Goal: Transaction & Acquisition: Purchase product/service

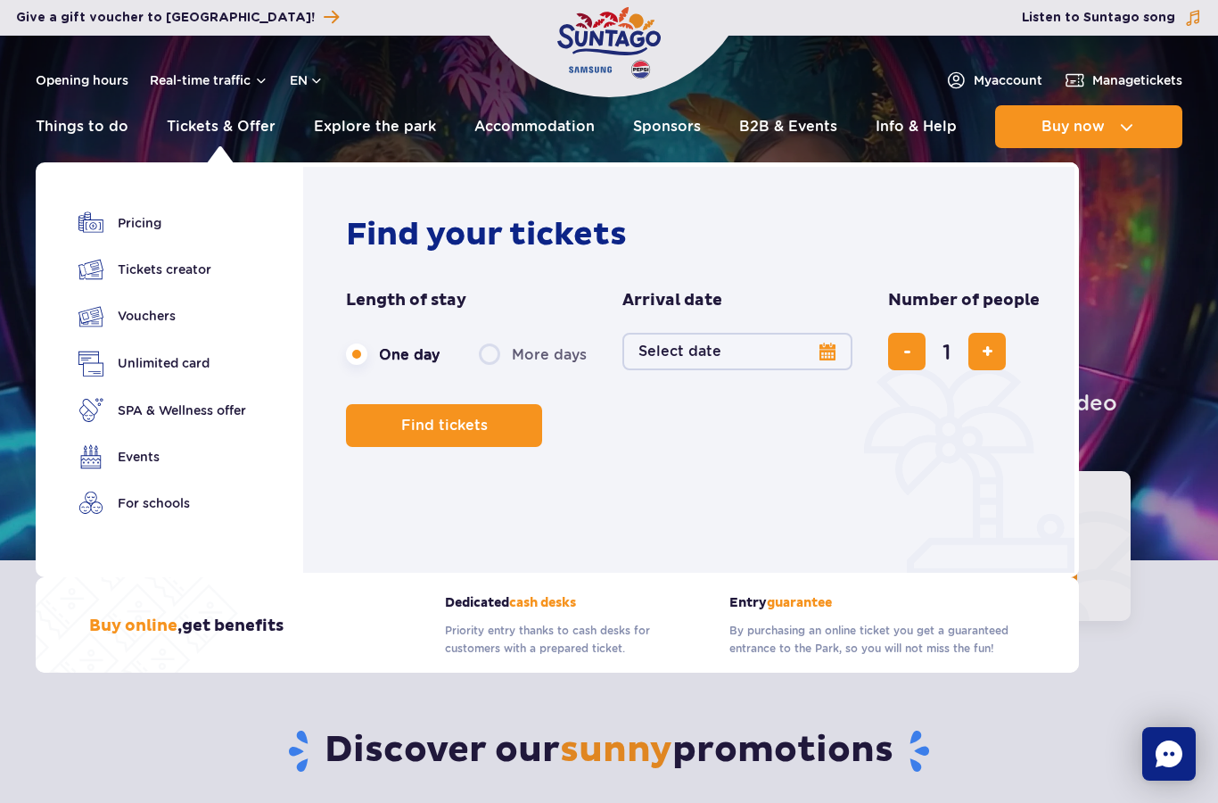
click at [825, 345] on button "Select date" at bounding box center [737, 351] width 230 height 37
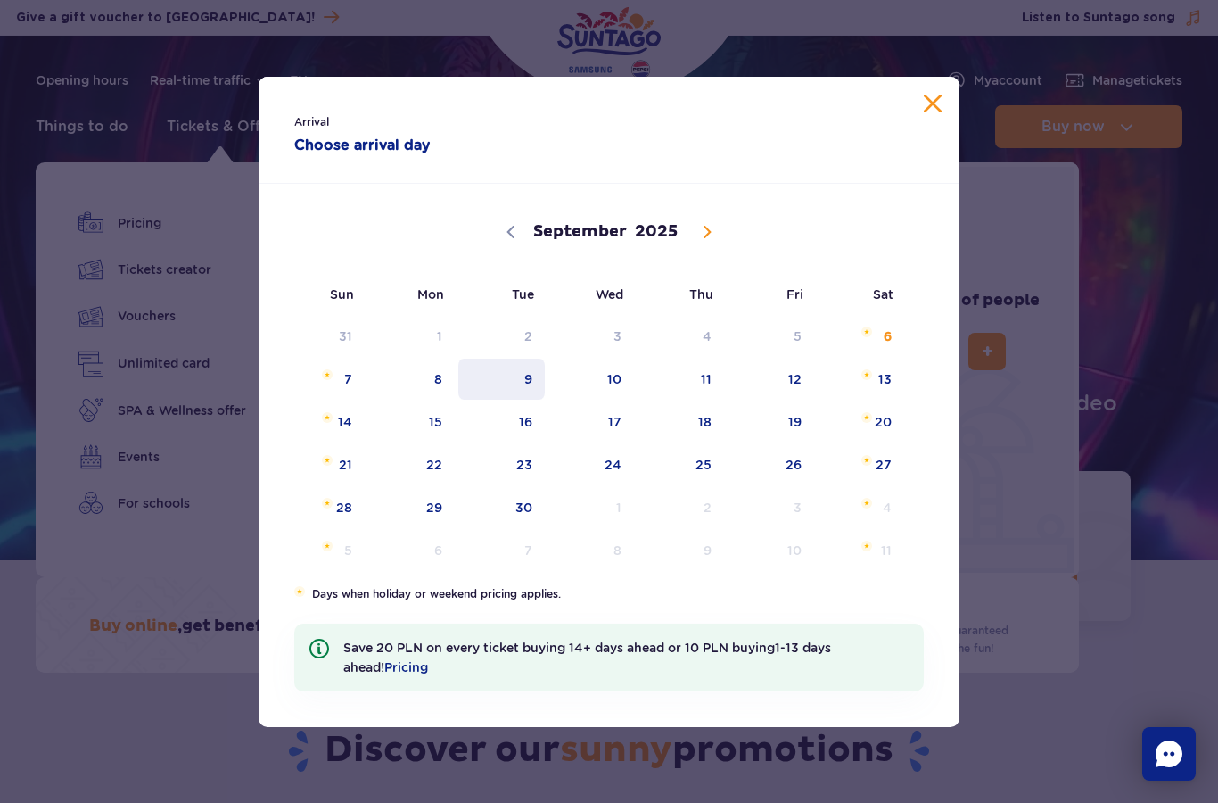
click at [539, 378] on span "9" at bounding box center [502, 378] width 90 height 41
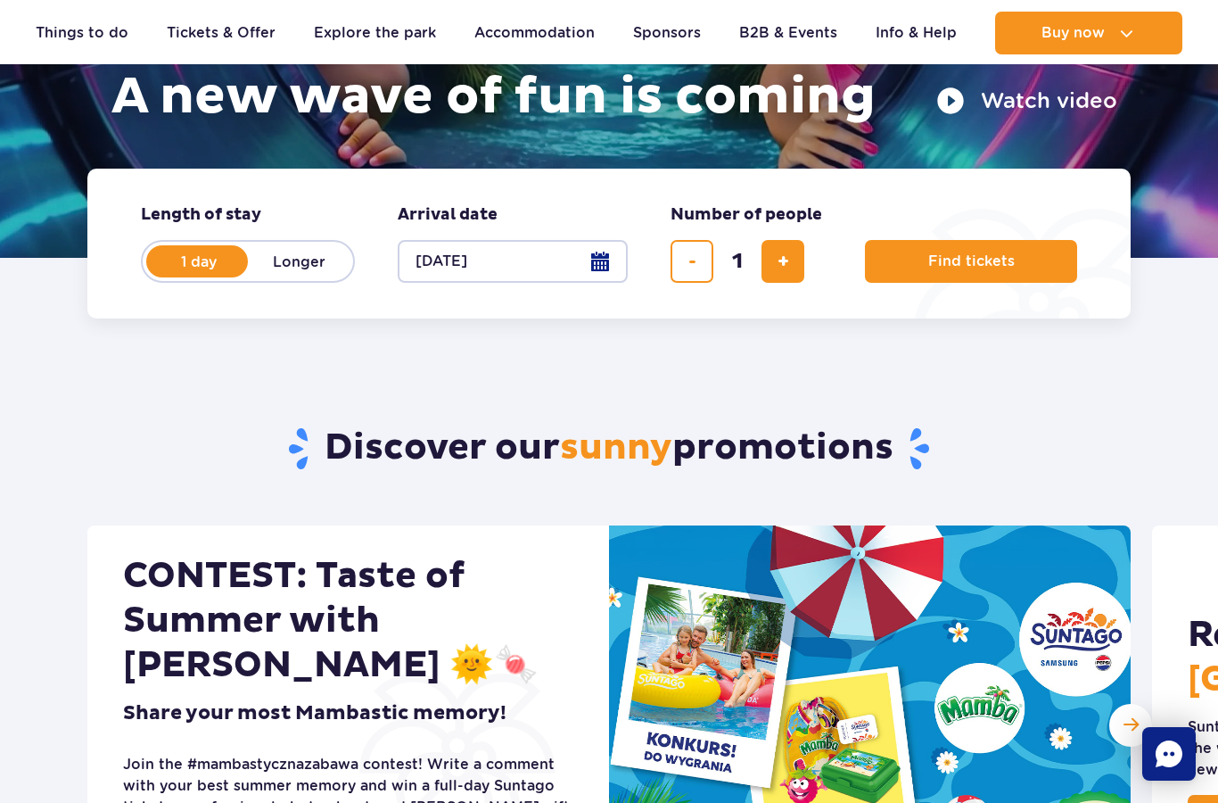
scroll to position [304, 0]
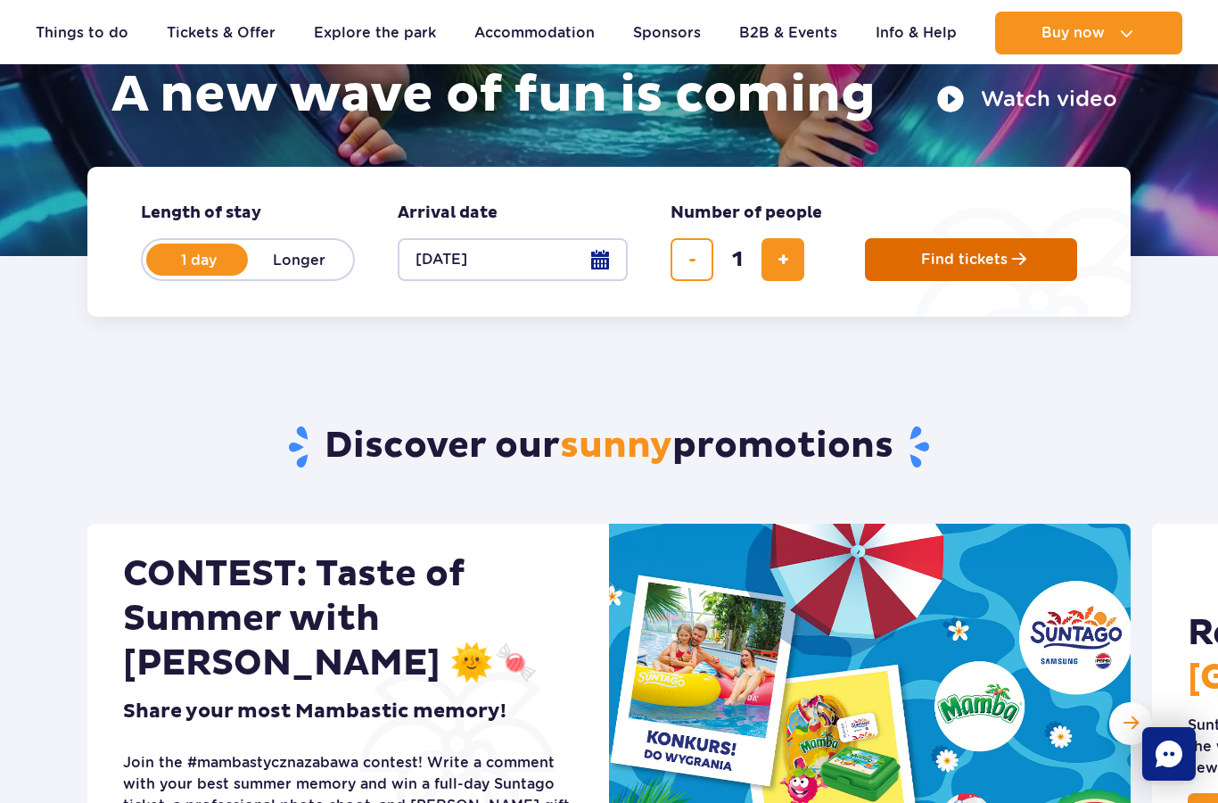
click at [999, 265] on span "Find tickets" at bounding box center [964, 259] width 86 height 16
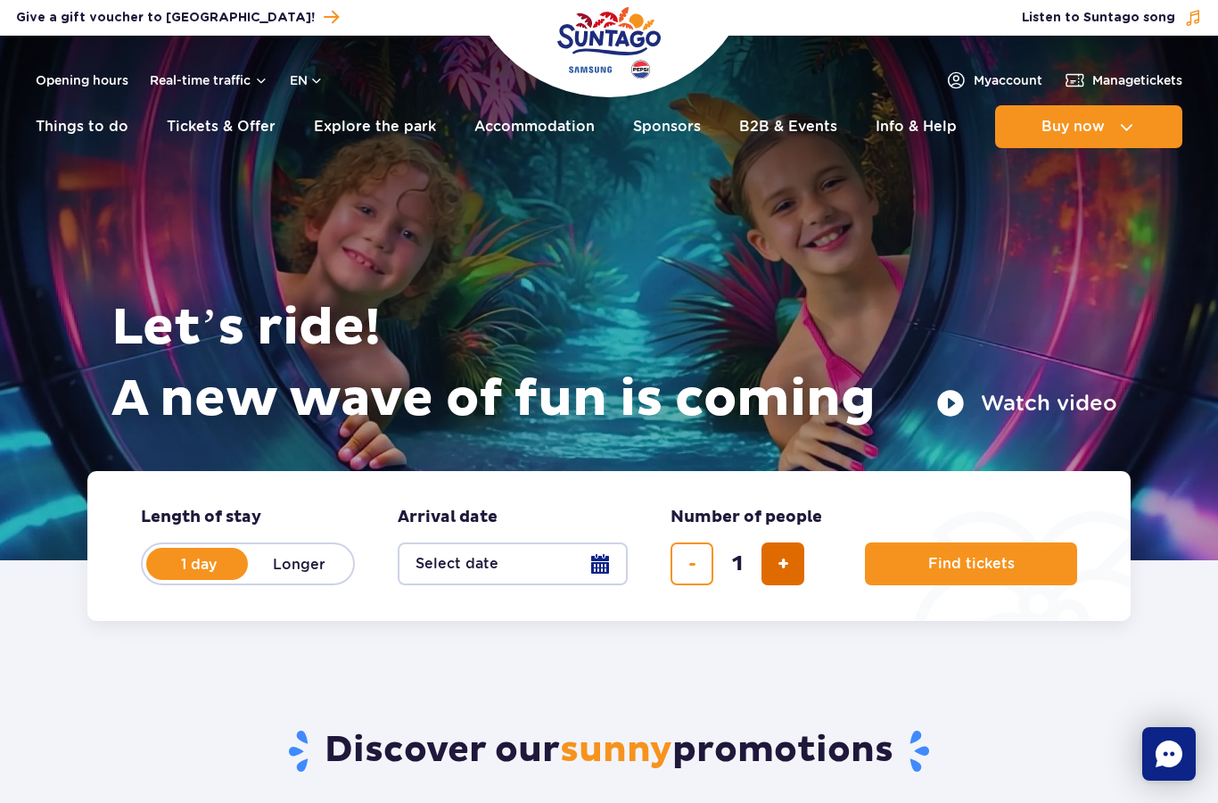
click at [792, 560] on button "add ticket" at bounding box center [783, 563] width 43 height 43
click at [791, 560] on button "add ticket" at bounding box center [783, 563] width 43 height 43
click at [798, 578] on button "add ticket" at bounding box center [783, 563] width 43 height 43
click at [791, 564] on button "add ticket" at bounding box center [783, 563] width 43 height 43
type input "5"
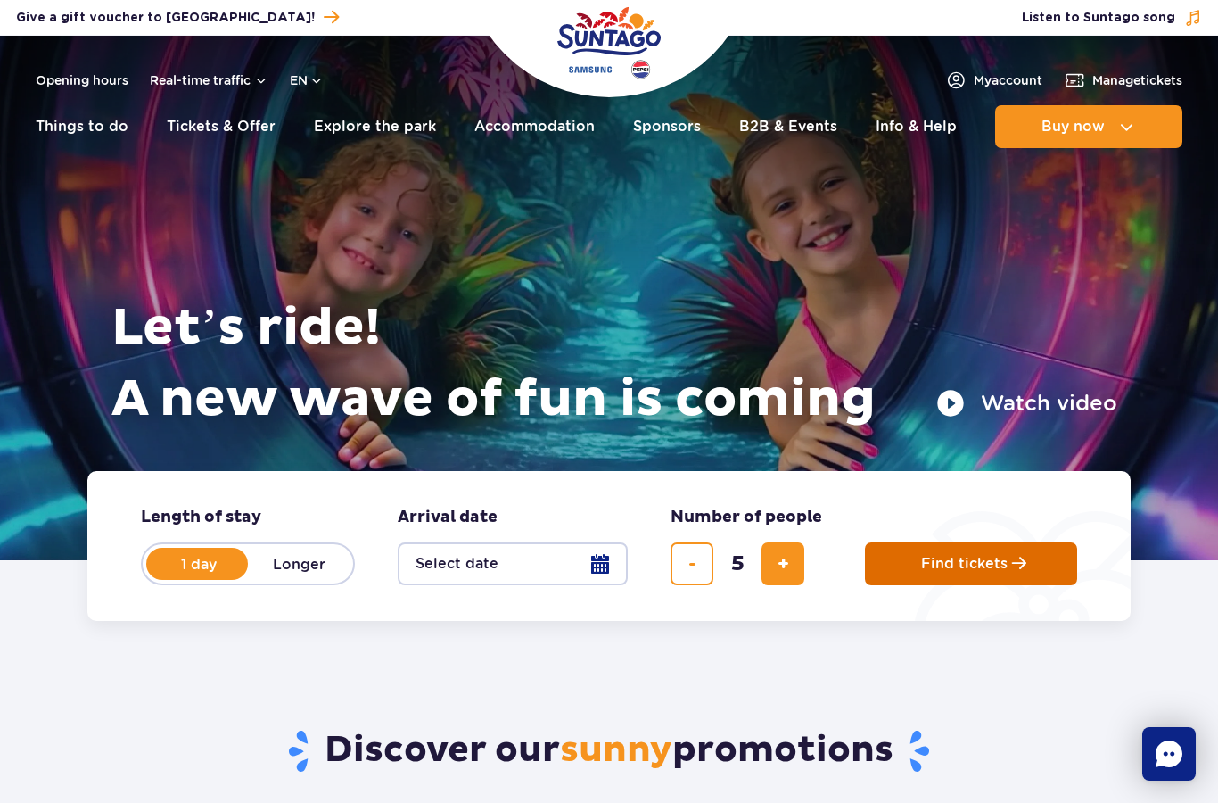
click at [1029, 562] on button "Find tickets" at bounding box center [971, 563] width 212 height 43
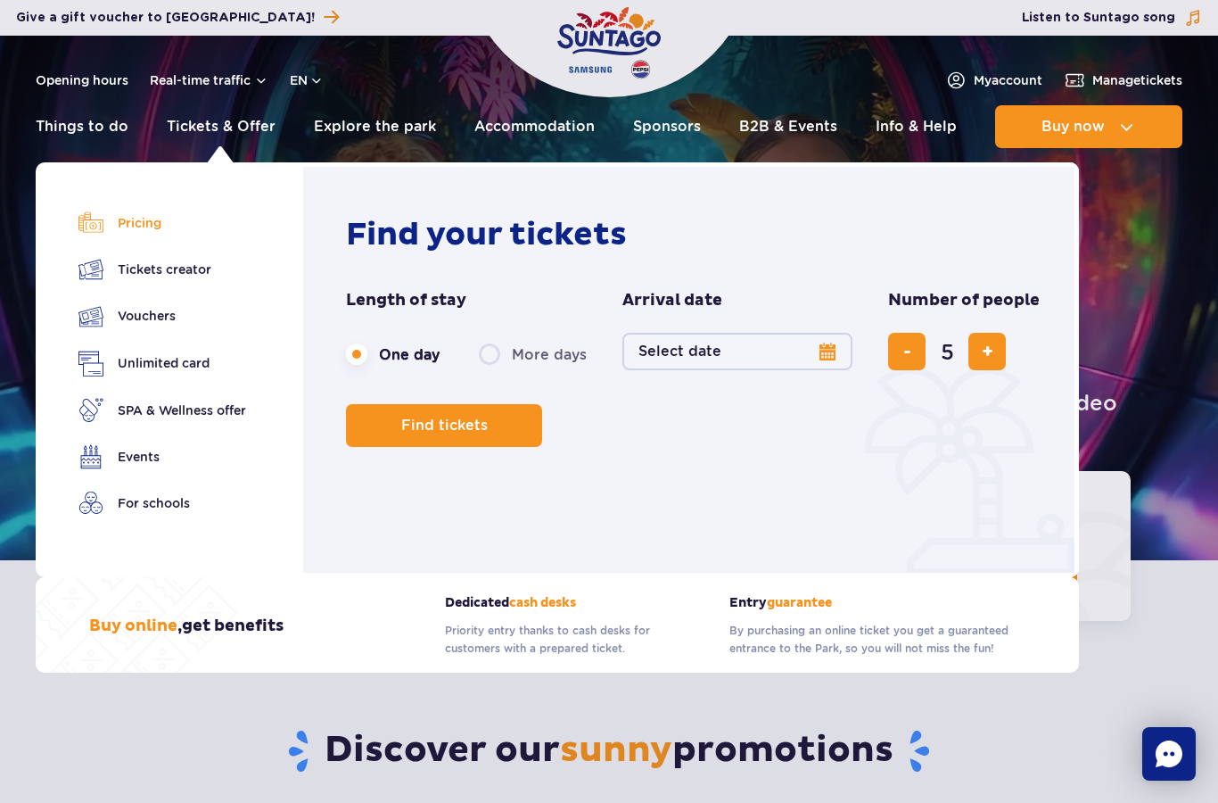
click at [110, 218] on link "Pricing" at bounding box center [162, 222] width 168 height 25
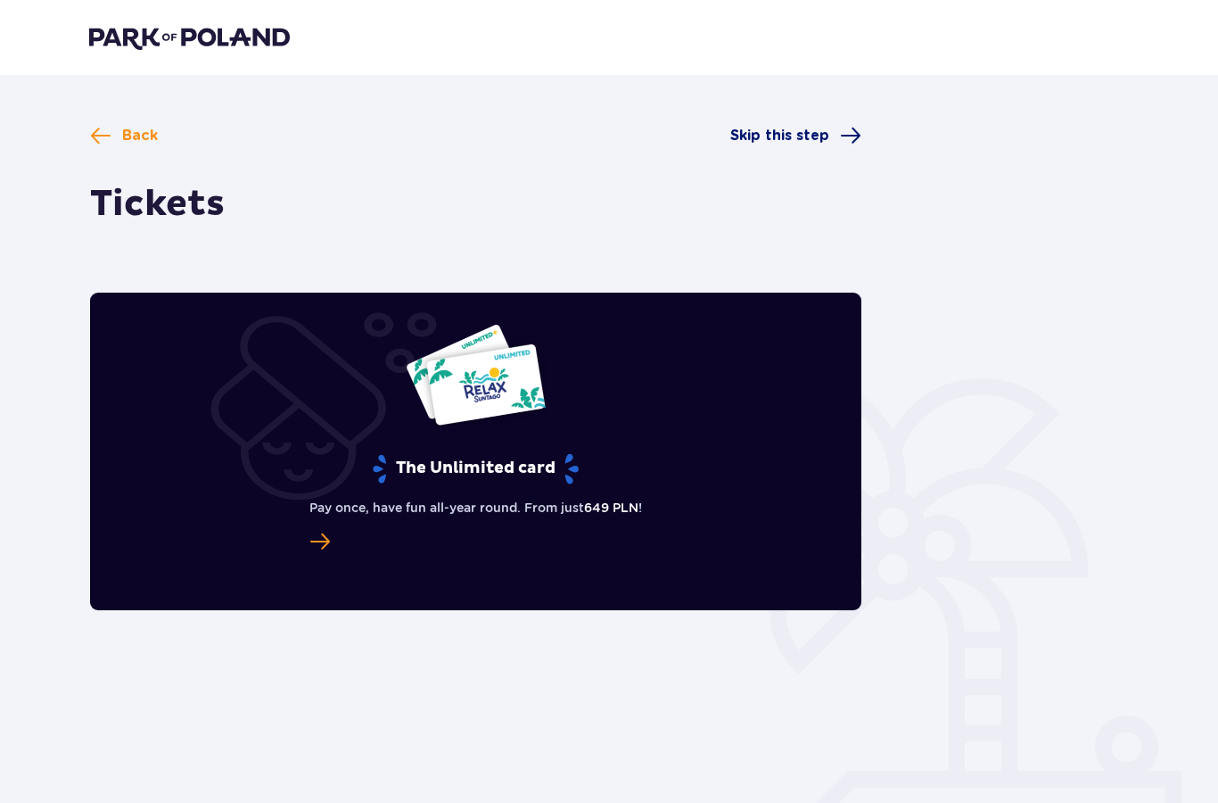
click at [816, 144] on span "Skip this step" at bounding box center [779, 136] width 99 height 20
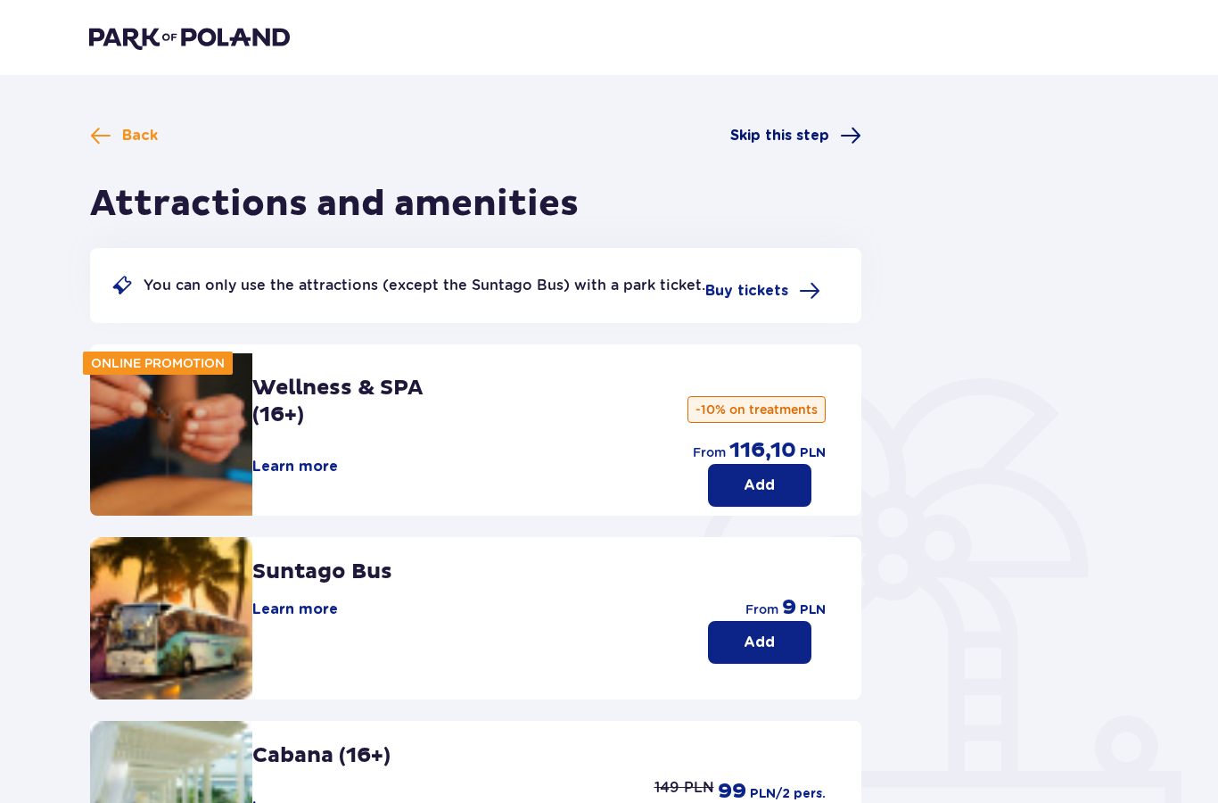
click at [840, 136] on span at bounding box center [850, 135] width 21 height 21
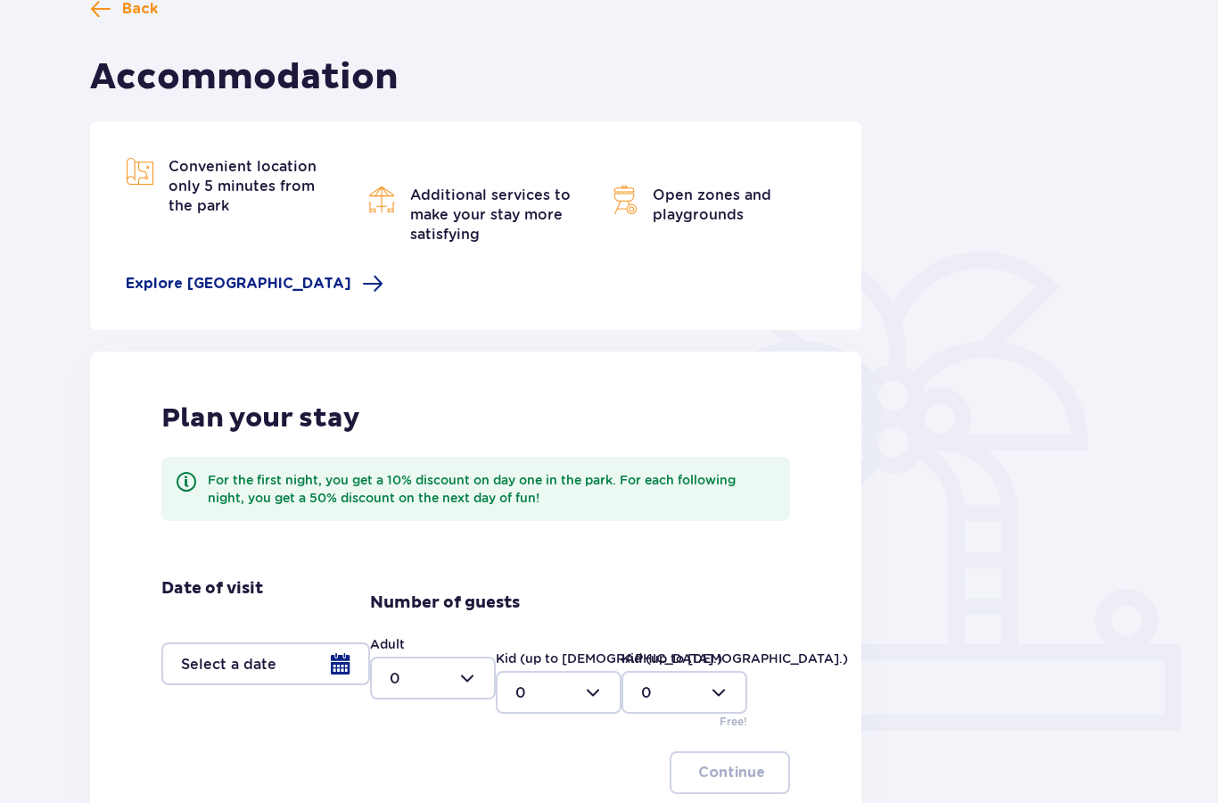
scroll to position [203, 0]
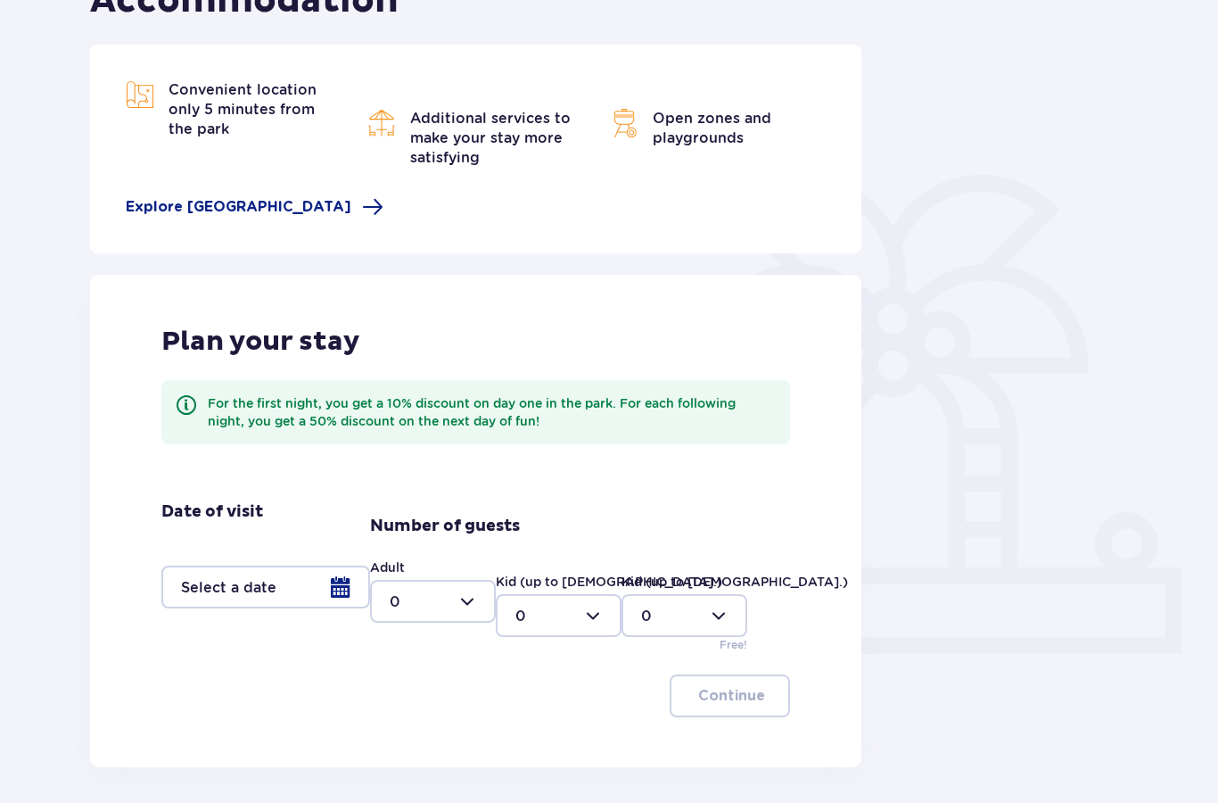
click at [347, 600] on div at bounding box center [265, 586] width 209 height 43
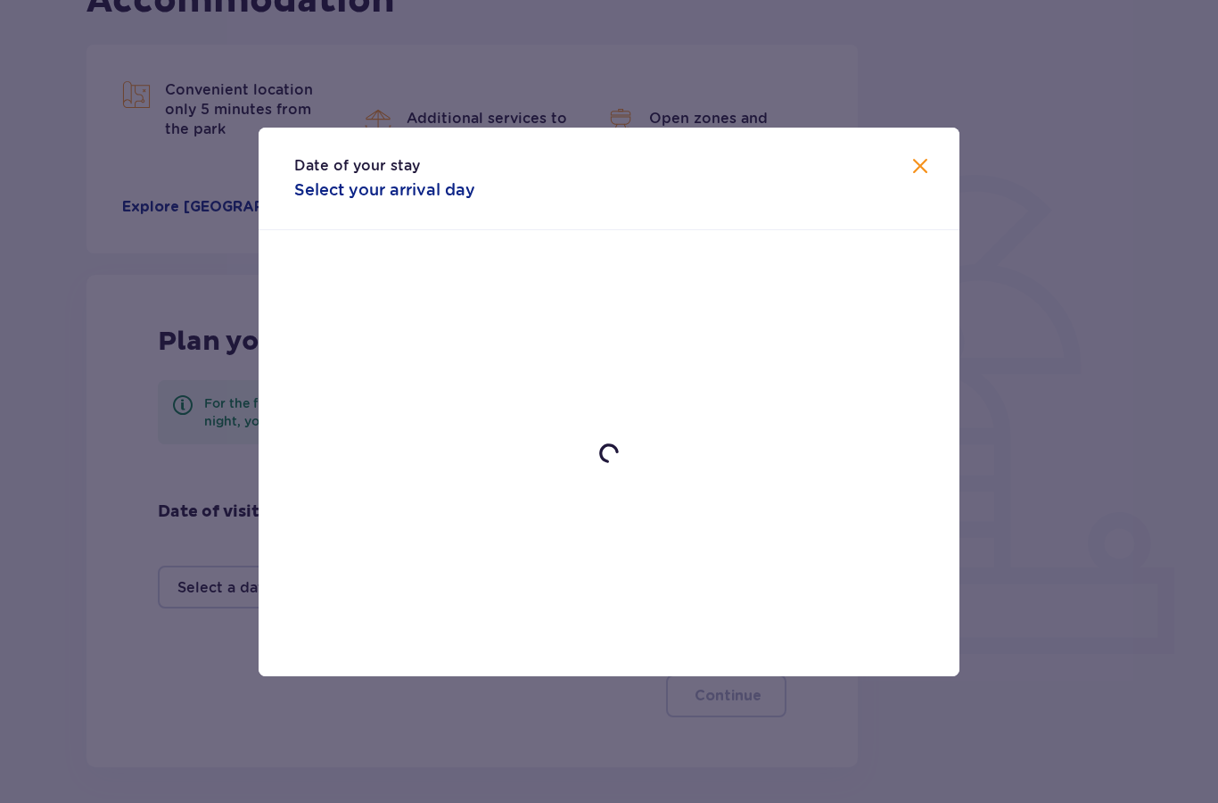
scroll to position [275, 0]
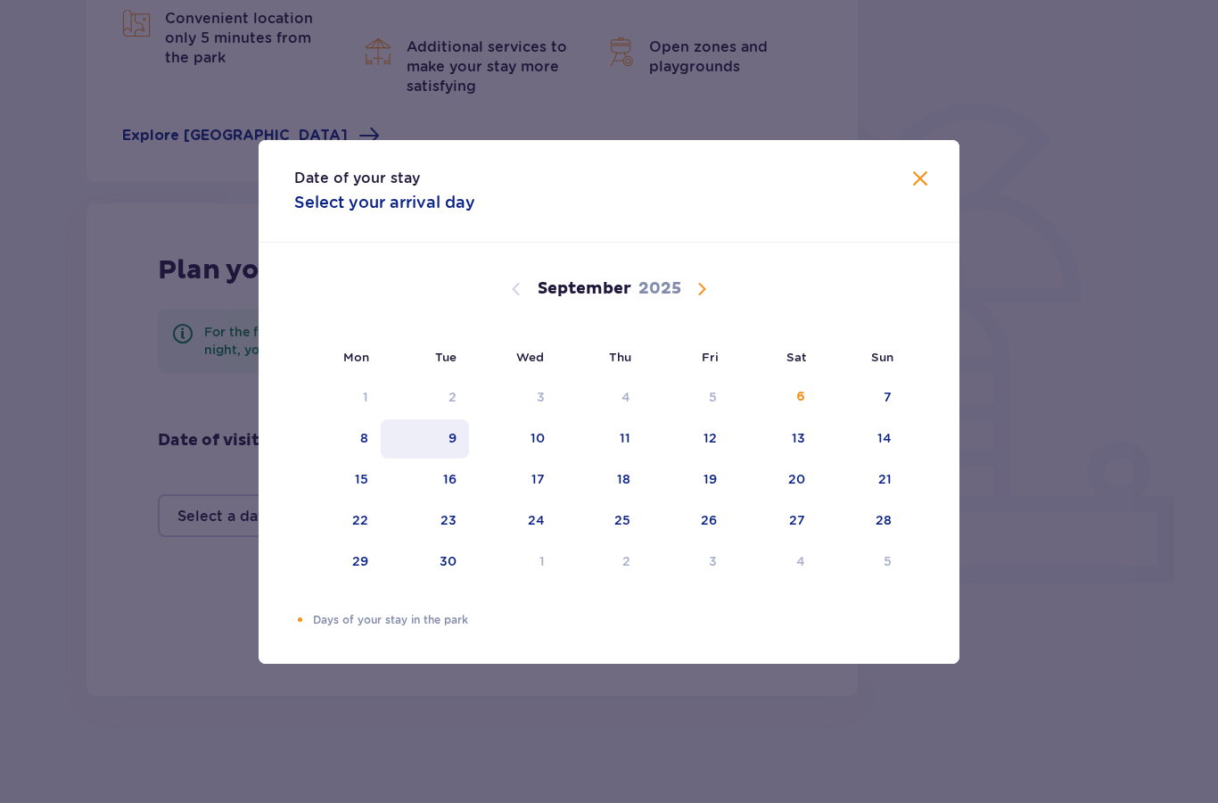
click at [459, 436] on div "9" at bounding box center [425, 438] width 88 height 39
click at [930, 174] on span at bounding box center [920, 179] width 21 height 21
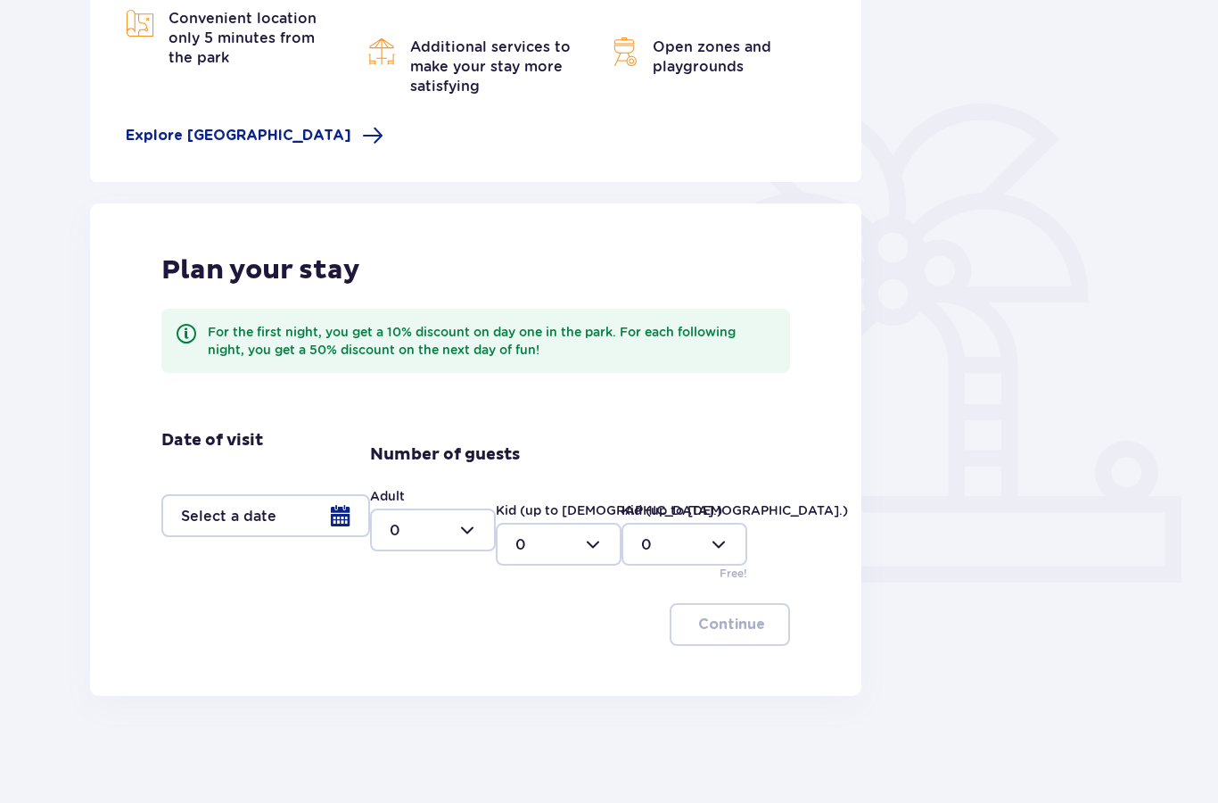
click at [342, 510] on div at bounding box center [265, 515] width 209 height 43
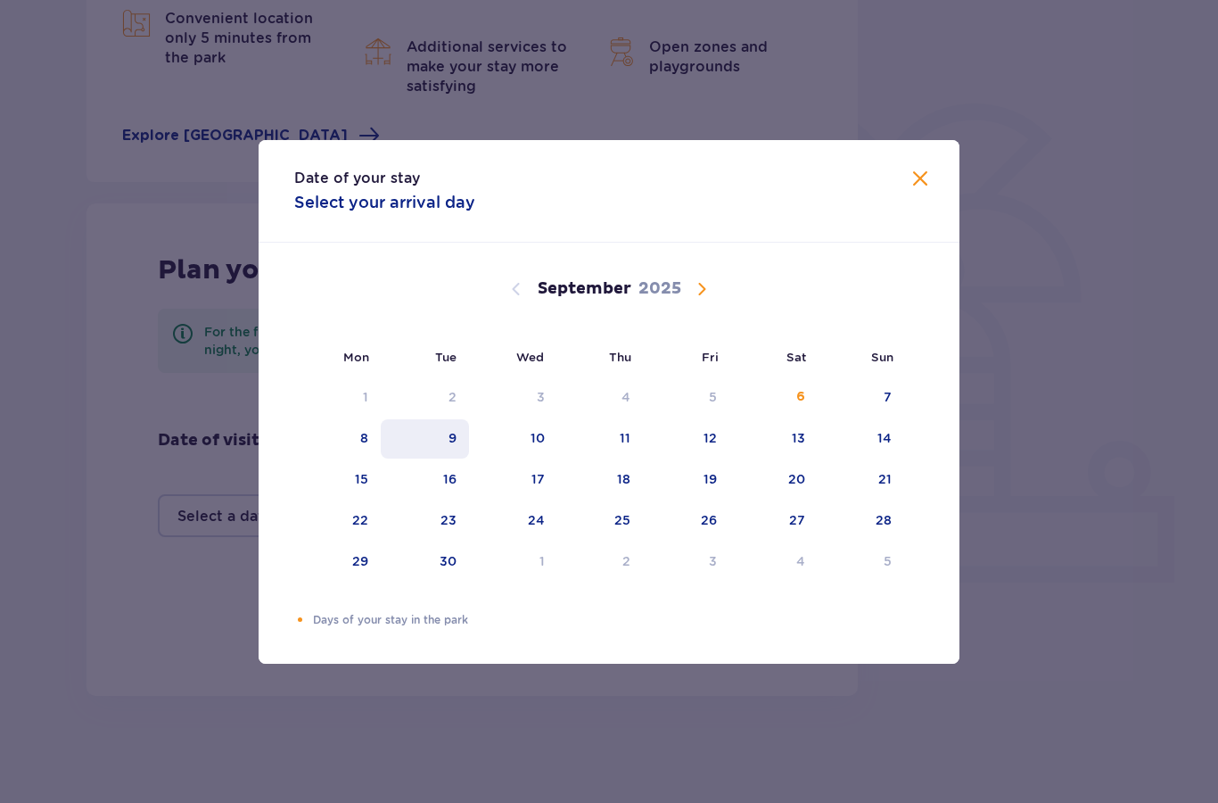
click at [465, 435] on div "9" at bounding box center [425, 438] width 88 height 39
click at [461, 436] on div "9" at bounding box center [425, 438] width 88 height 39
click at [465, 751] on div "Date of your stay Select your arrival day Mon Tue Wed Thu Fri Sat Sun August 20…" at bounding box center [609, 401] width 1218 height 803
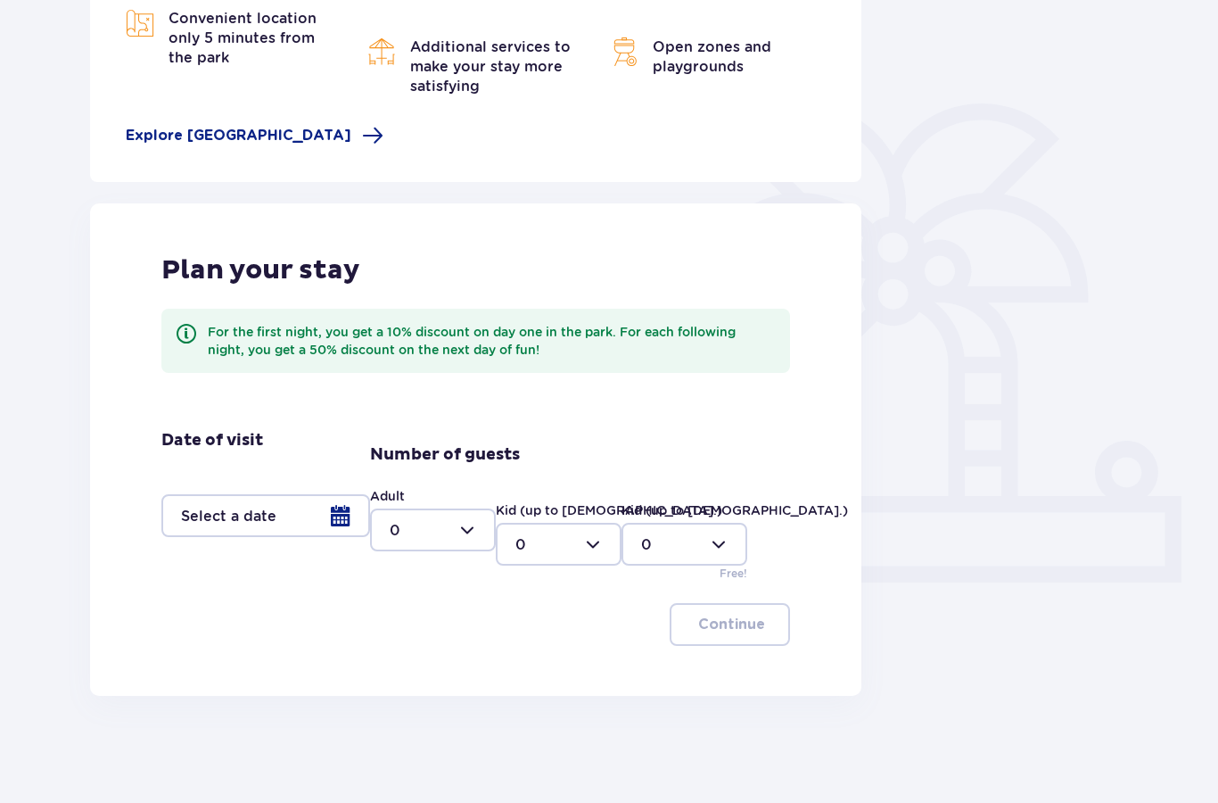
click at [460, 728] on div "Back Accommodation Convenient location only 5 minutes from the park Additional …" at bounding box center [609, 301] width 1218 height 1002
click at [329, 517] on div at bounding box center [265, 515] width 209 height 43
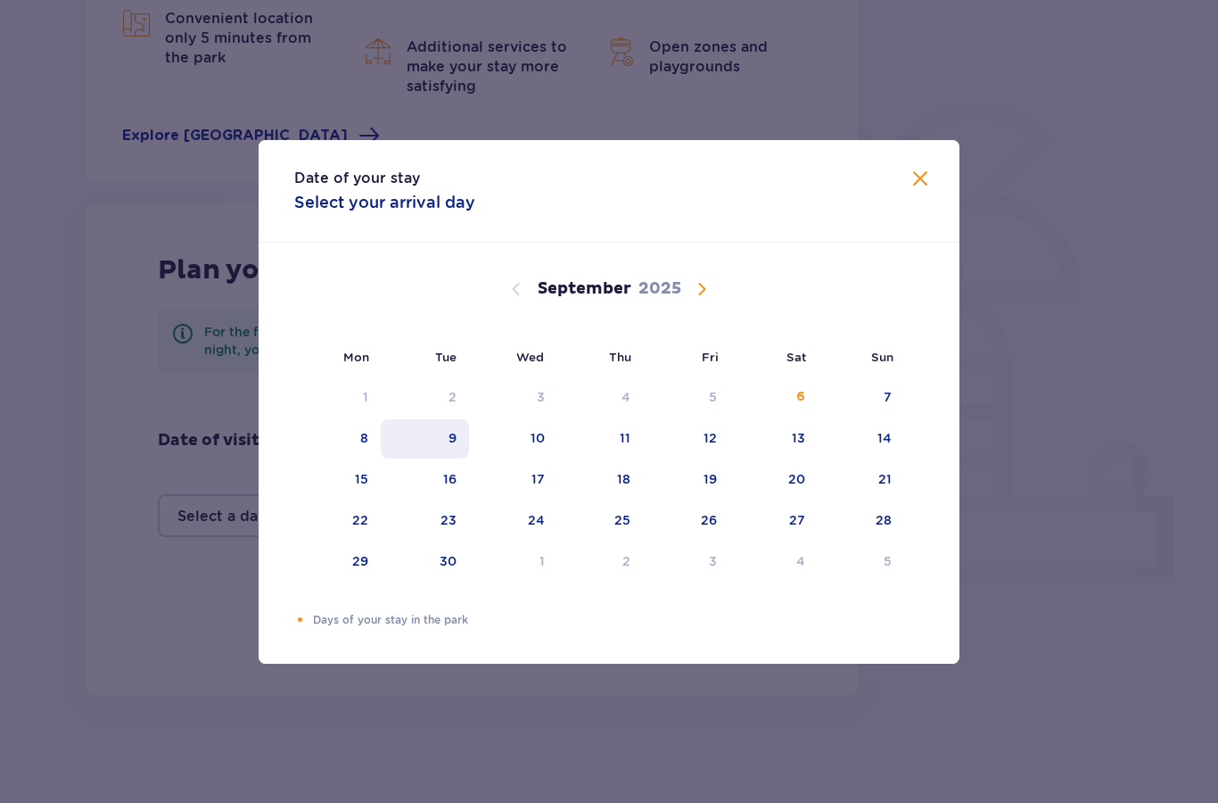
click at [457, 440] on div "9" at bounding box center [425, 438] width 88 height 39
click at [541, 427] on div "10" at bounding box center [513, 438] width 88 height 39
type input "09.09.25 - 10.09.25"
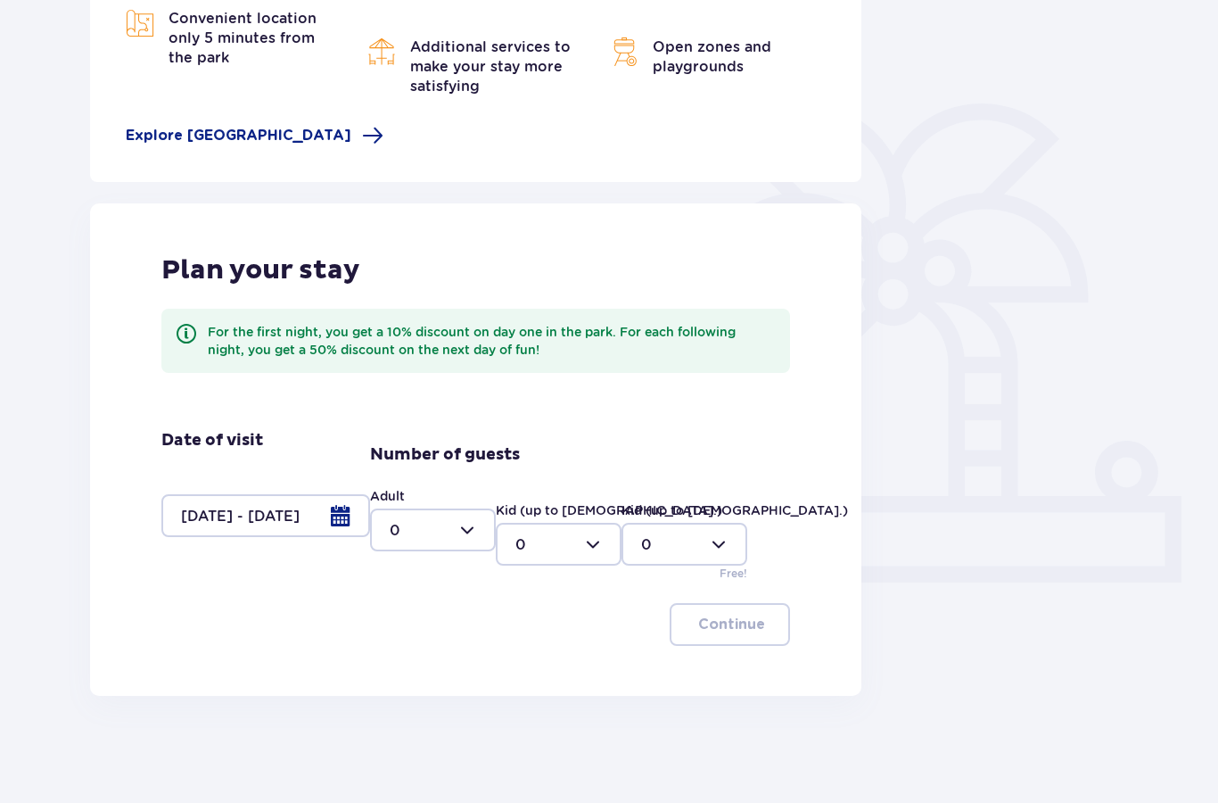
click at [290, 516] on div at bounding box center [265, 515] width 209 height 43
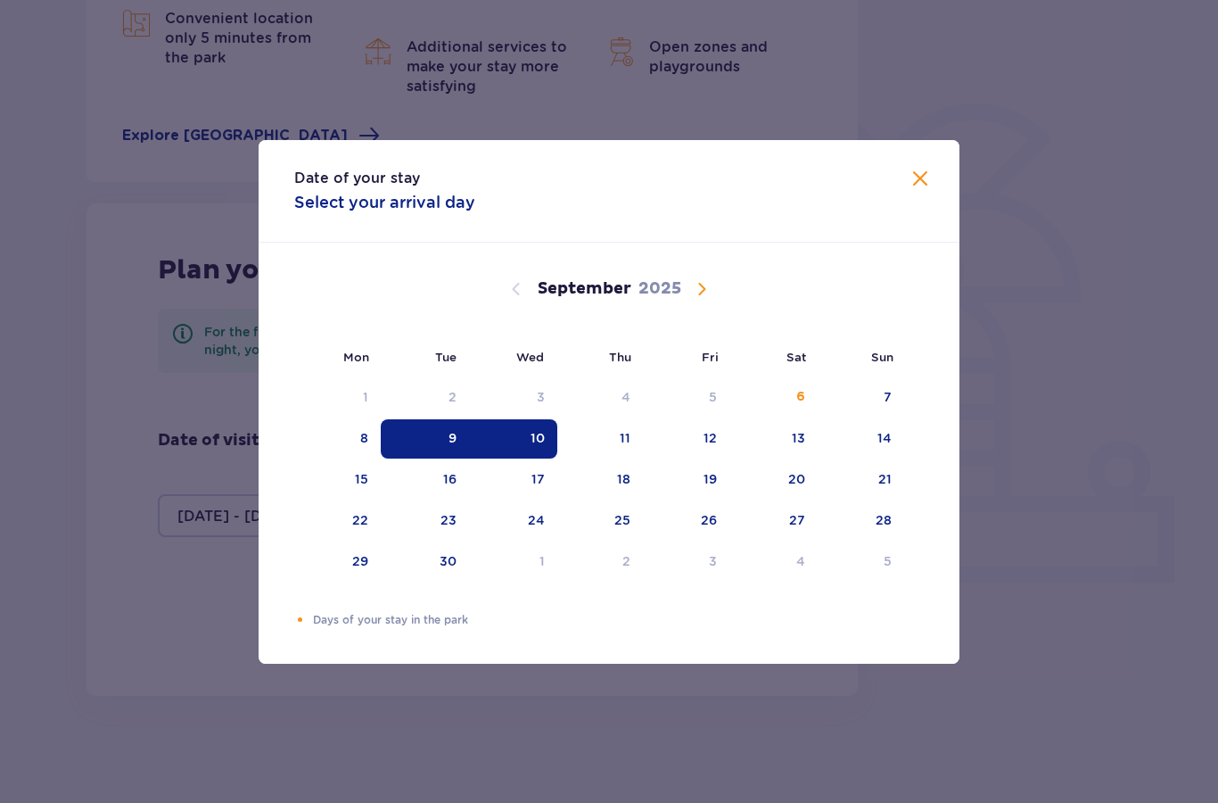
click at [444, 441] on div "9" at bounding box center [425, 438] width 88 height 39
click at [438, 441] on div "9" at bounding box center [425, 438] width 88 height 39
click at [399, 705] on div "Date of your stay Select your arrival day Mon Tue Wed Thu Fri Sat Sun August 20…" at bounding box center [609, 401] width 1218 height 803
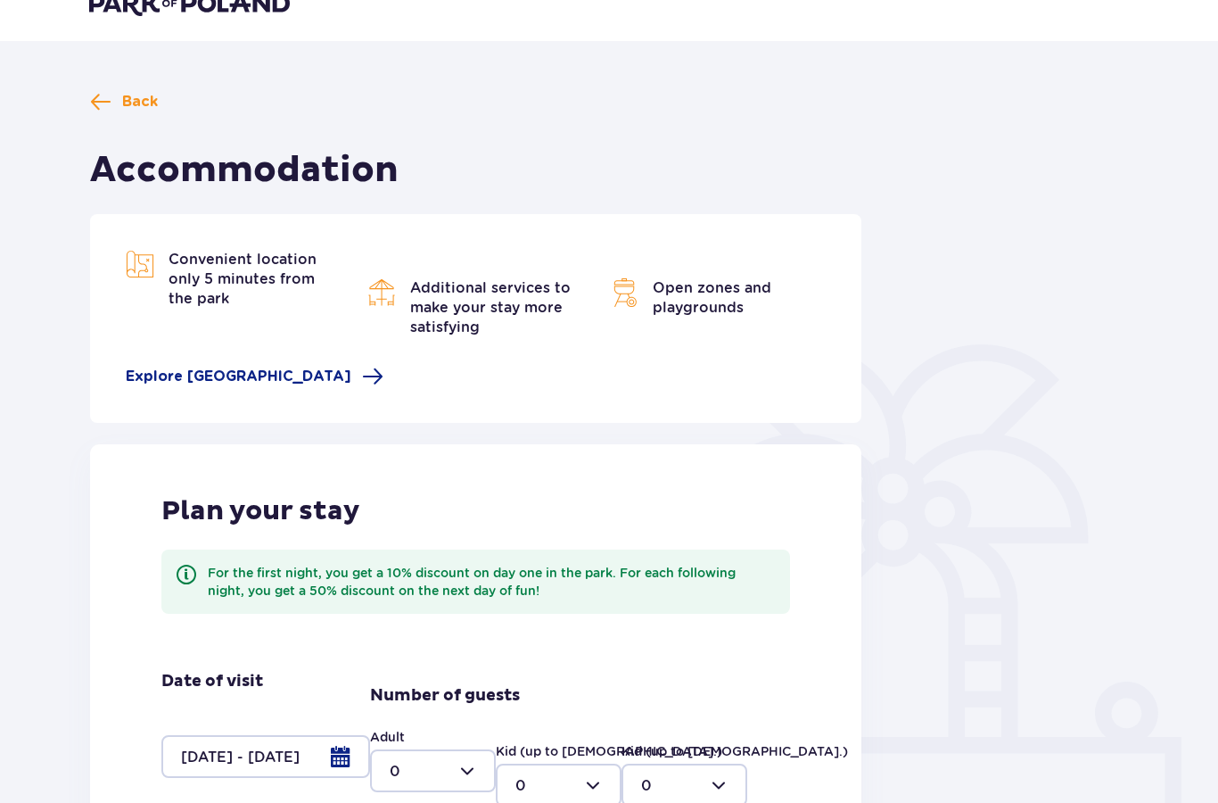
scroll to position [35, 0]
click at [107, 100] on span at bounding box center [100, 100] width 21 height 21
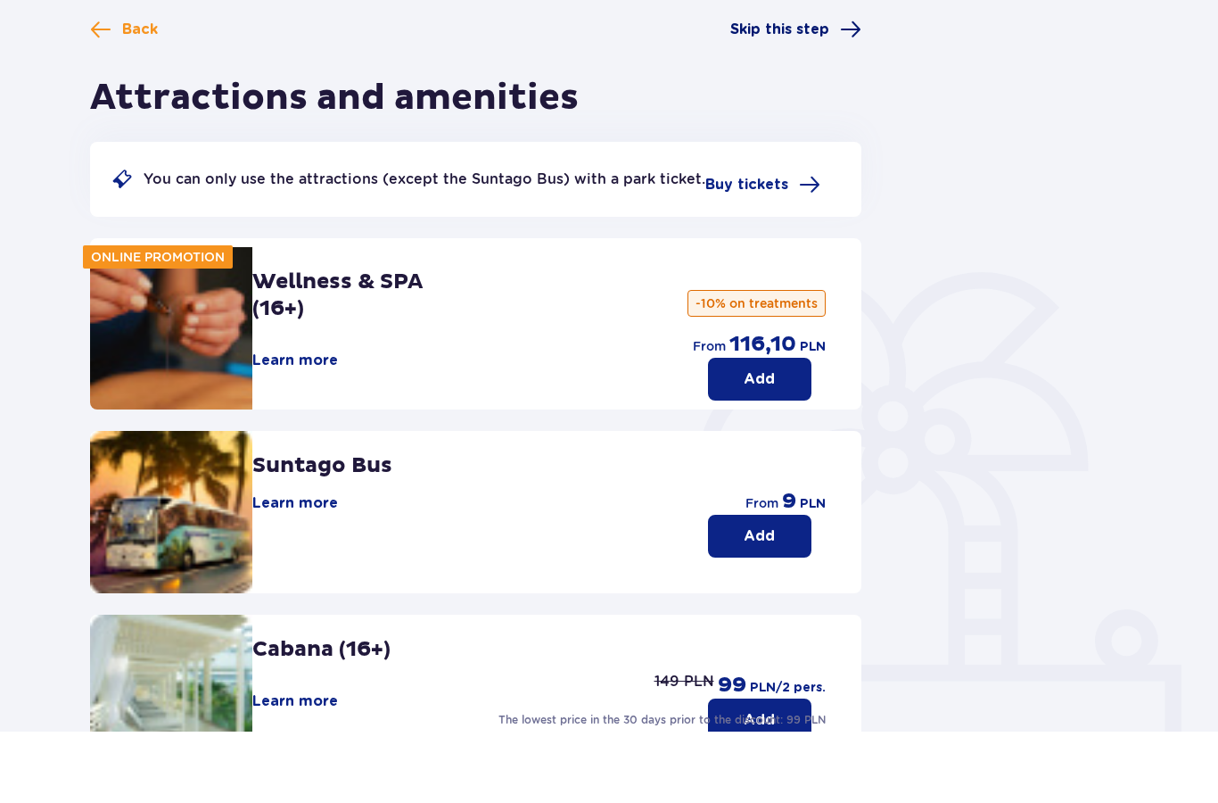
click at [847, 90] on span at bounding box center [850, 100] width 21 height 21
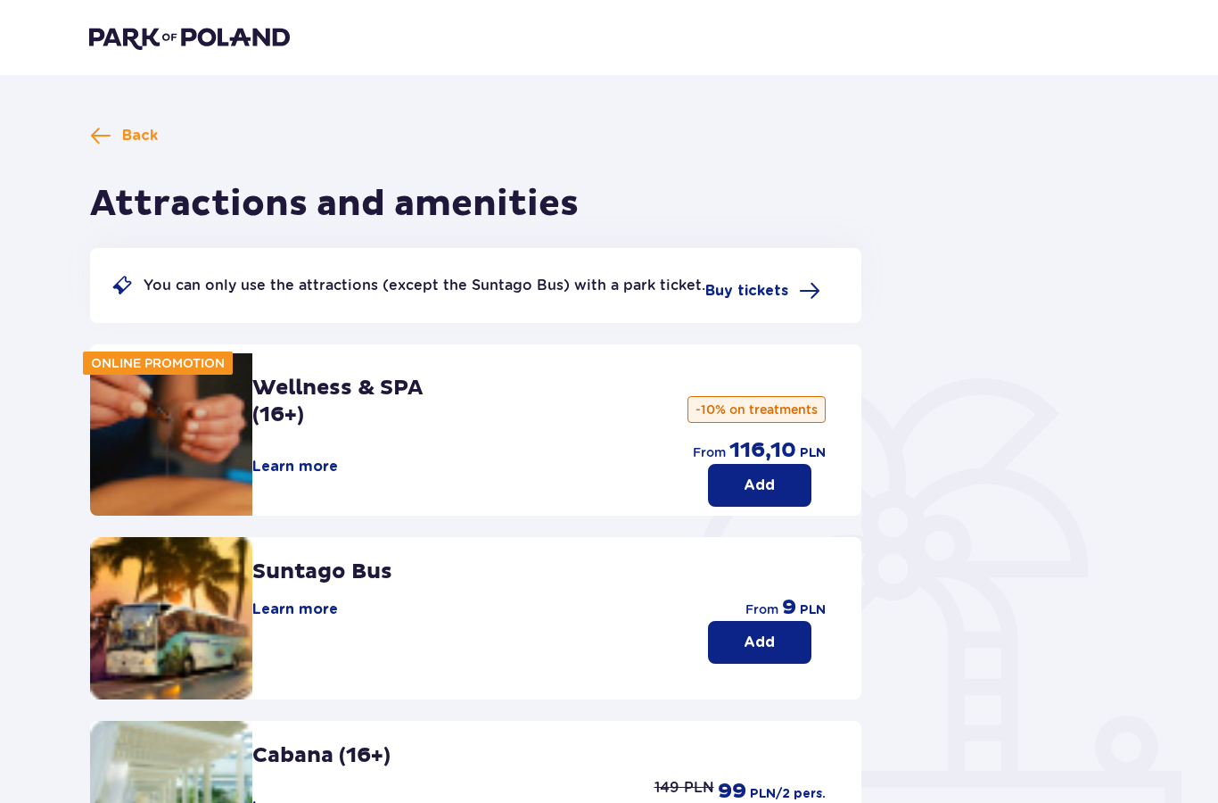
scroll to position [106, 0]
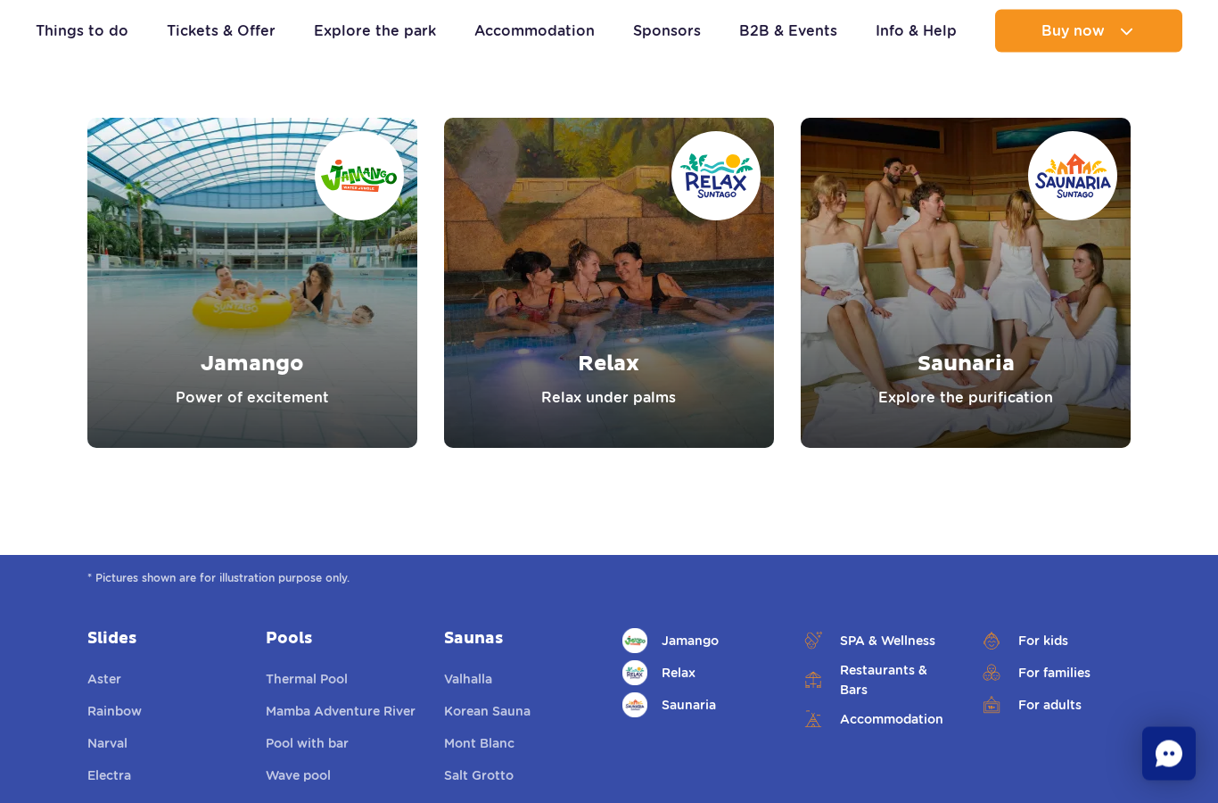
scroll to position [2030, 0]
click at [208, 341] on link "Jamango" at bounding box center [252, 283] width 330 height 330
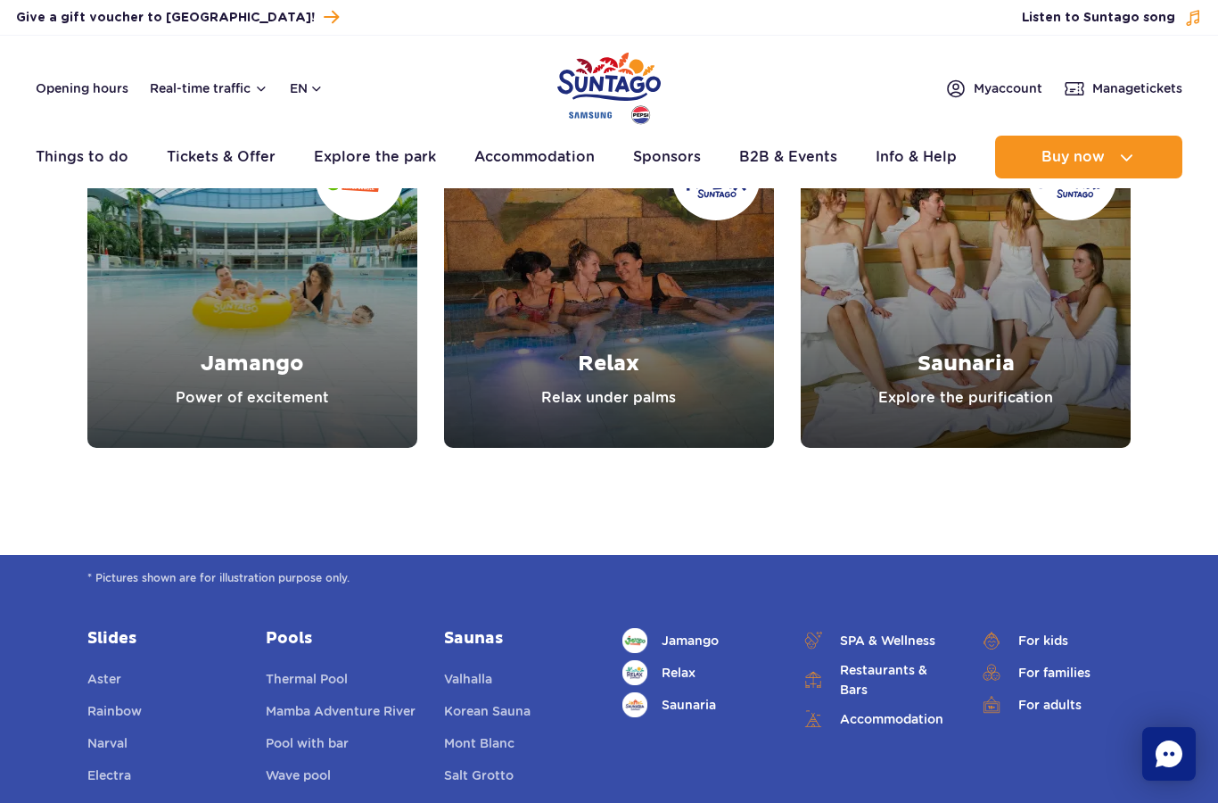
scroll to position [2101, 0]
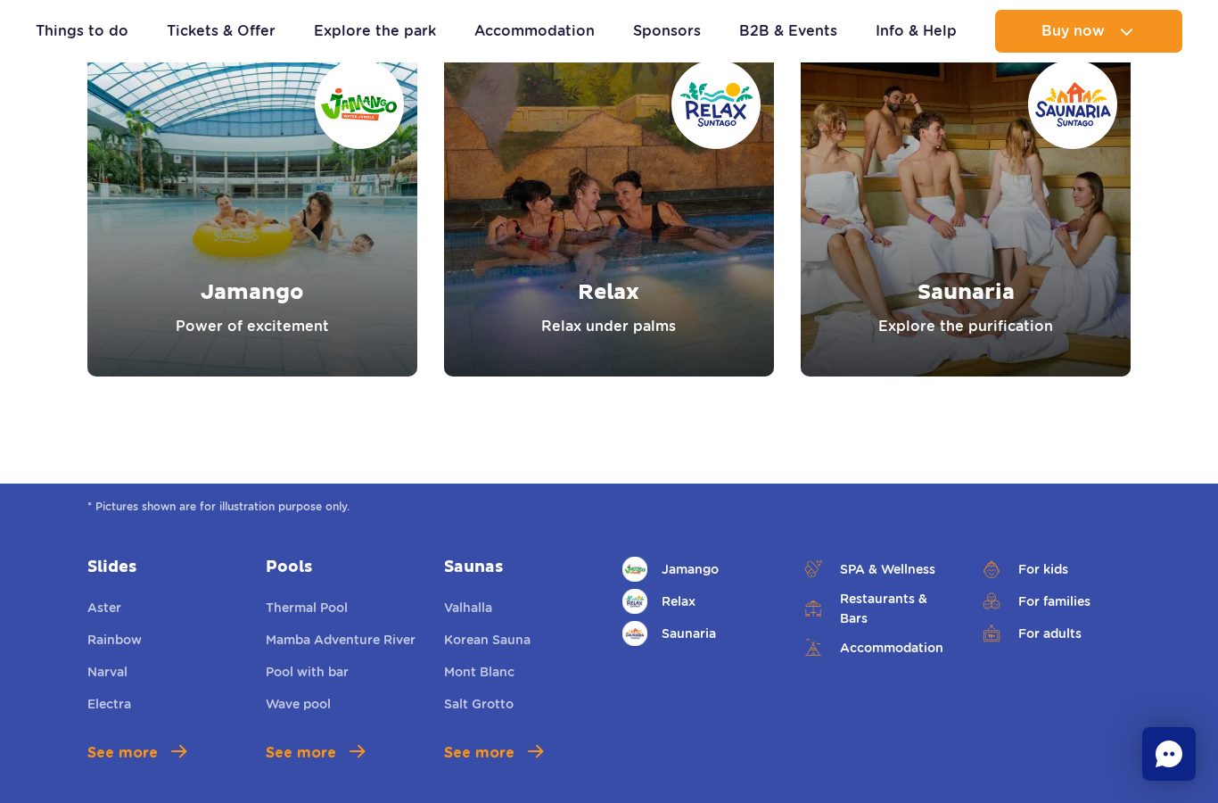
click at [659, 313] on link "Relax" at bounding box center [609, 211] width 330 height 330
click at [187, 204] on link "Jamango" at bounding box center [252, 211] width 330 height 330
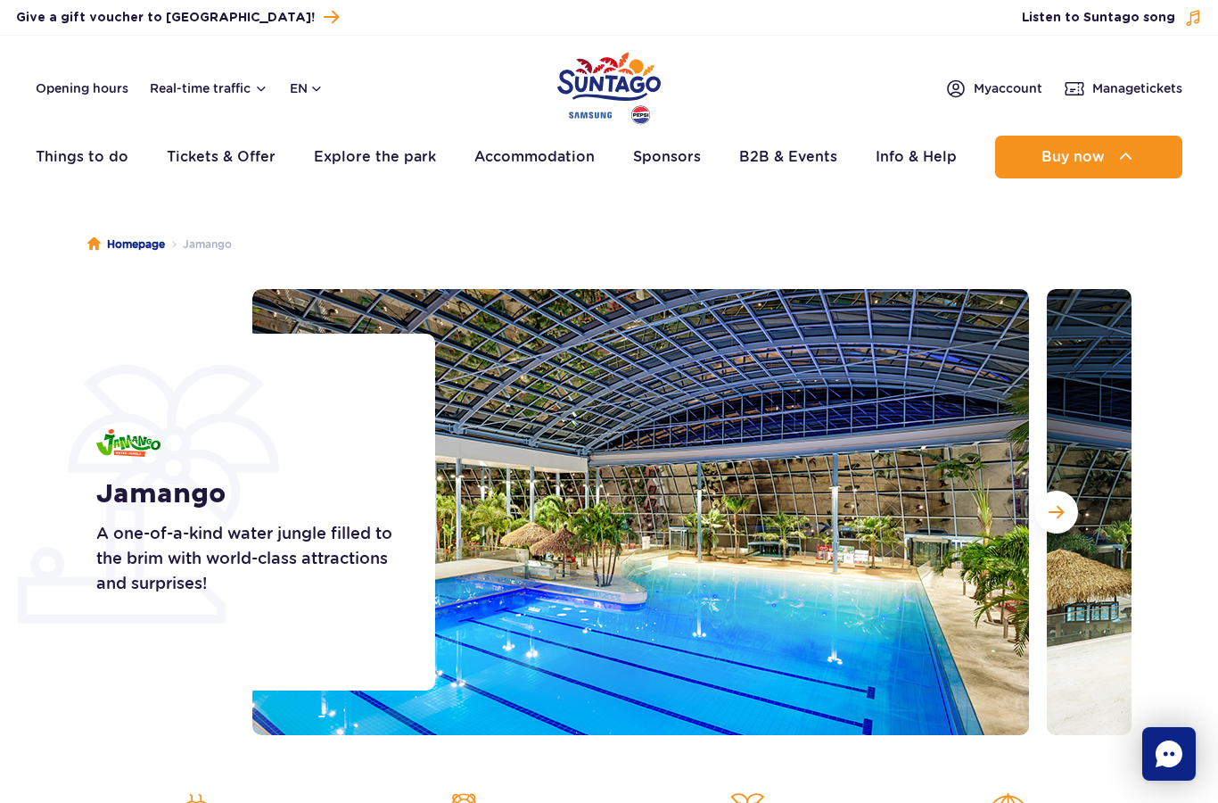
click at [80, 292] on div "Jamango A one-of-a-kind water jungle filled to the brim with world-class attrac…" at bounding box center [609, 512] width 1071 height 446
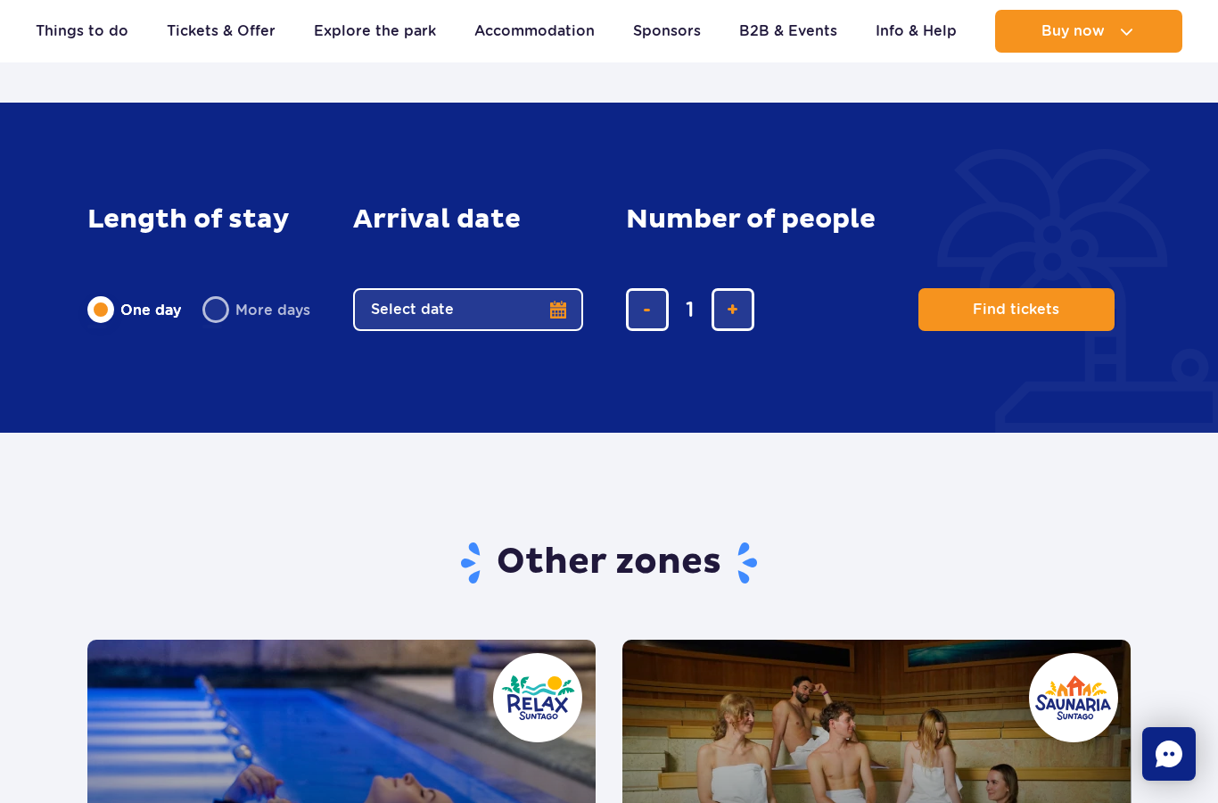
scroll to position [2934, 0]
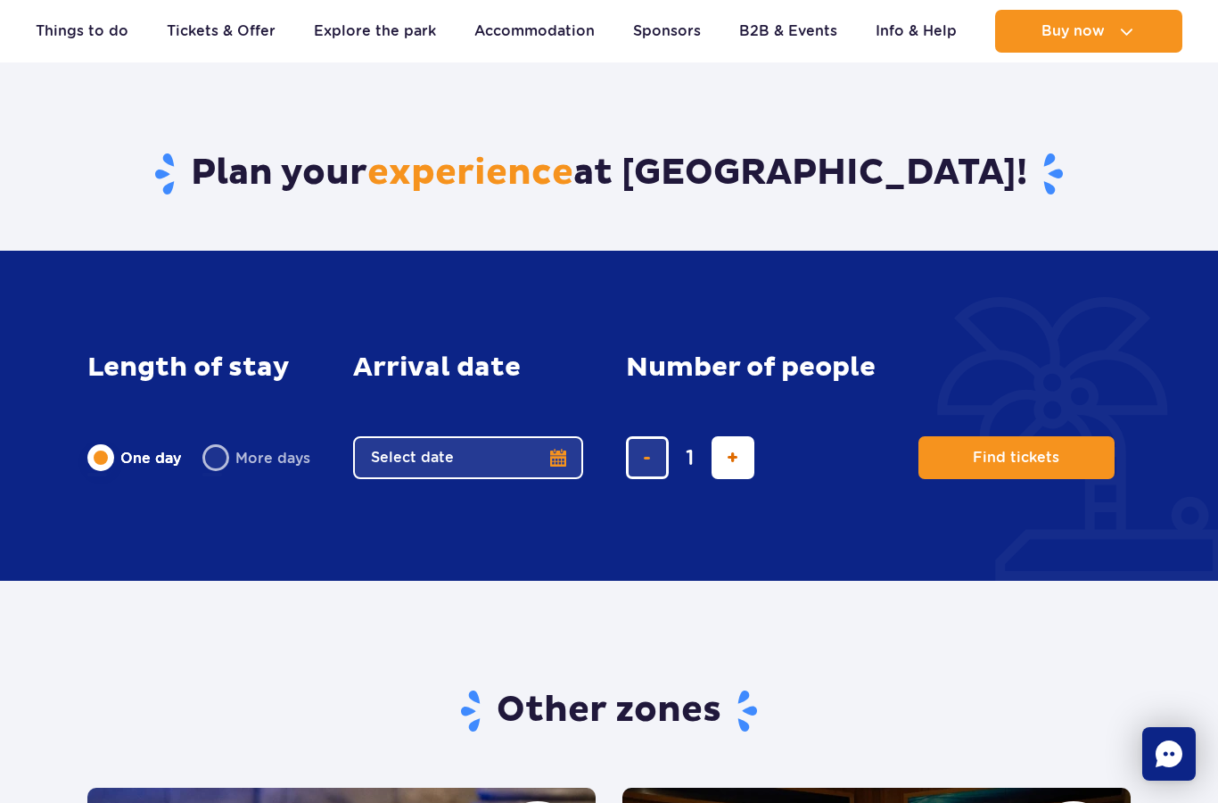
click at [733, 457] on span "add ticket" at bounding box center [733, 457] width 12 height 0
click at [735, 457] on span "add ticket" at bounding box center [733, 457] width 12 height 0
click at [733, 465] on button "add ticket" at bounding box center [733, 457] width 43 height 43
type input "5"
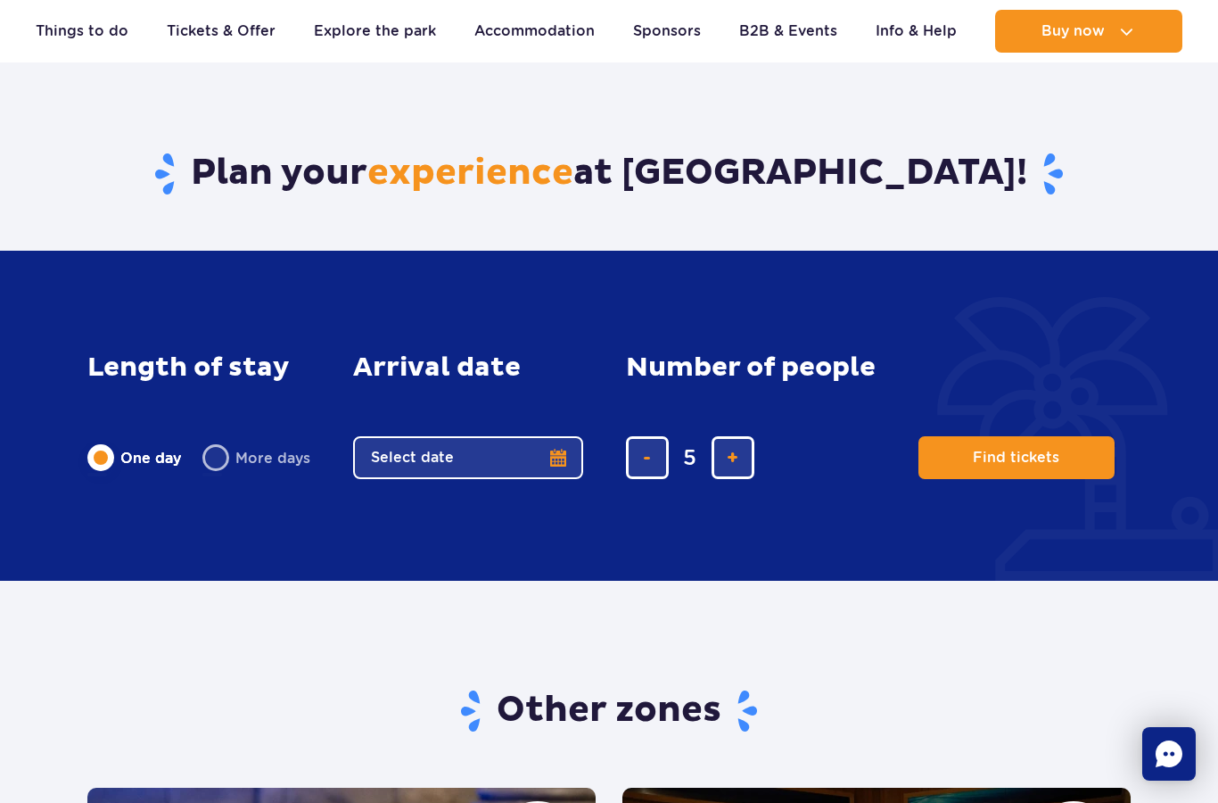
click at [572, 459] on button "Select date" at bounding box center [468, 457] width 230 height 43
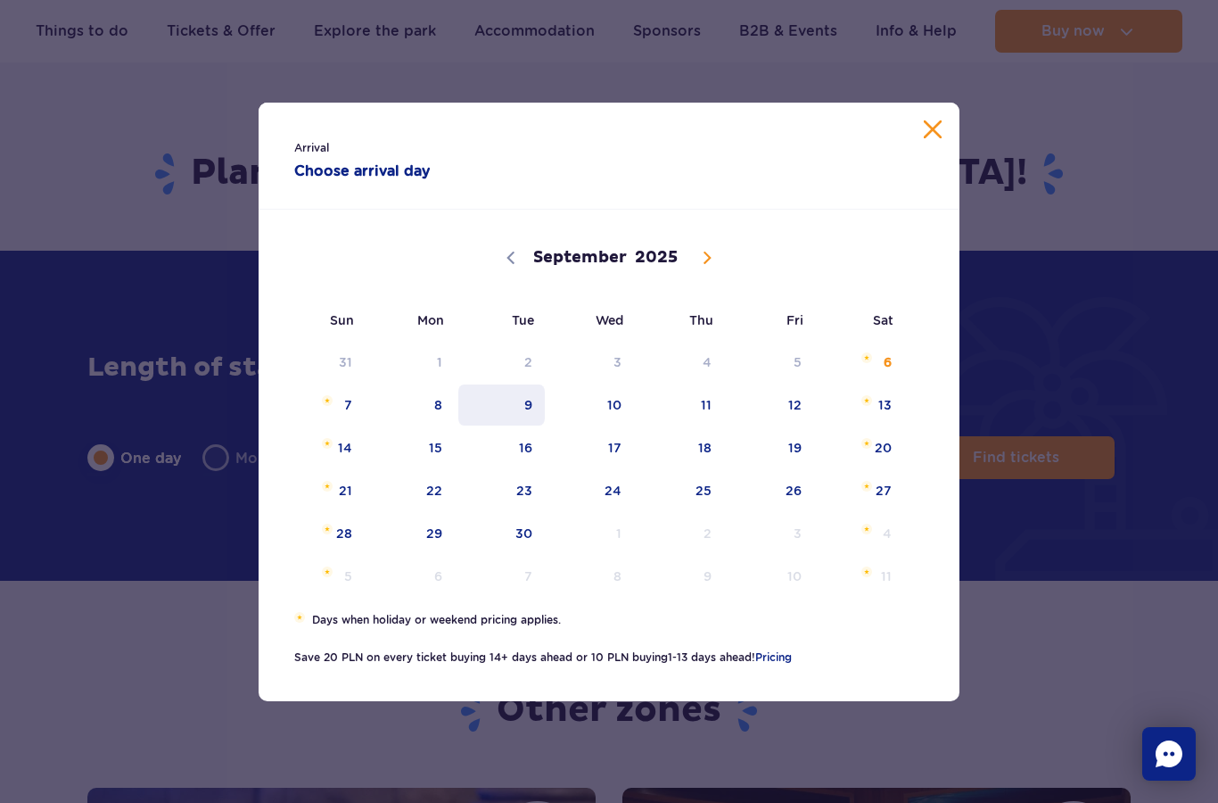
click at [523, 410] on span "9" at bounding box center [502, 404] width 90 height 41
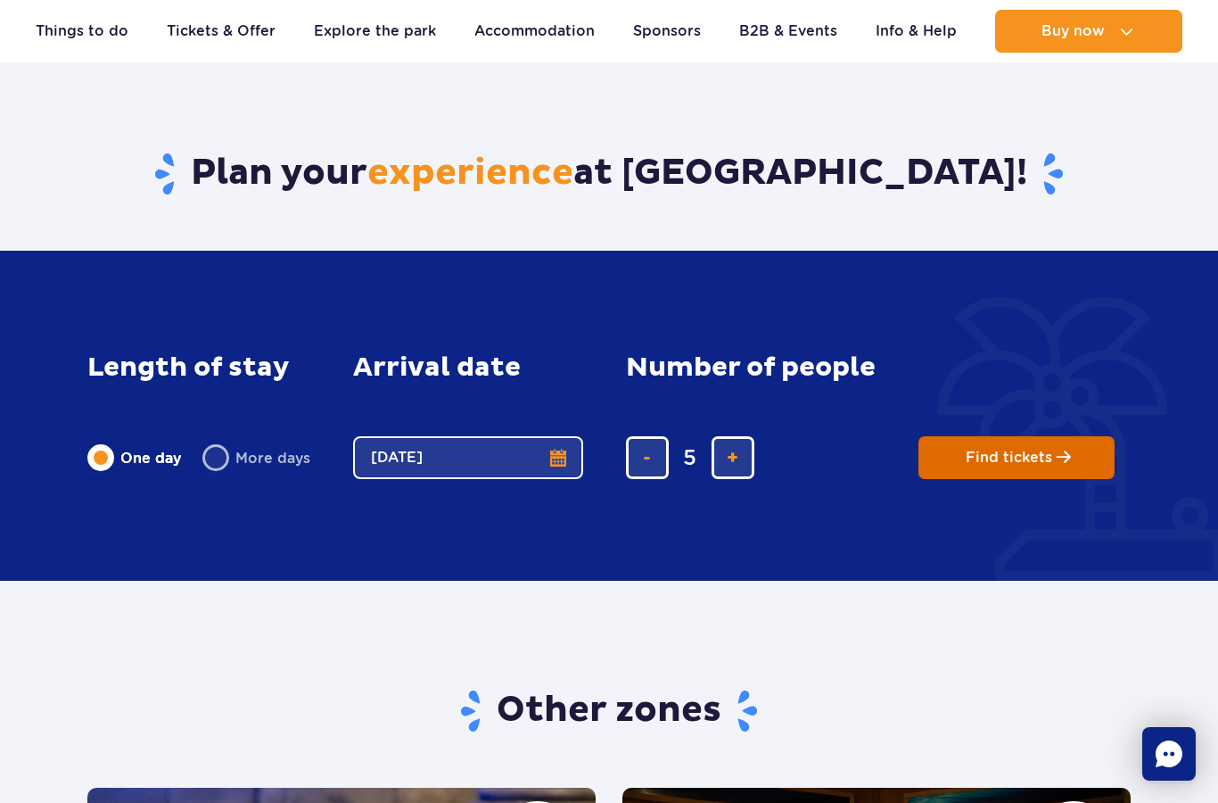
click at [1044, 462] on span "Find tickets" at bounding box center [1009, 457] width 86 height 16
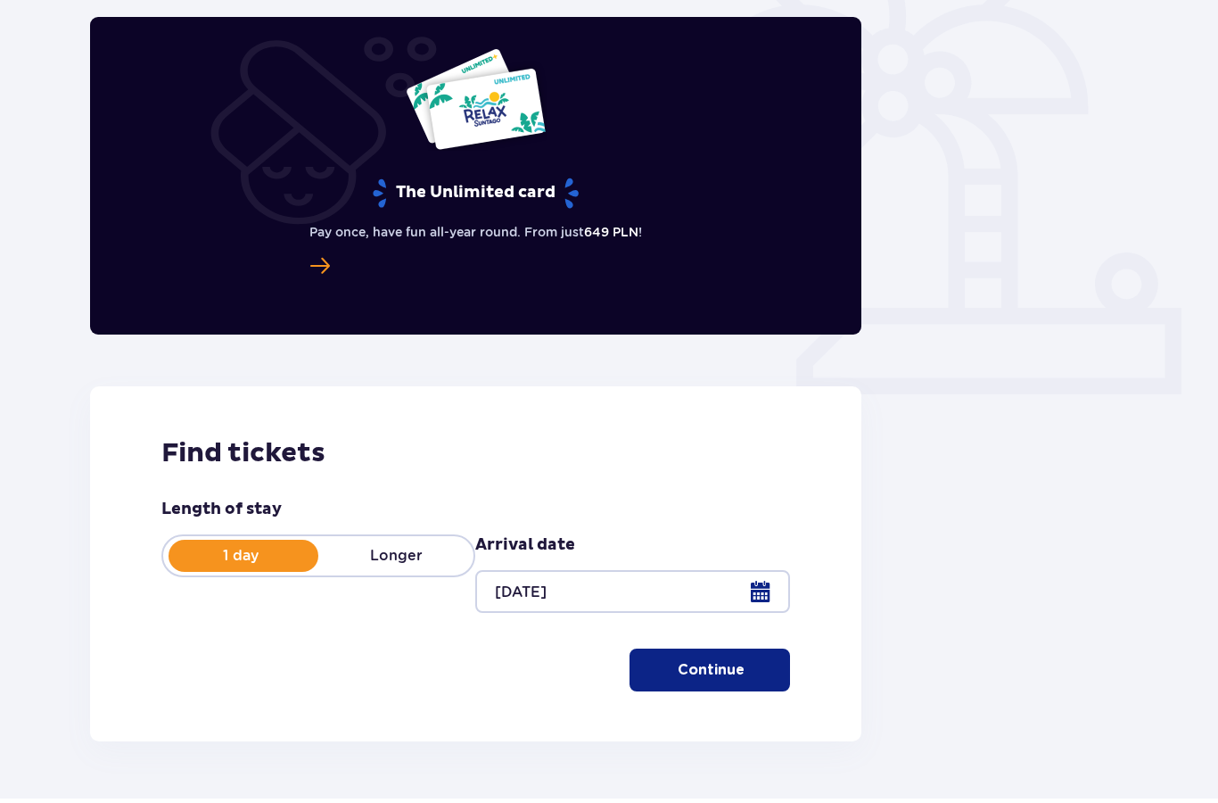
scroll to position [530, 0]
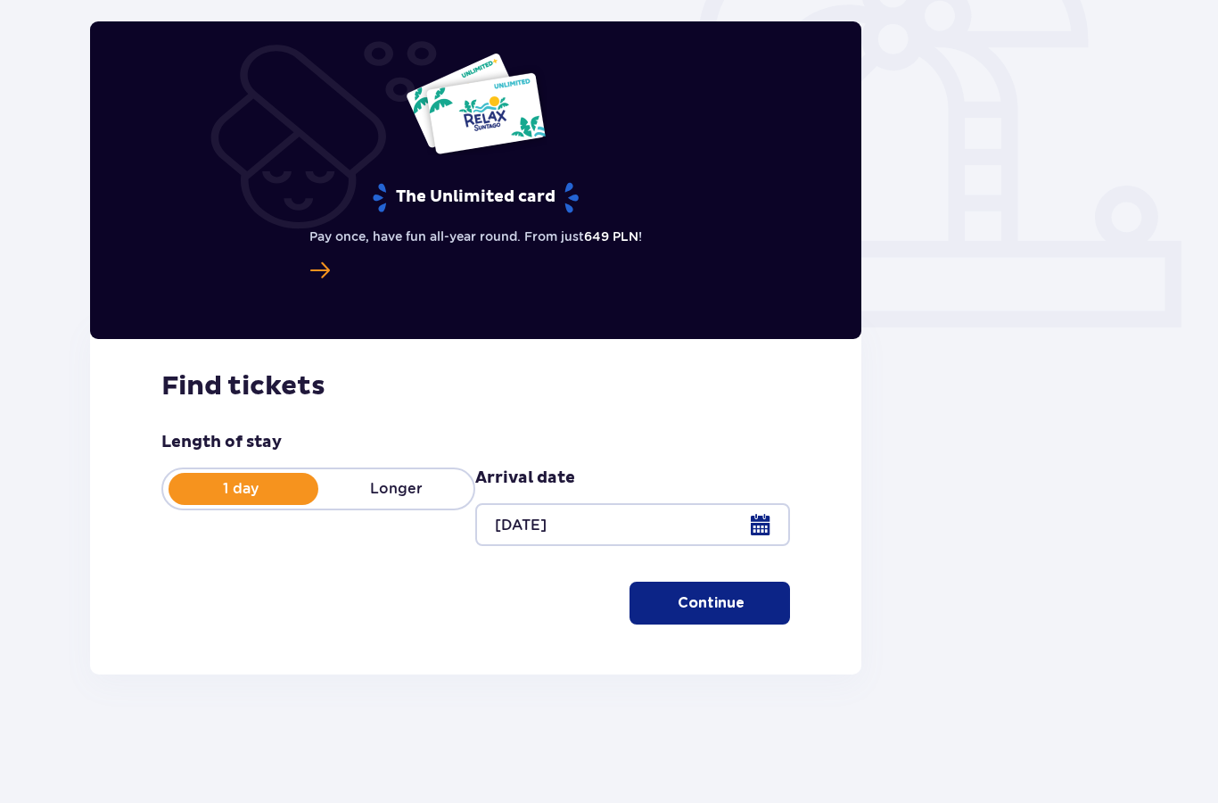
click at [754, 601] on span "button" at bounding box center [746, 603] width 18 height 18
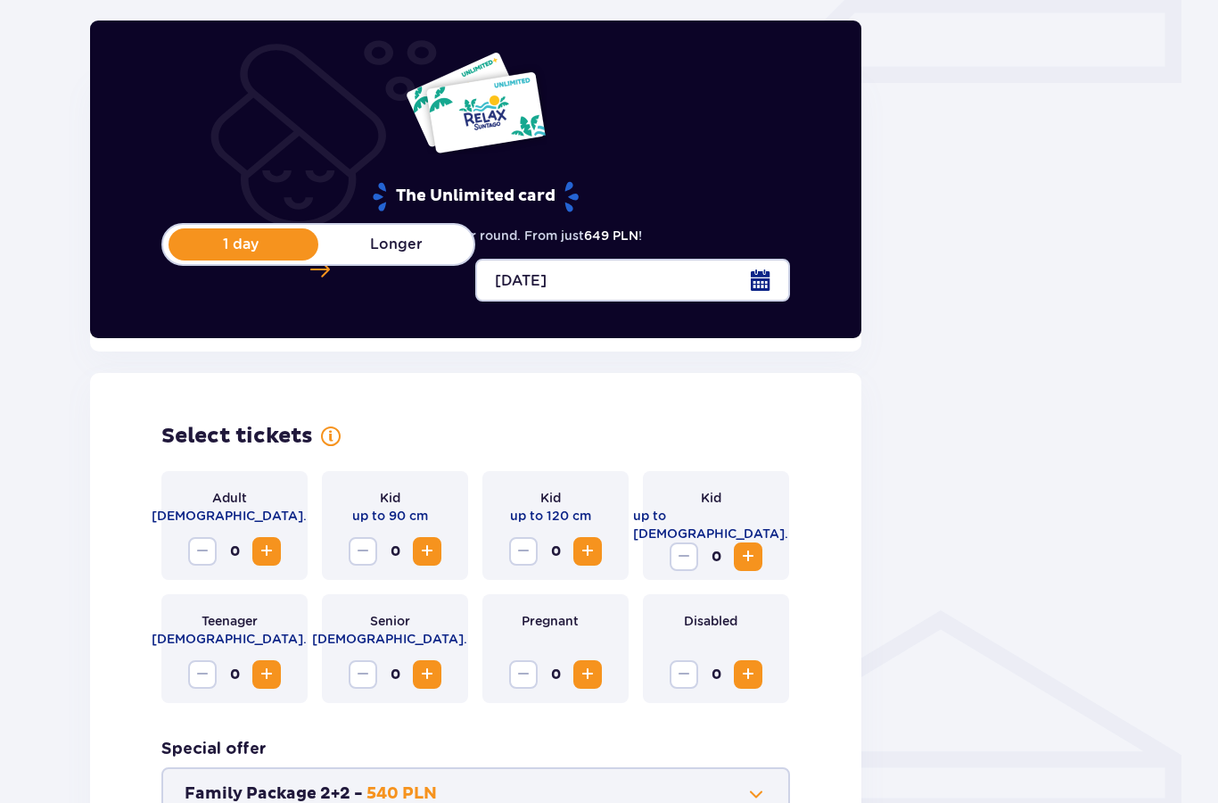
scroll to position [774, 0]
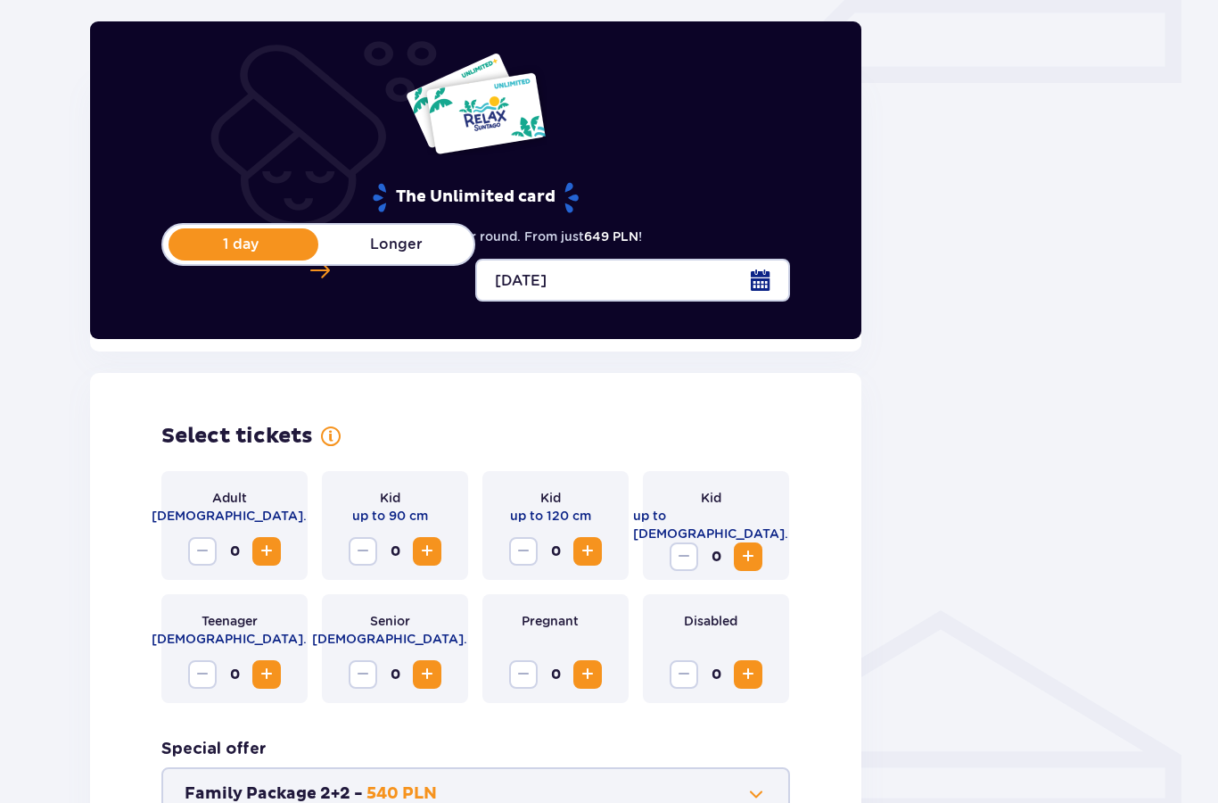
click at [425, 664] on span "Increase" at bounding box center [426, 673] width 21 height 21
click at [439, 663] on button "Increase" at bounding box center [427, 674] width 29 height 29
click at [268, 555] on span "Increase" at bounding box center [266, 550] width 21 height 21
click at [759, 548] on span "Increase" at bounding box center [747, 556] width 21 height 21
click at [753, 546] on span "Increase" at bounding box center [747, 556] width 21 height 21
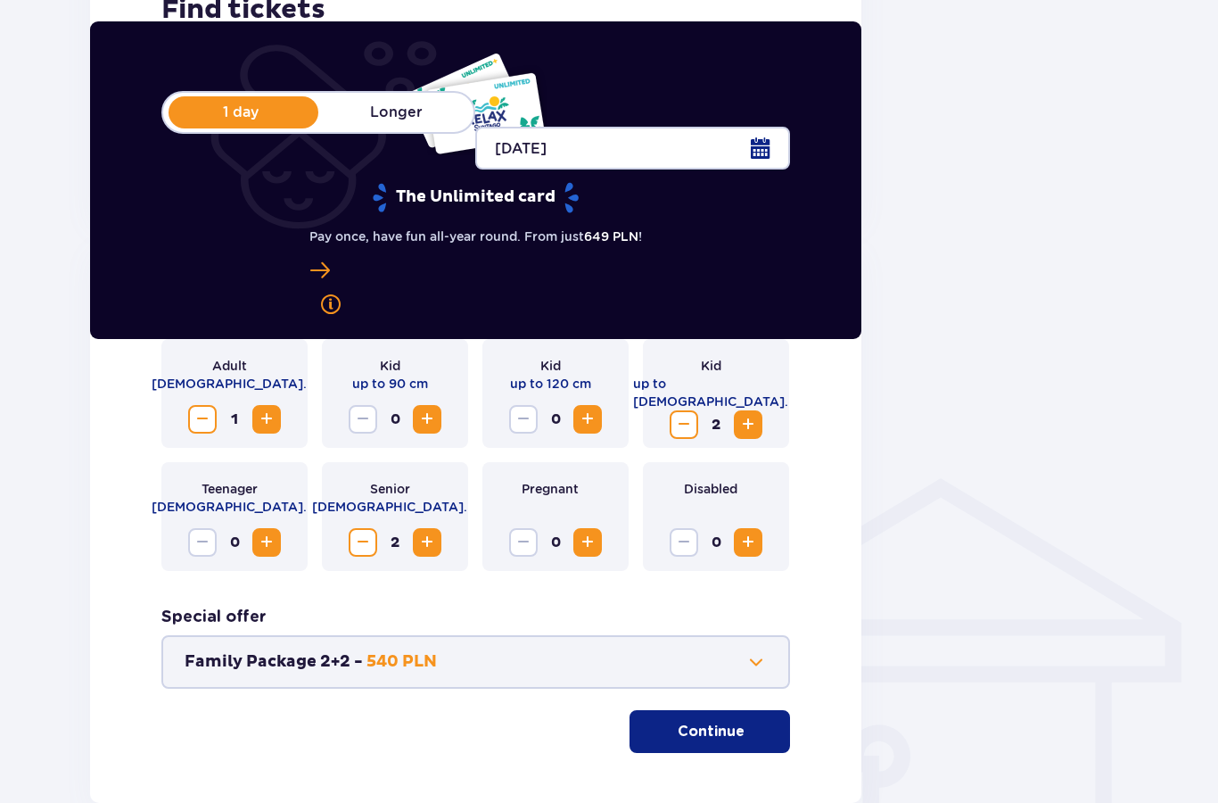
scroll to position [942, 0]
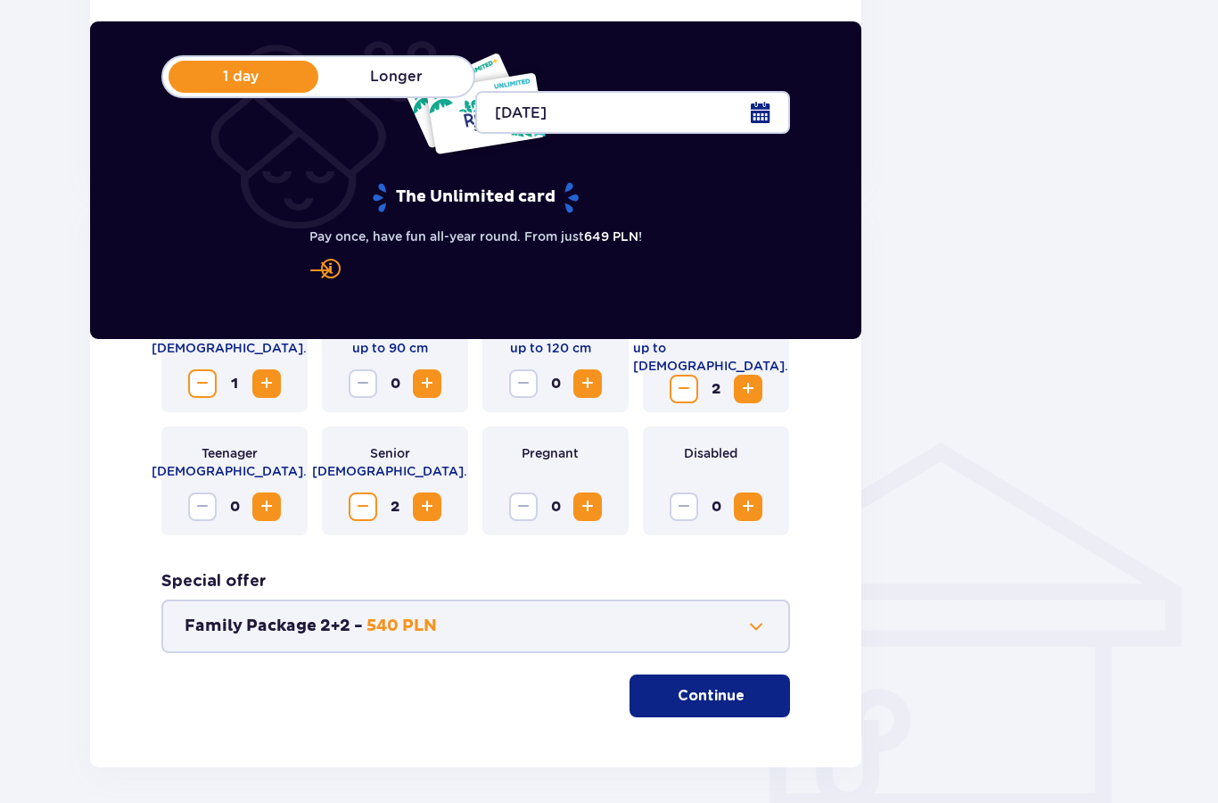
click at [753, 630] on span at bounding box center [755, 625] width 21 height 21
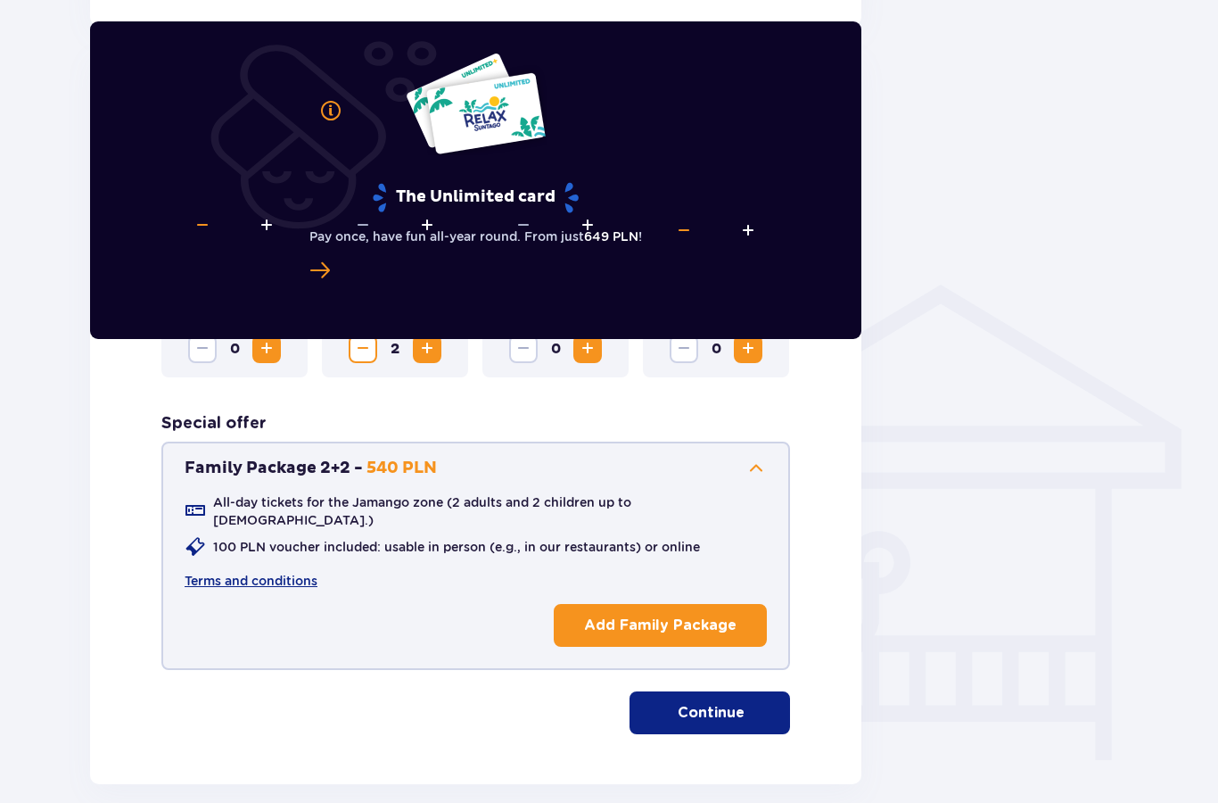
scroll to position [1102, 0]
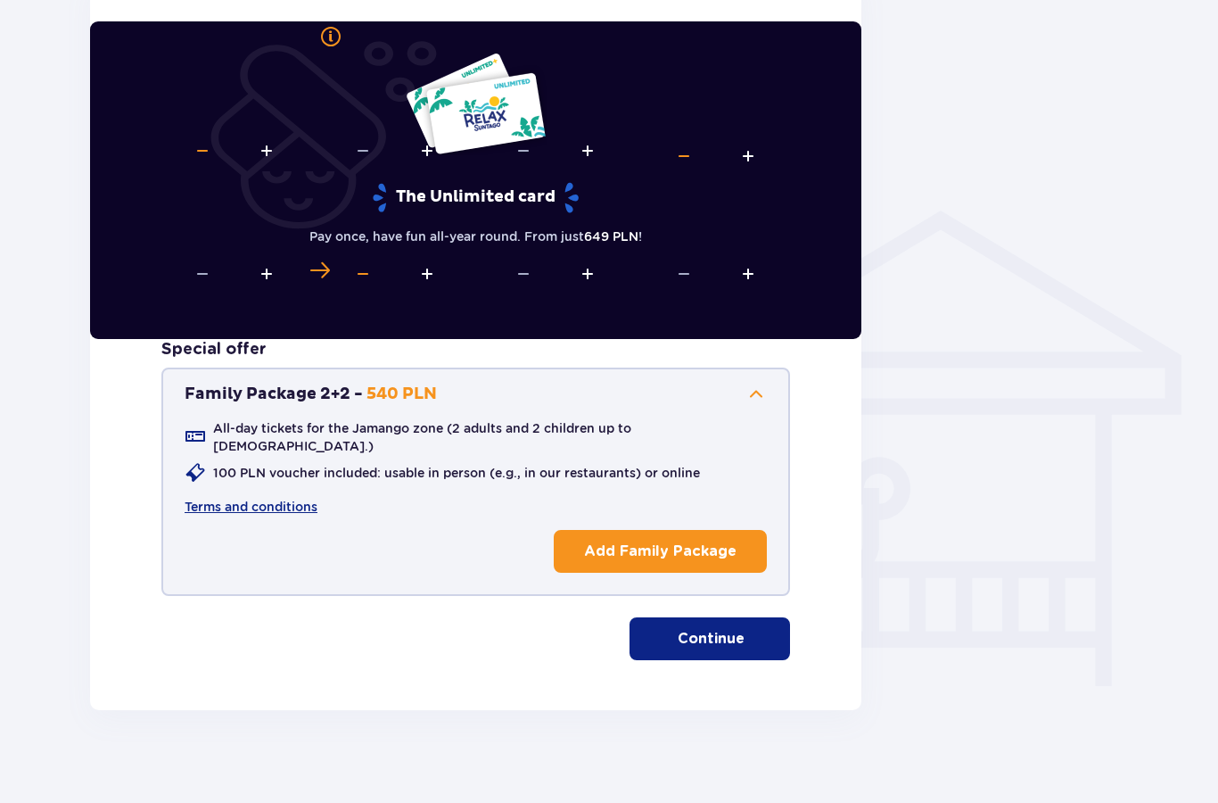
click at [744, 636] on button "Continue" at bounding box center [710, 638] width 161 height 43
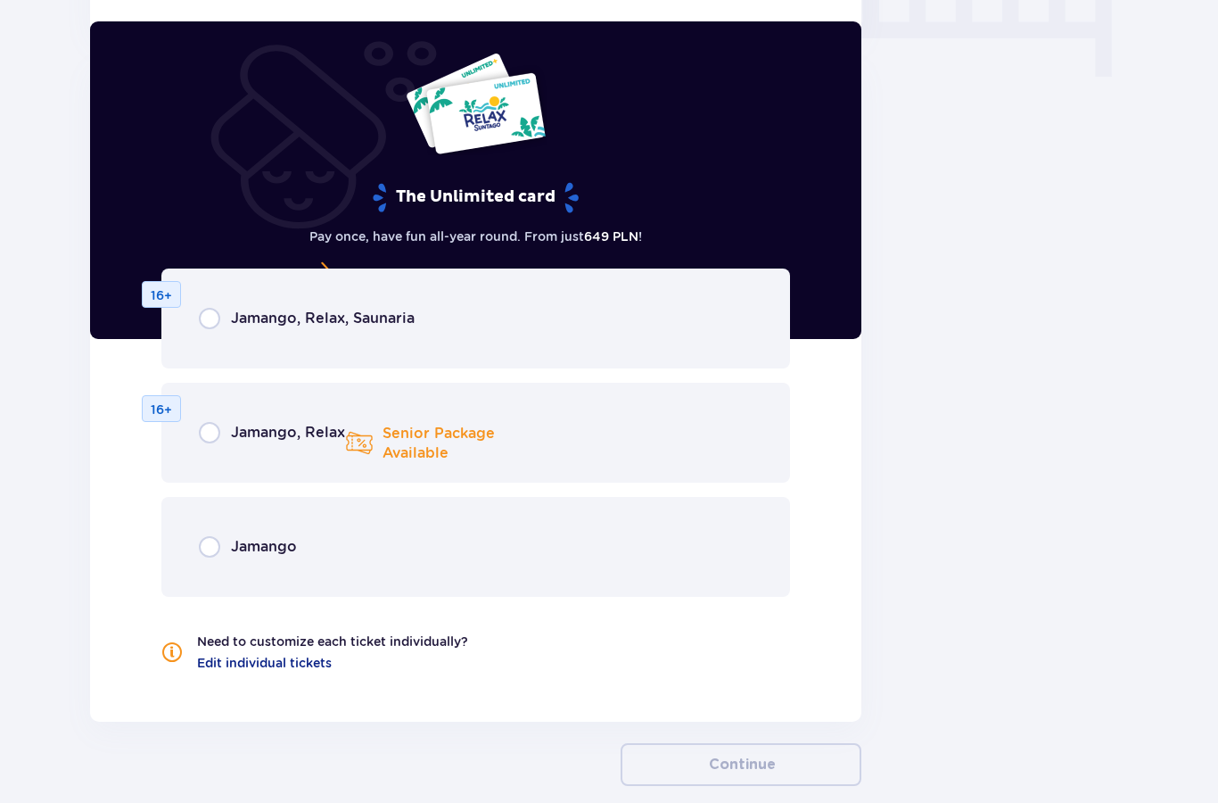
scroll to position [1783, 0]
click at [623, 523] on div "Jamango" at bounding box center [475, 546] width 629 height 100
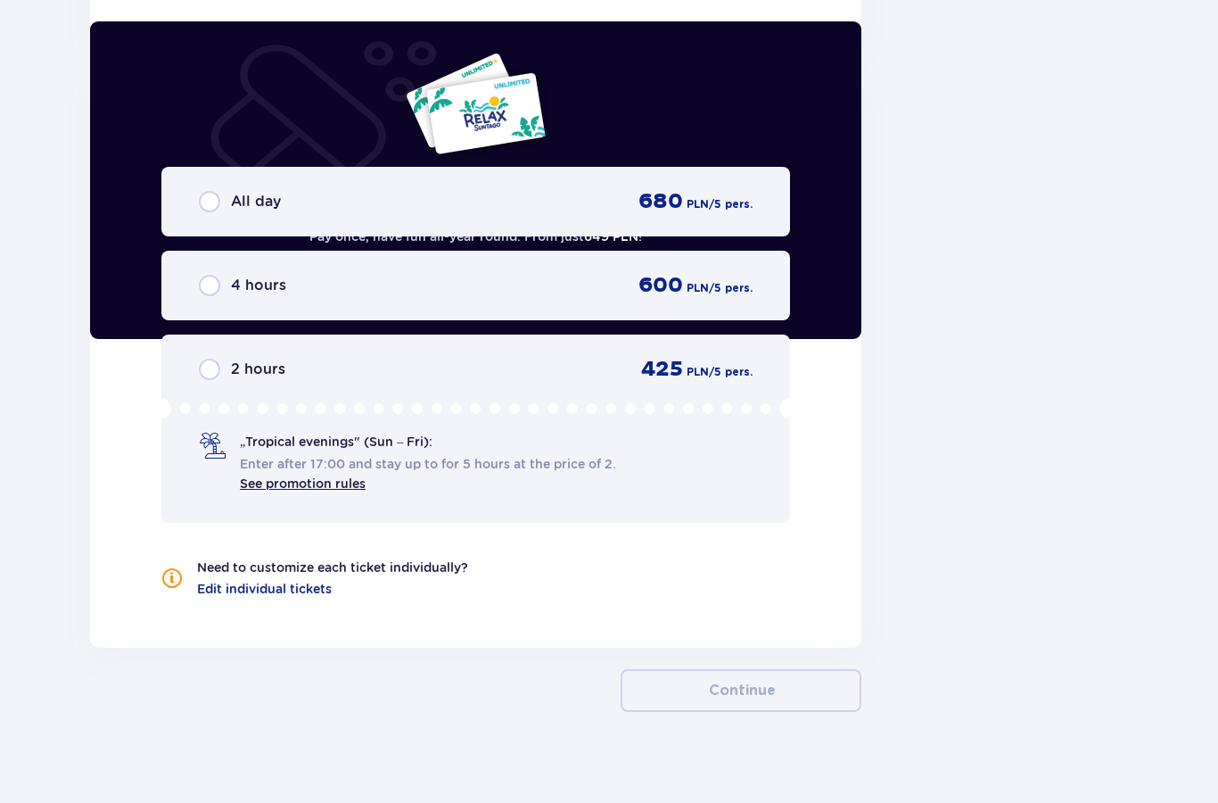
scroll to position [2458, 0]
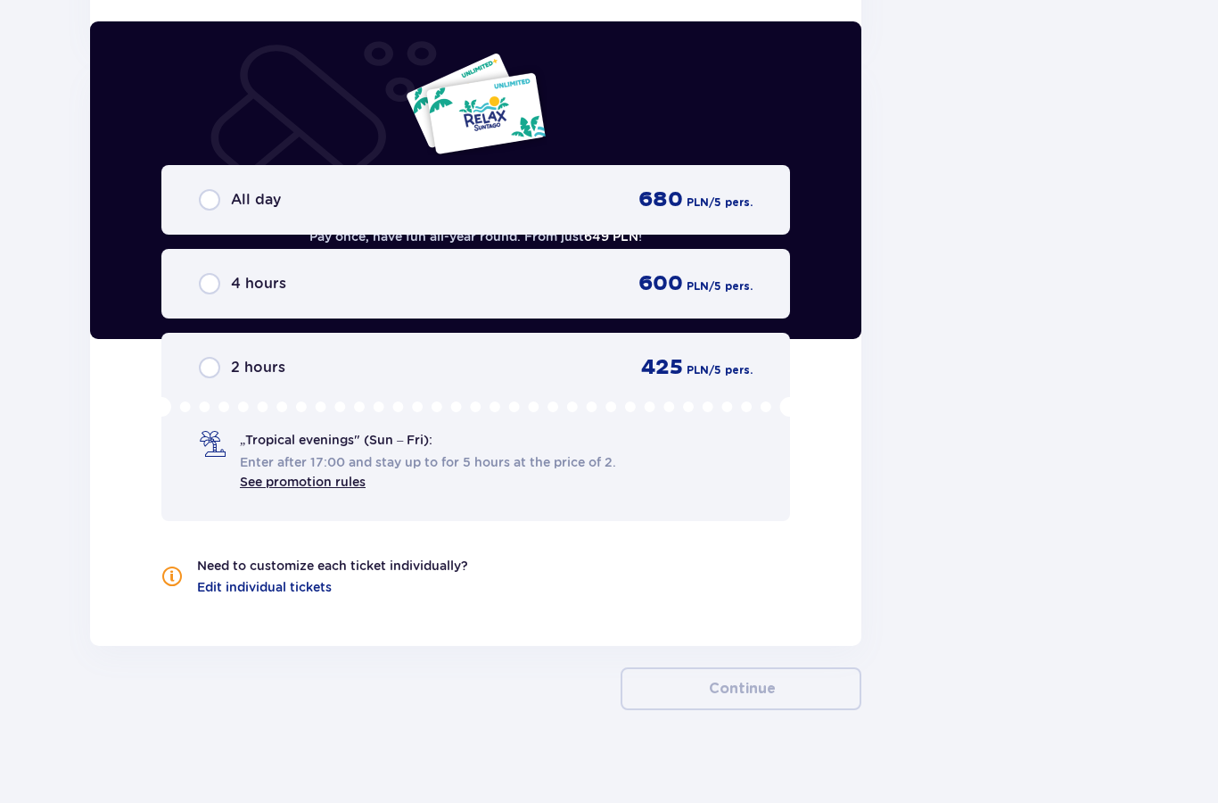
click at [215, 189] on input "radio" at bounding box center [209, 199] width 21 height 21
radio input "true"
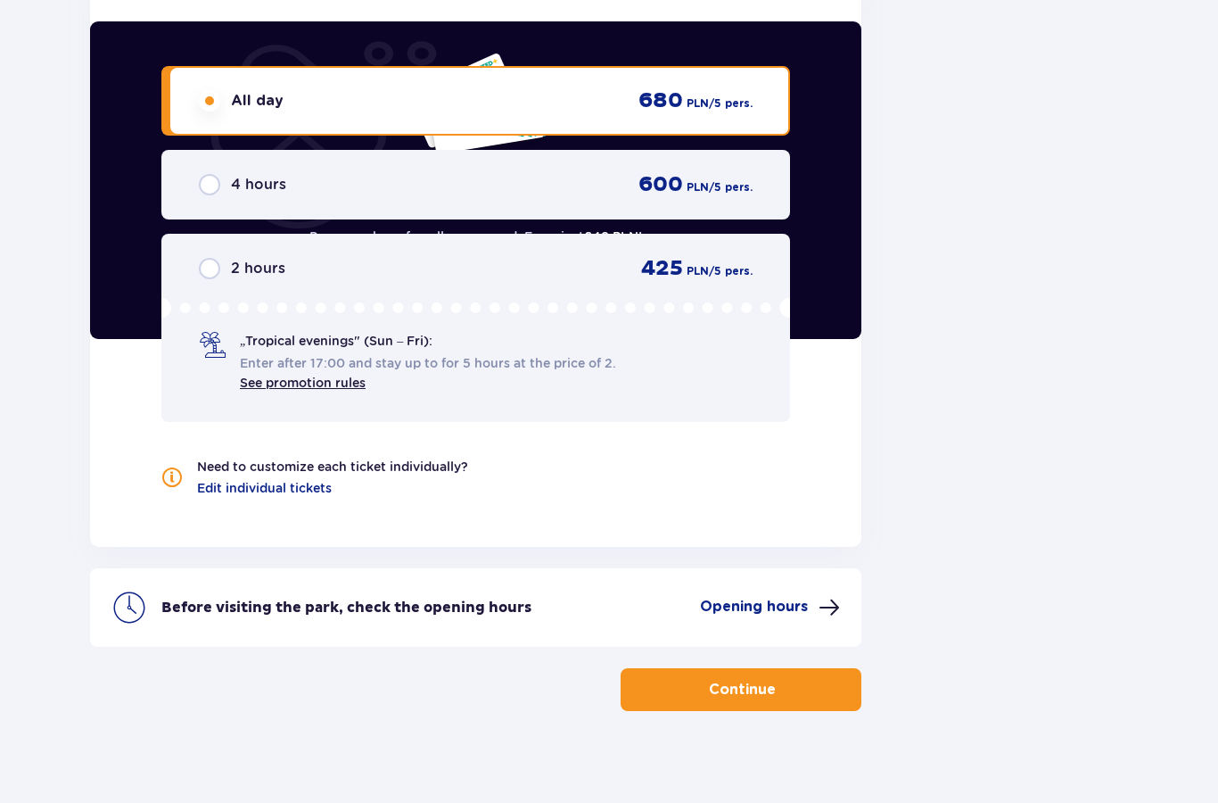
scroll to position [2558, 0]
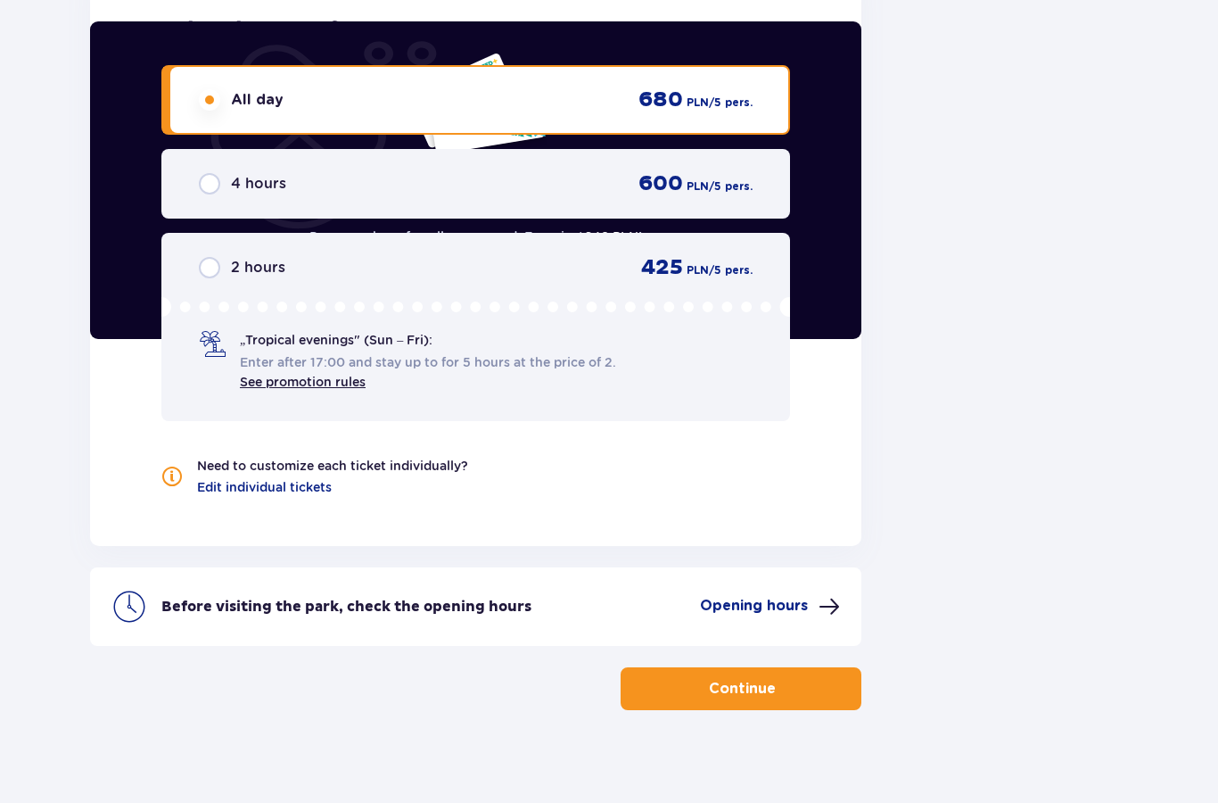
click at [794, 596] on p "Opening hours" at bounding box center [754, 606] width 108 height 20
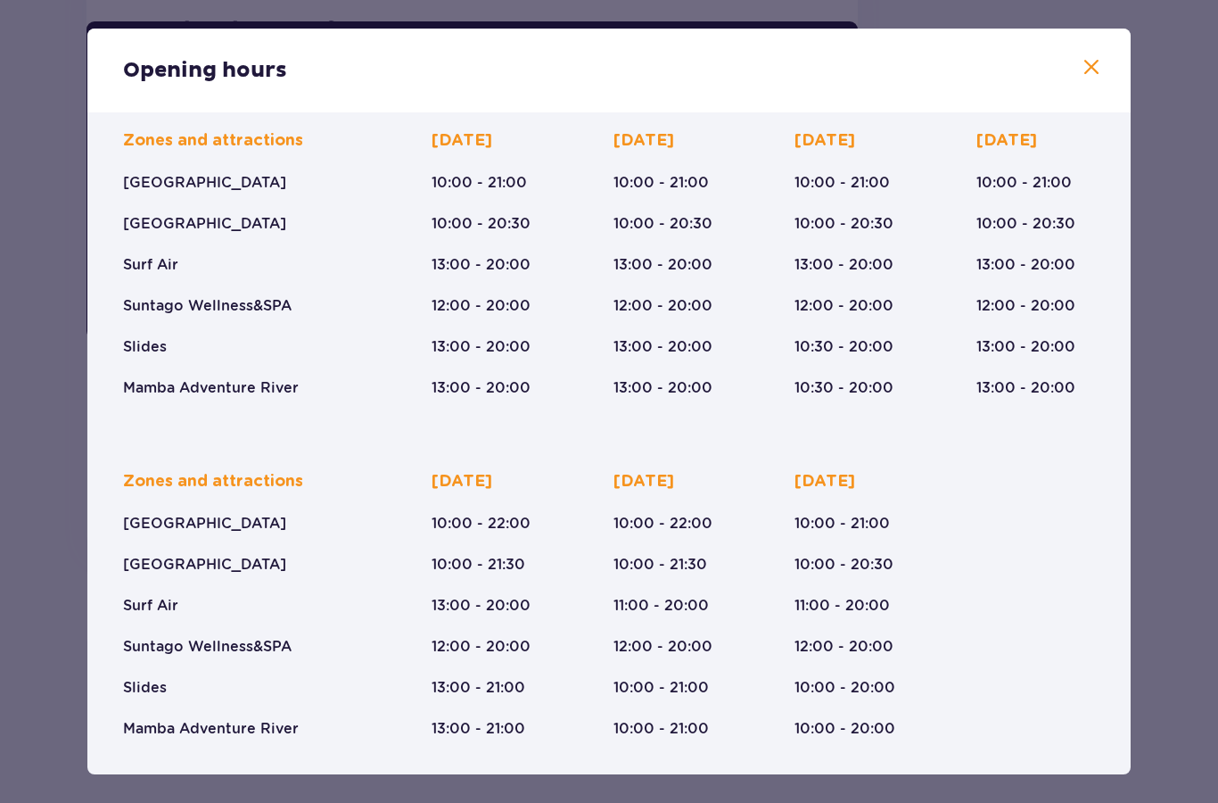
scroll to position [123, 0]
click at [1181, 268] on div "Opening hours January - December Halloween (31.10.25) All Saints' Day (01.11.25…" at bounding box center [609, 401] width 1218 height 803
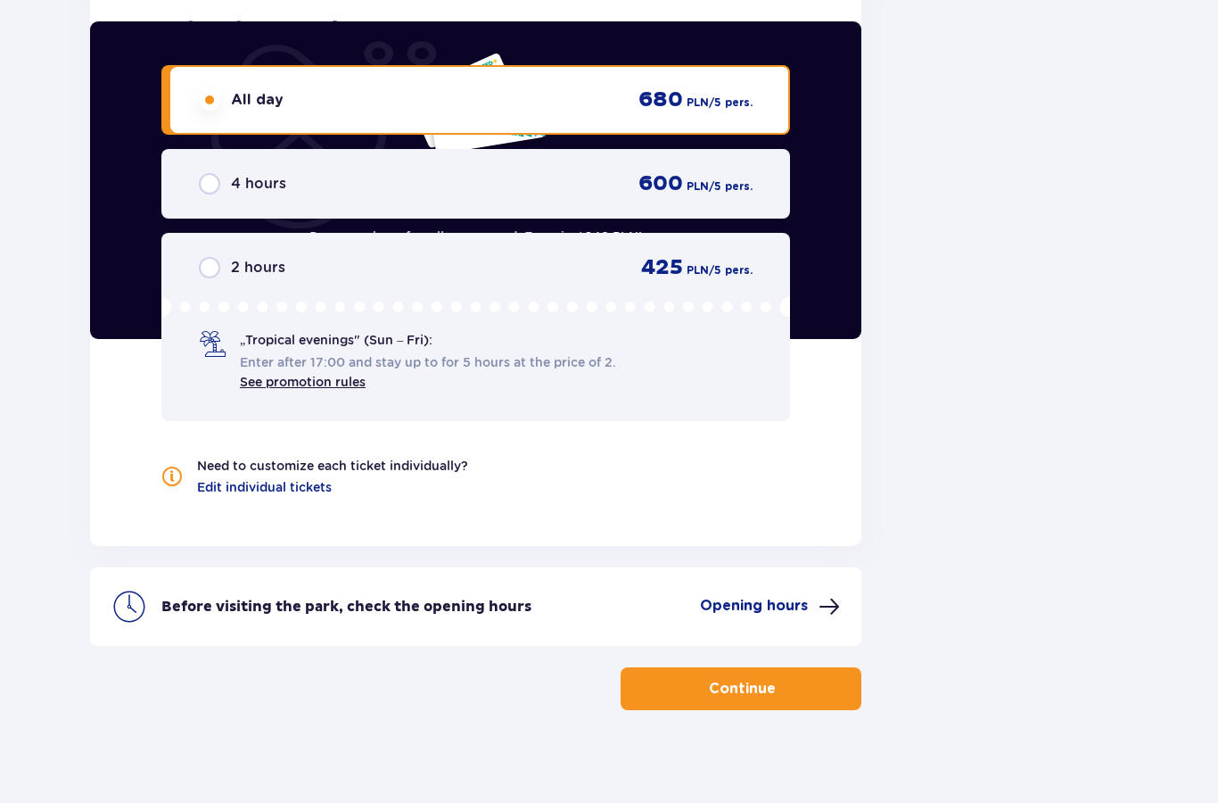
click at [774, 601] on p "Opening hours" at bounding box center [754, 606] width 108 height 20
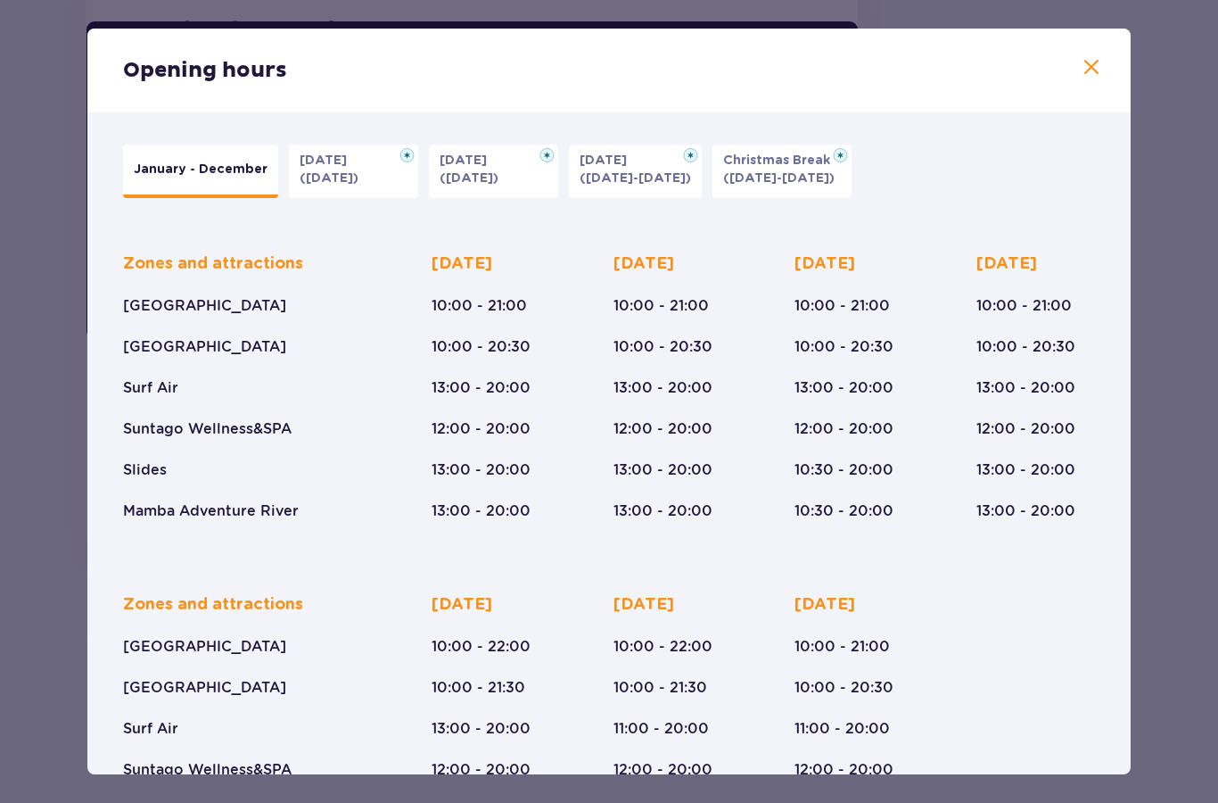
click at [1105, 44] on div "Opening hours" at bounding box center [608, 71] width 1043 height 84
click at [1104, 43] on div "Opening hours" at bounding box center [608, 71] width 1043 height 84
click at [1088, 69] on span at bounding box center [1091, 67] width 21 height 21
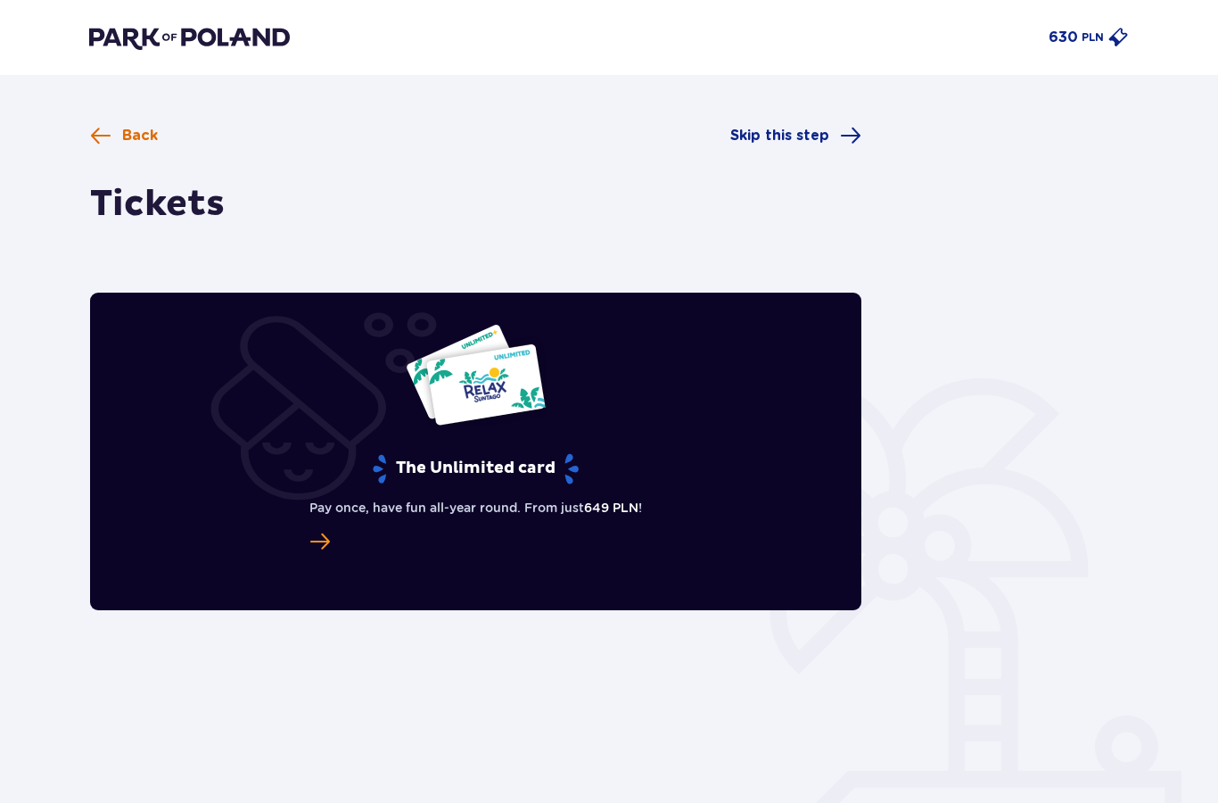
click at [112, 144] on span "Back" at bounding box center [124, 135] width 68 height 21
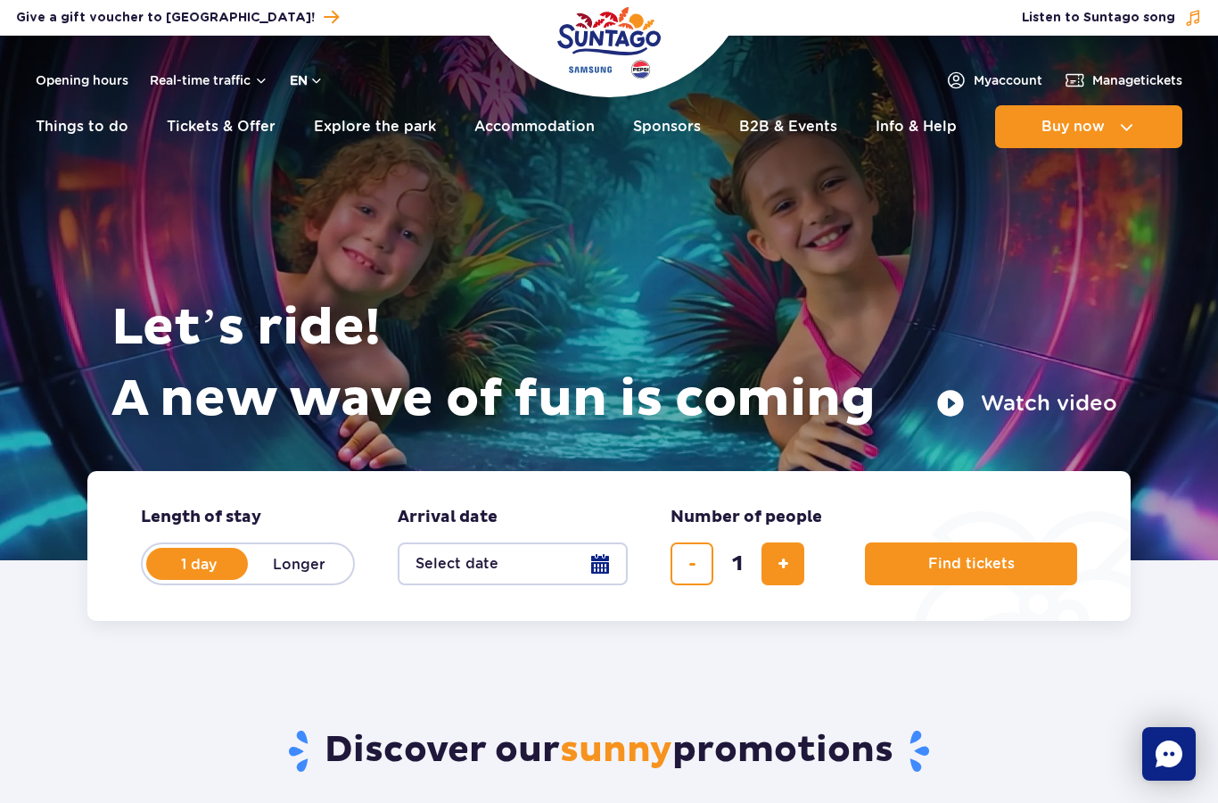
click at [313, 73] on button "en" at bounding box center [307, 80] width 34 height 18
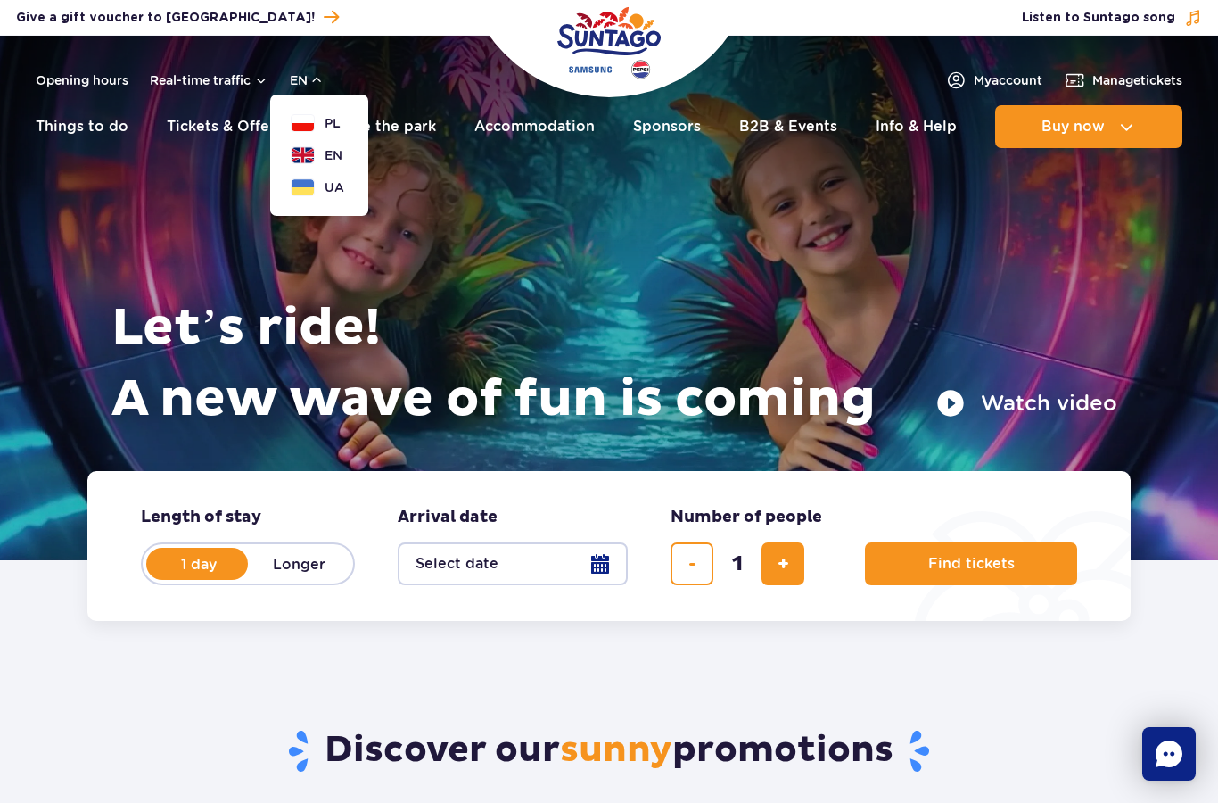
click at [494, 233] on div "Let’s ride! A new wave of fun is coming Watch video" at bounding box center [609, 275] width 1017 height 391
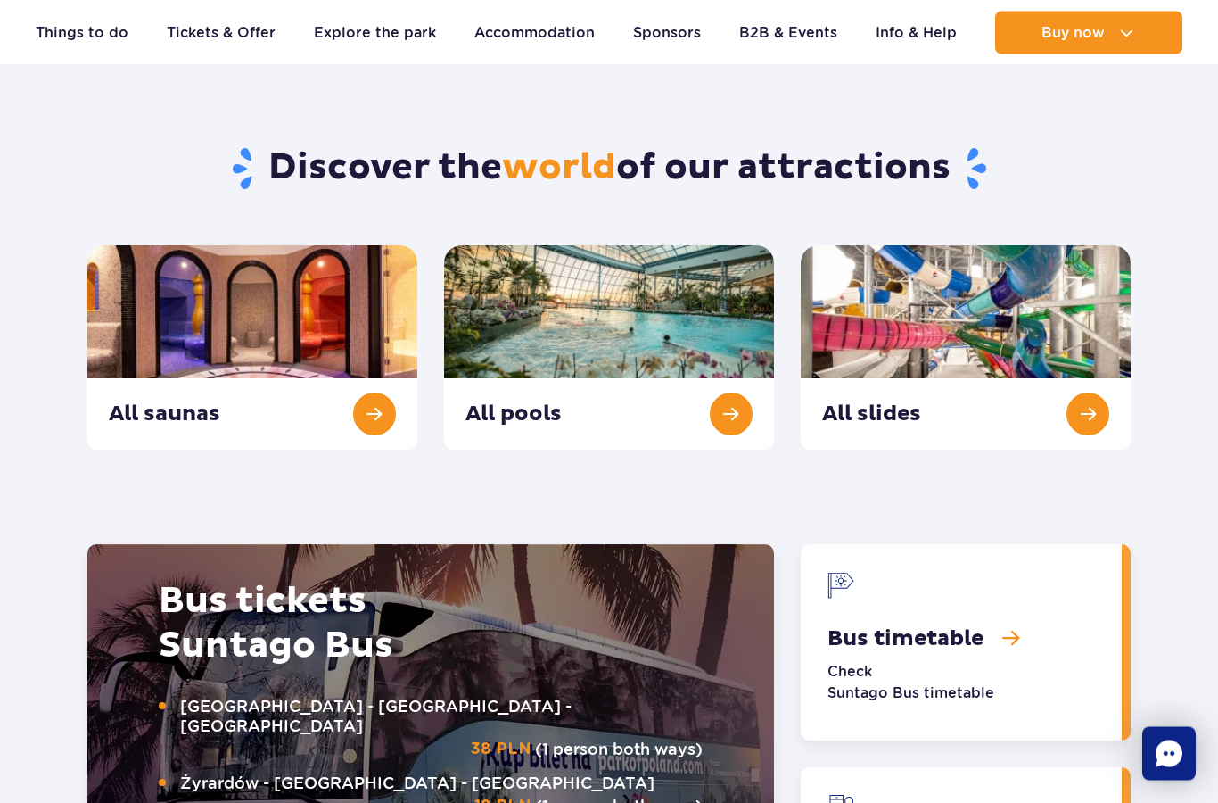
scroll to position [1815, 0]
click at [742, 416] on link "All pools" at bounding box center [609, 347] width 330 height 204
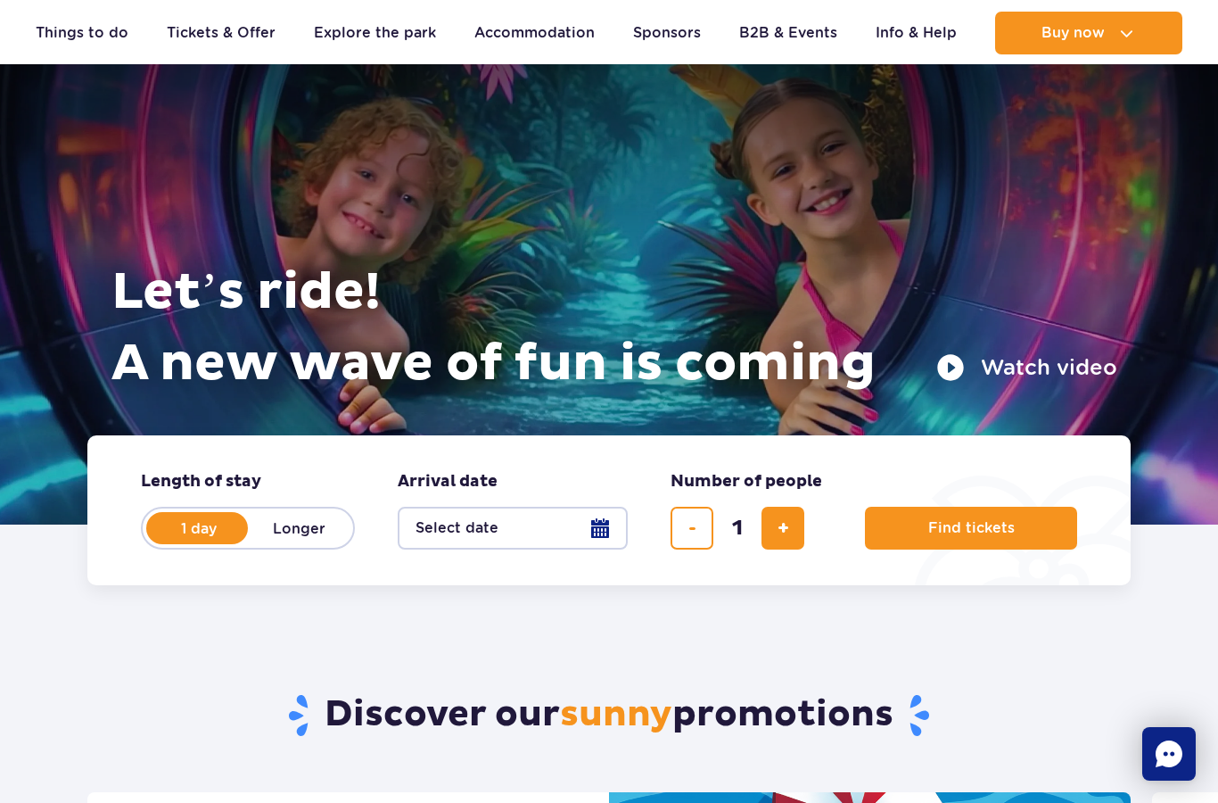
scroll to position [1886, 0]
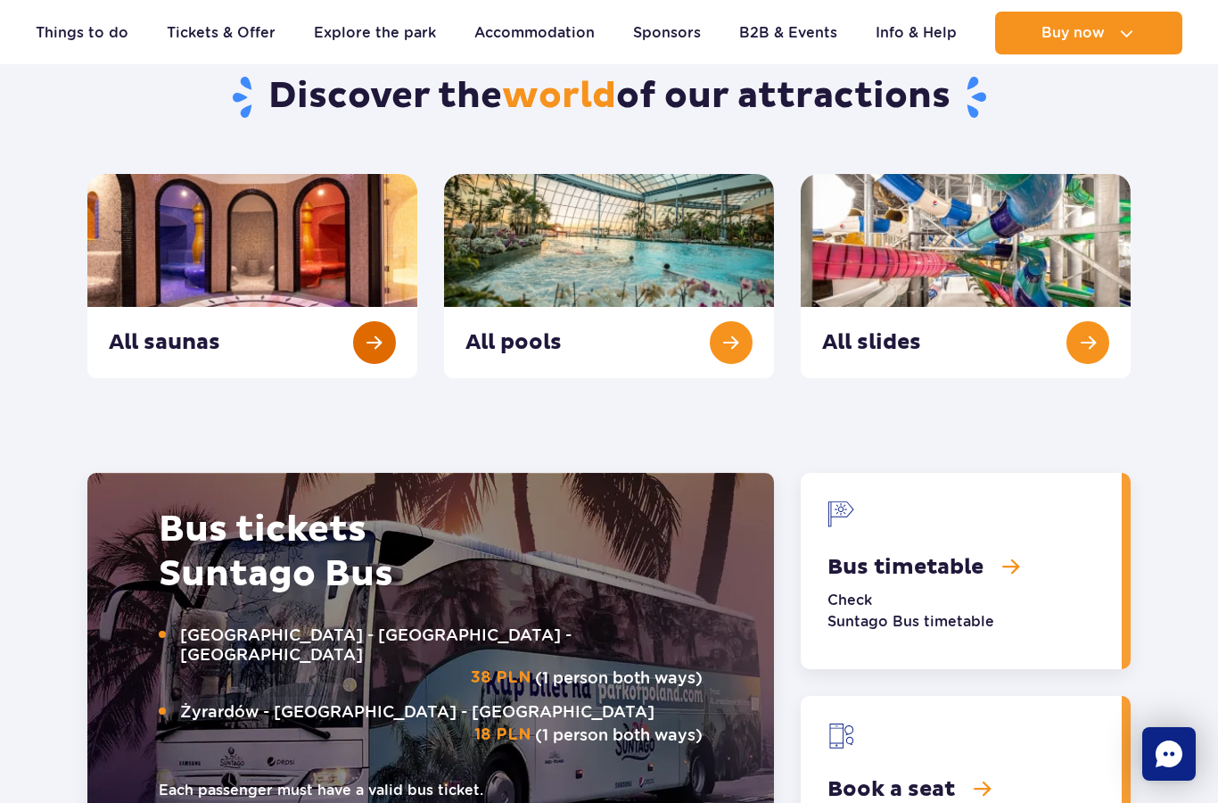
click at [364, 328] on link "All saunas" at bounding box center [252, 276] width 330 height 204
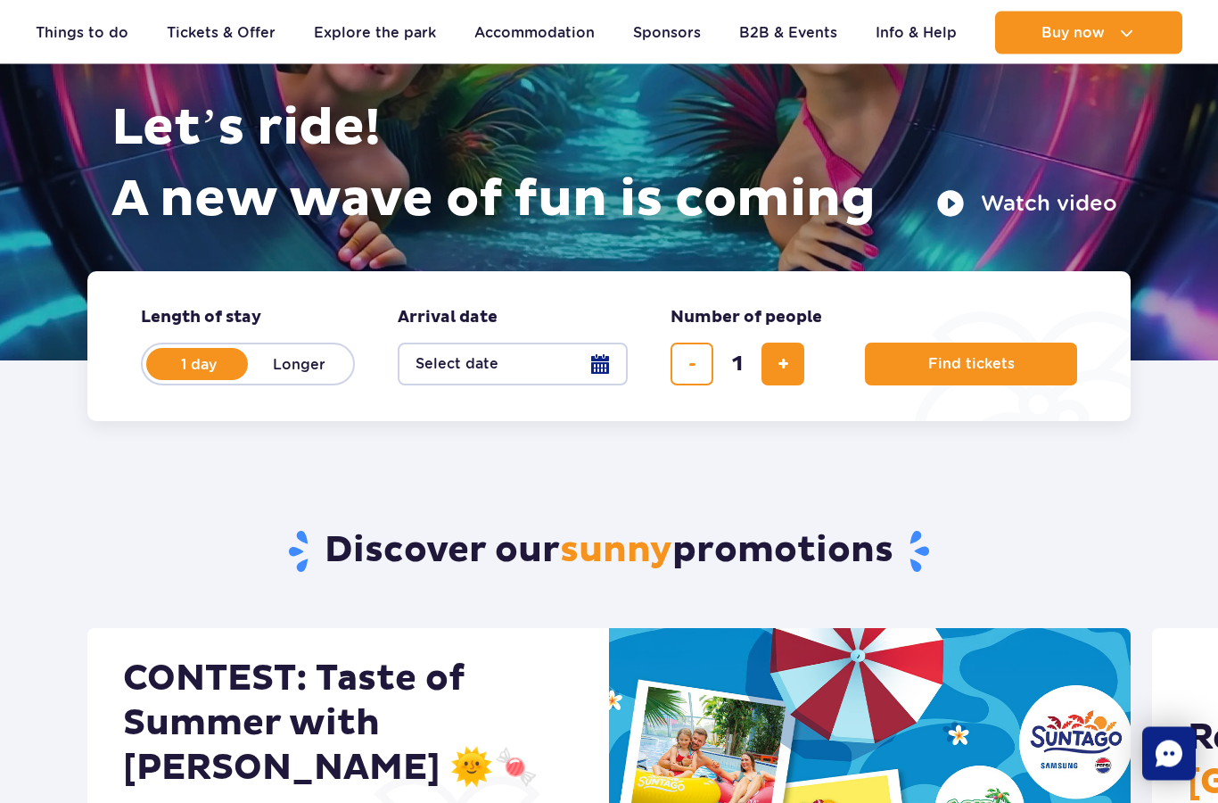
scroll to position [60, 0]
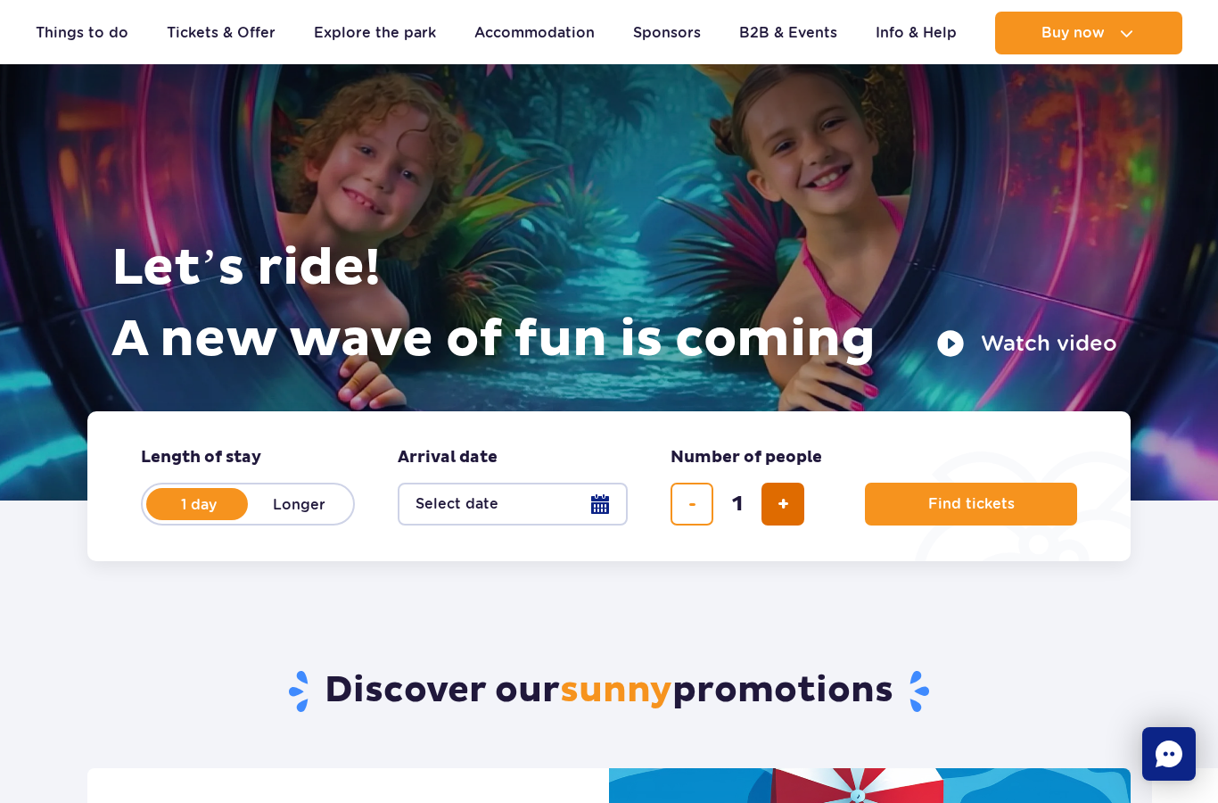
click at [775, 515] on button "add ticket" at bounding box center [783, 503] width 43 height 43
click at [778, 504] on span "add ticket" at bounding box center [784, 504] width 12 height 0
click at [790, 504] on button "add ticket" at bounding box center [783, 503] width 43 height 43
type input "4"
click at [936, 487] on button "Find tickets" at bounding box center [971, 503] width 212 height 43
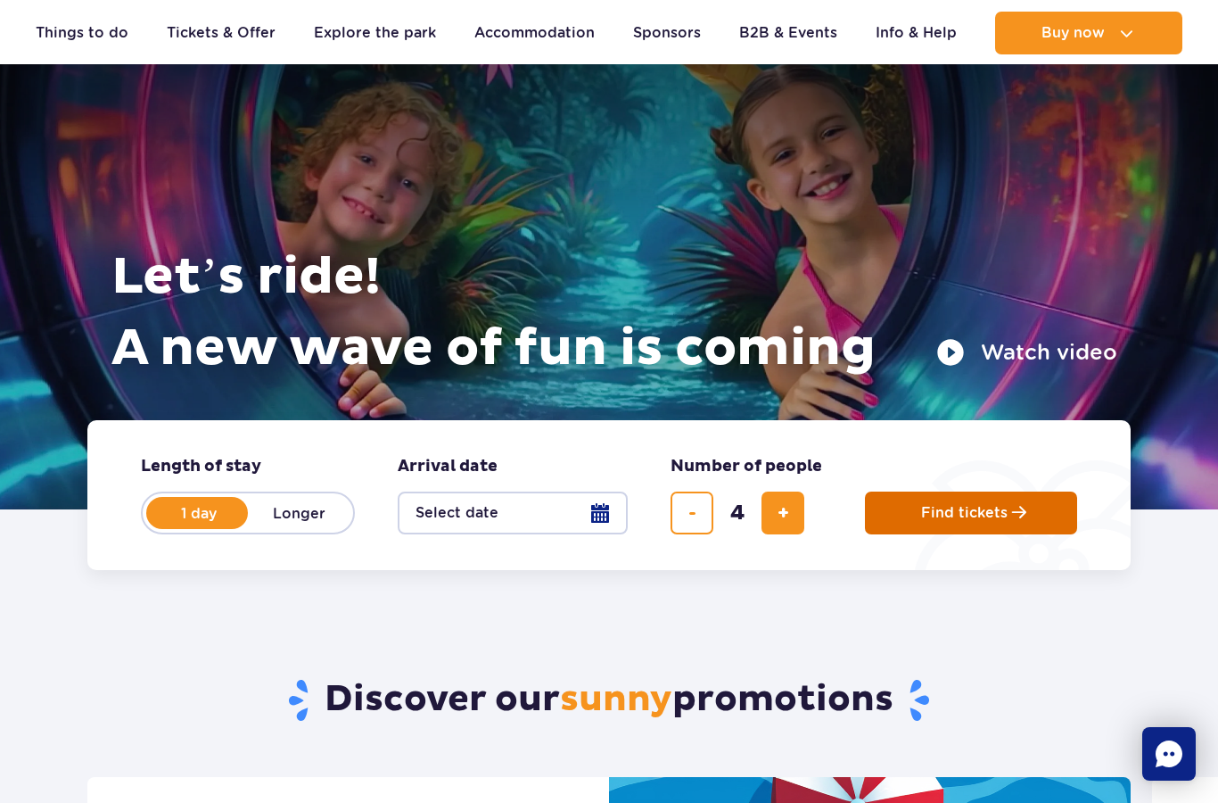
scroll to position [50, 0]
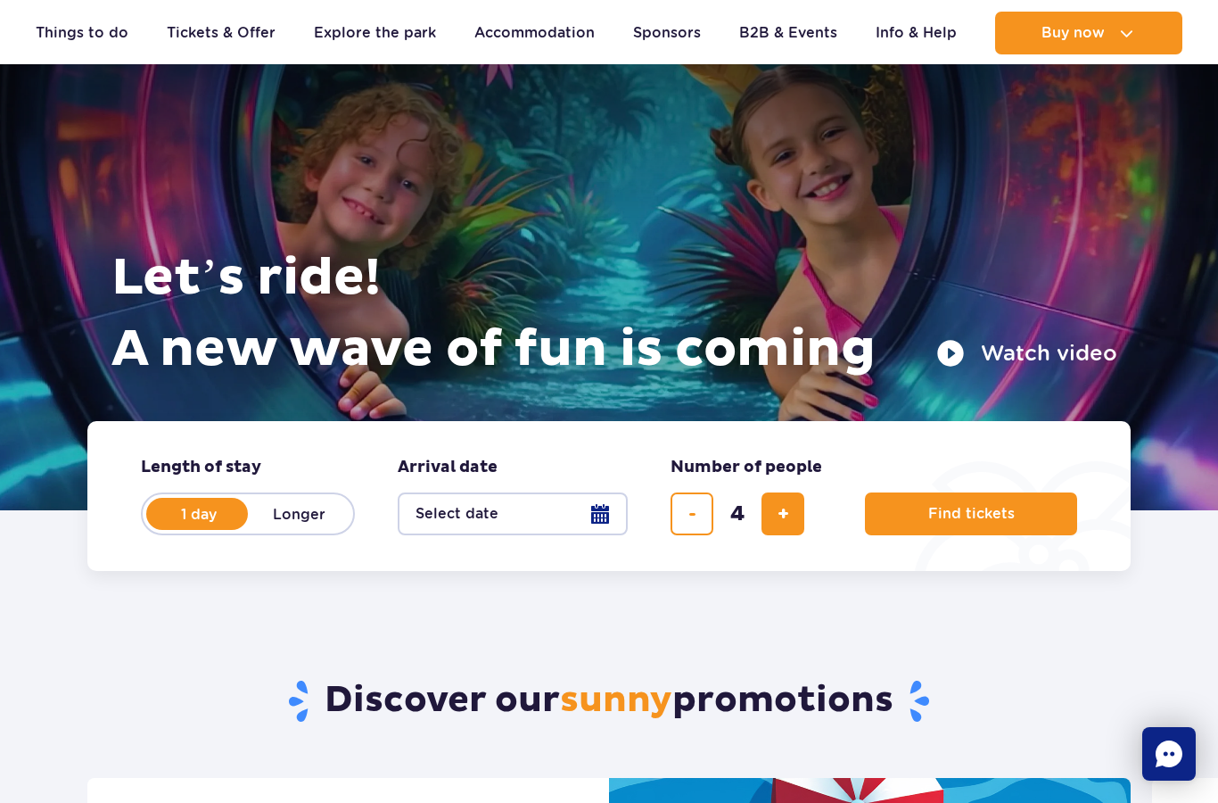
click at [973, 341] on button "Watch video" at bounding box center [1026, 353] width 181 height 29
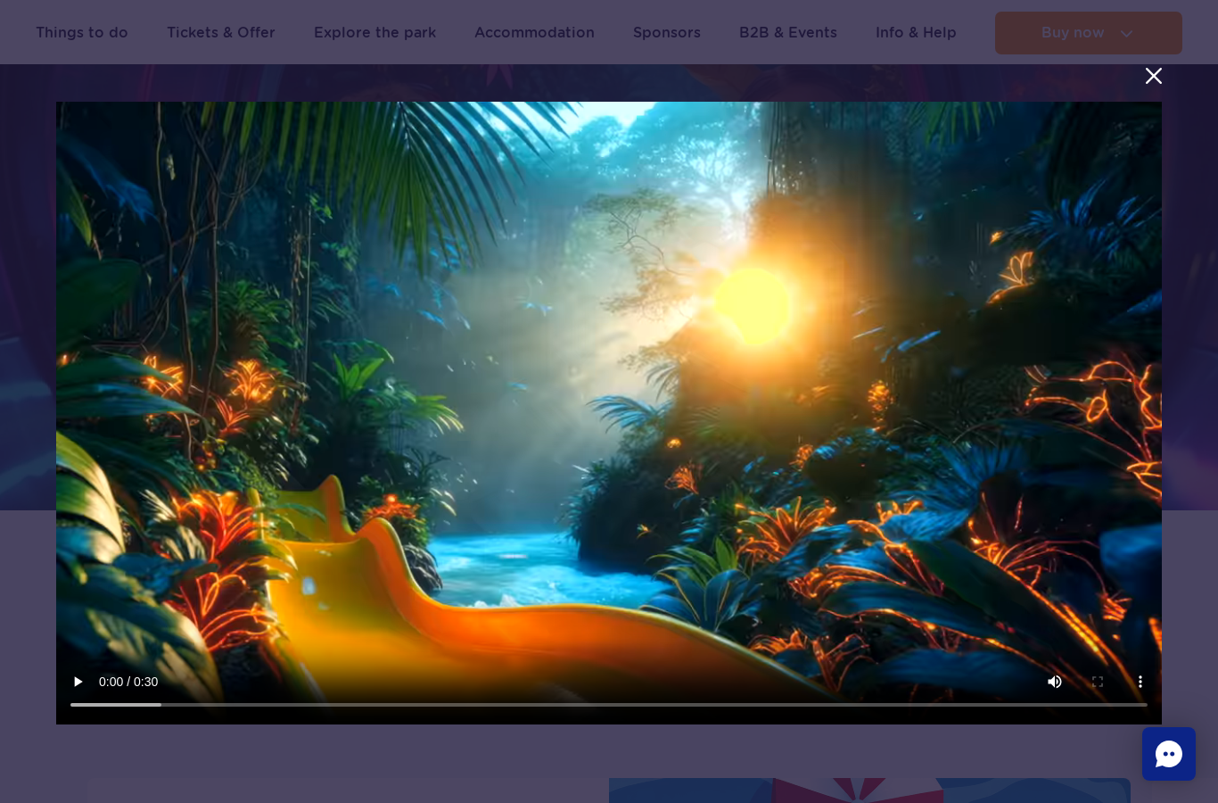
click at [1154, 81] on button "menu.aria_label.close_suntago_spot_modal" at bounding box center [1153, 75] width 23 height 23
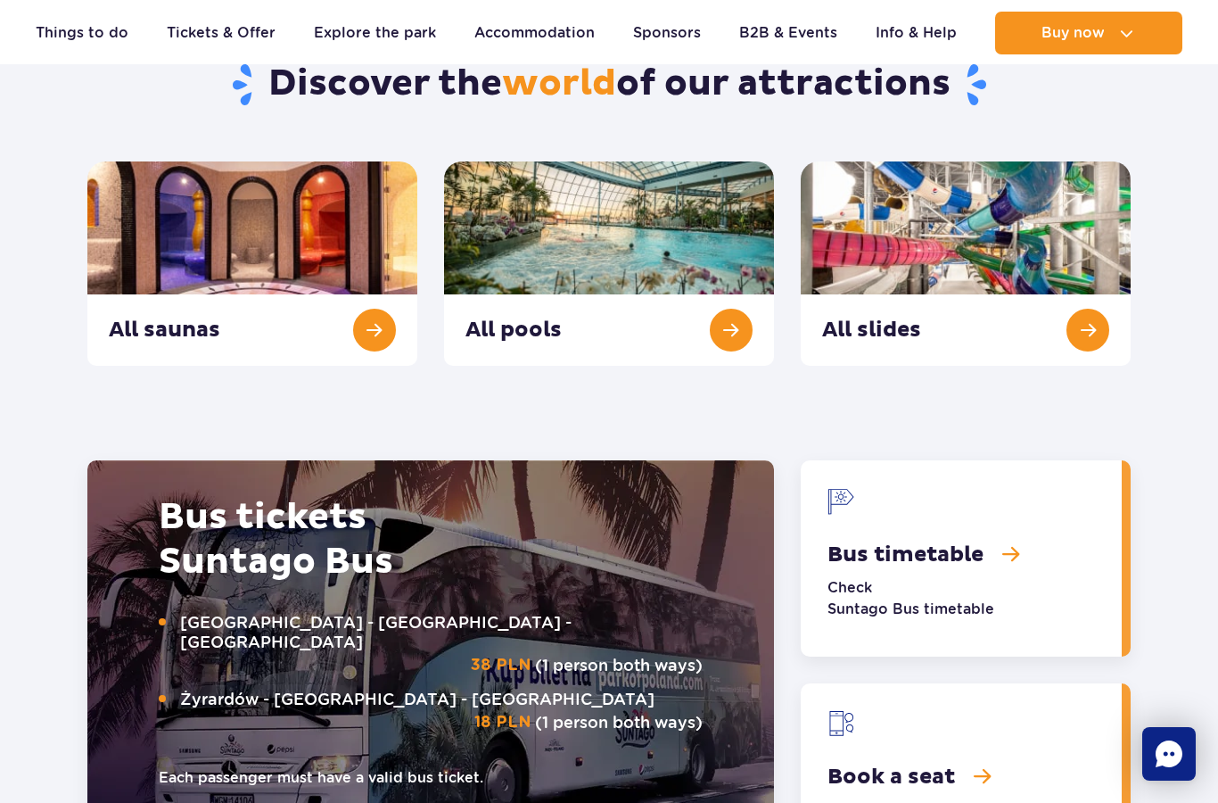
scroll to position [1888, 0]
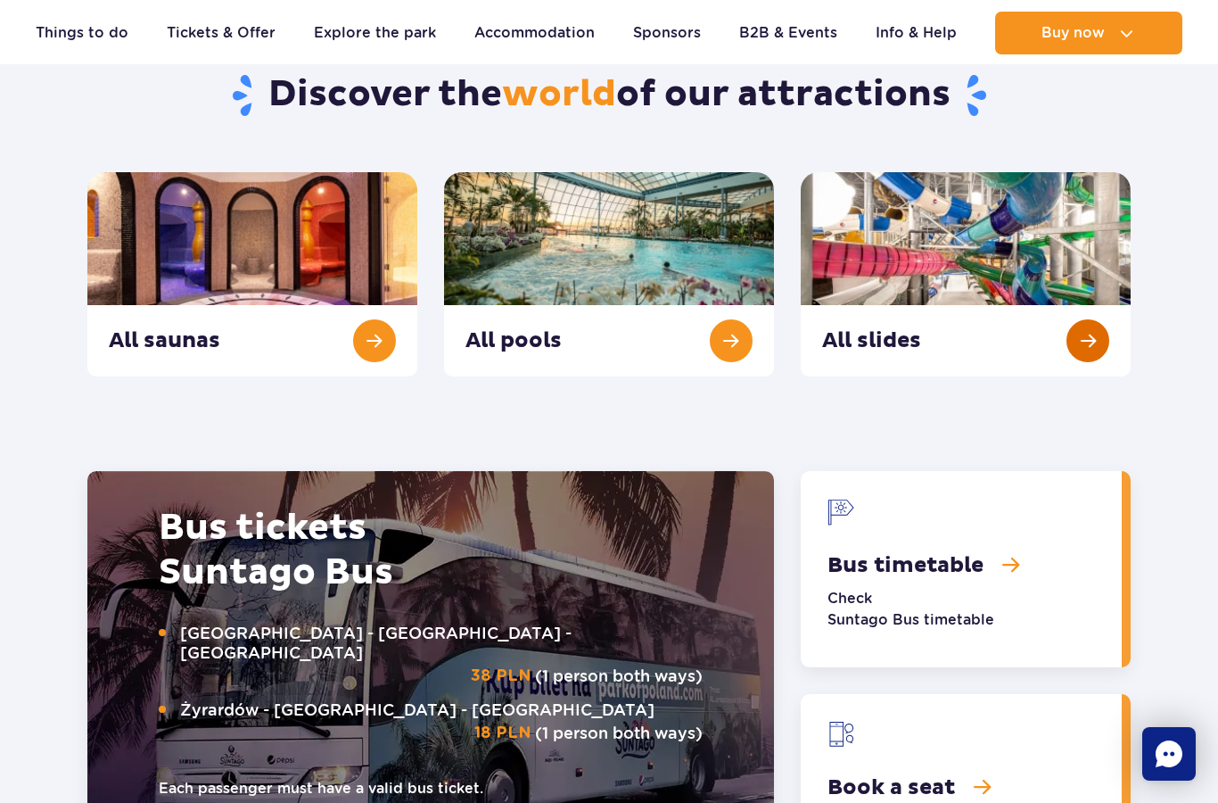
click at [1086, 331] on link "All slides" at bounding box center [966, 274] width 330 height 204
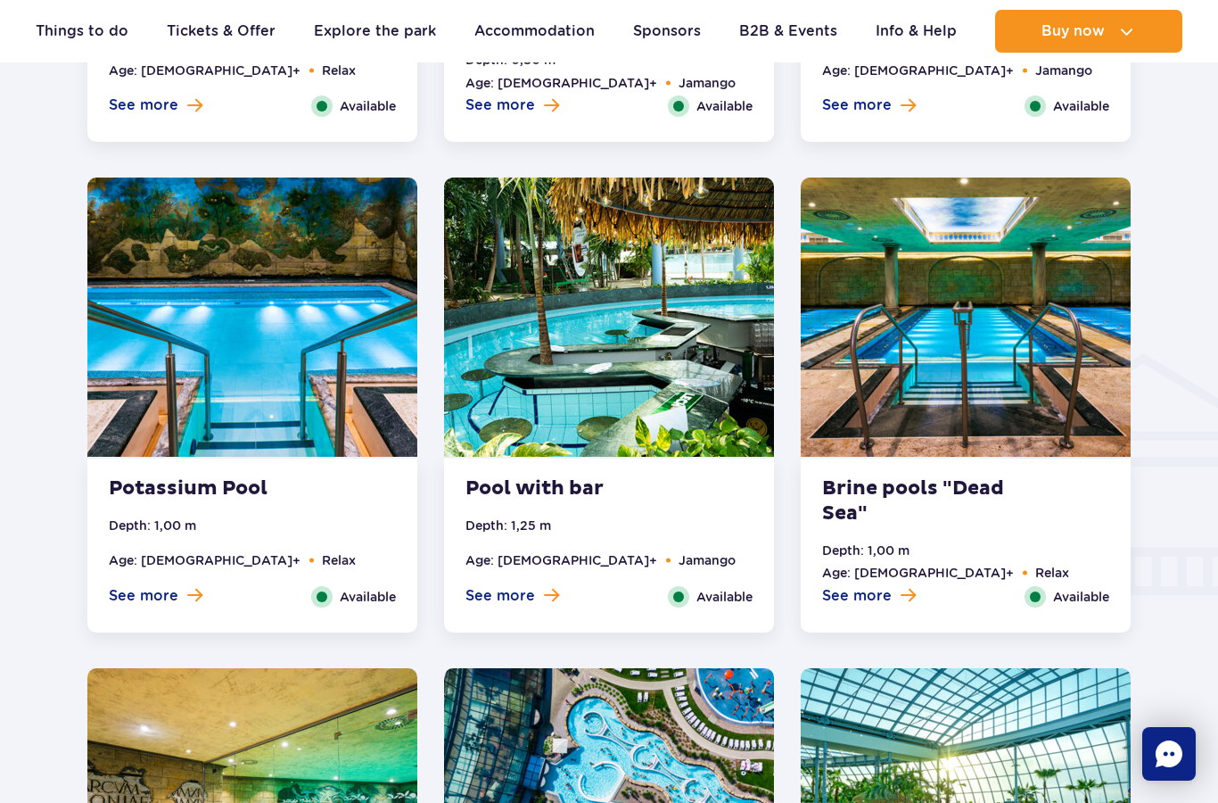
scroll to position [1907, 0]
click at [117, 603] on span "See more" at bounding box center [144, 597] width 70 height 20
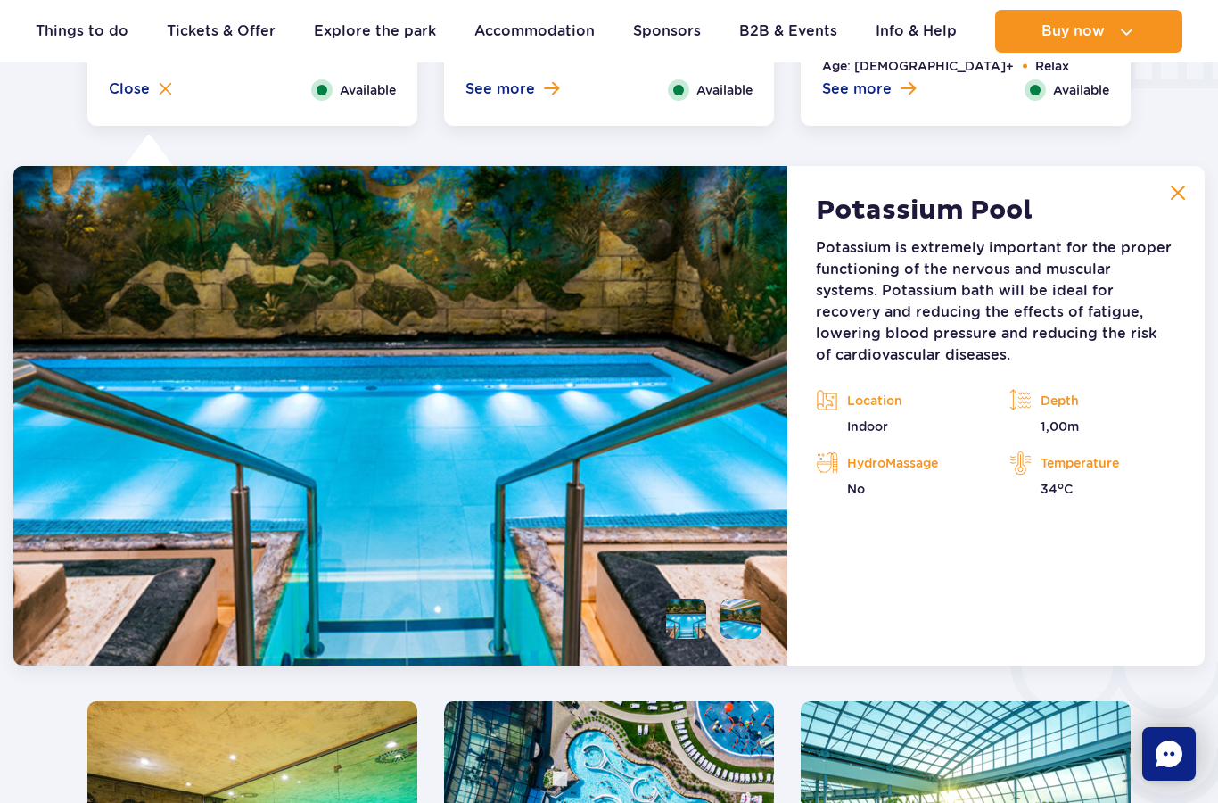
scroll to position [2473, 0]
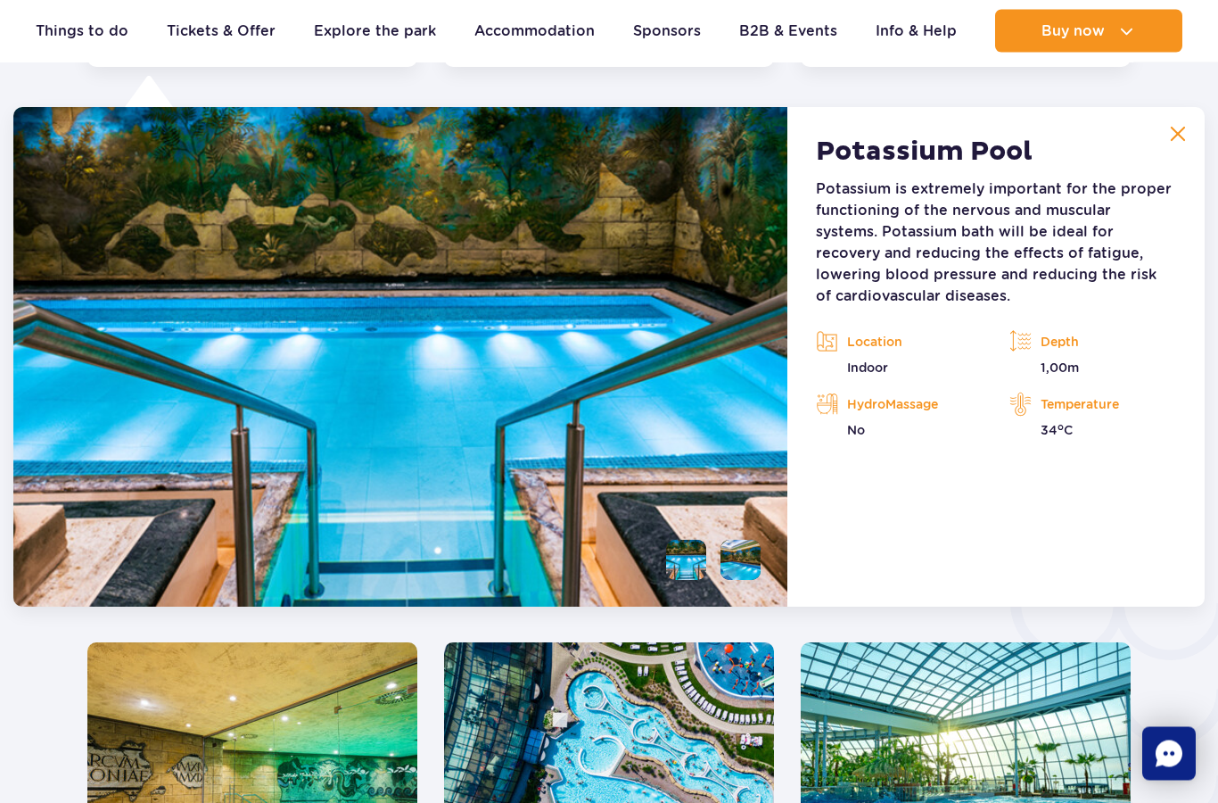
click at [1182, 132] on img at bounding box center [1178, 135] width 16 height 16
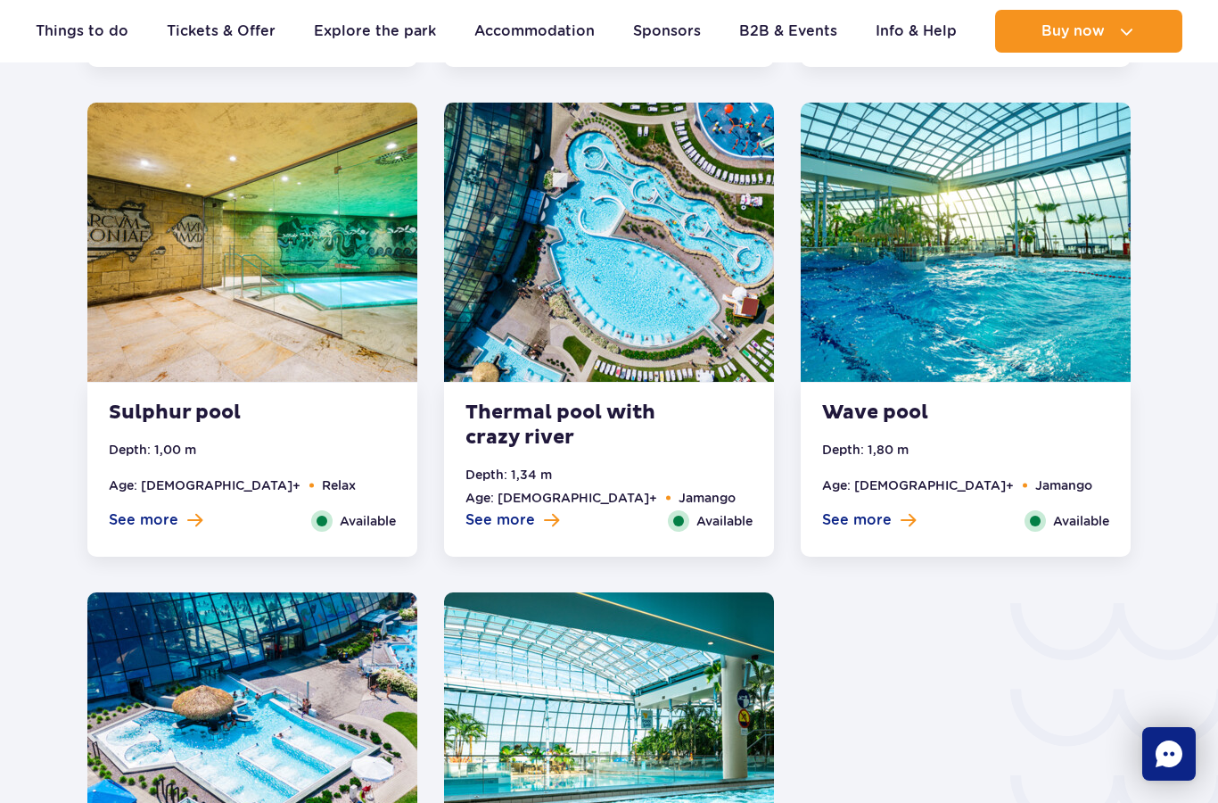
click at [177, 544] on div "Sulphur pool Depth: 1,00 m Age: 16+ Relax See more Close Available" at bounding box center [252, 470] width 330 height 174
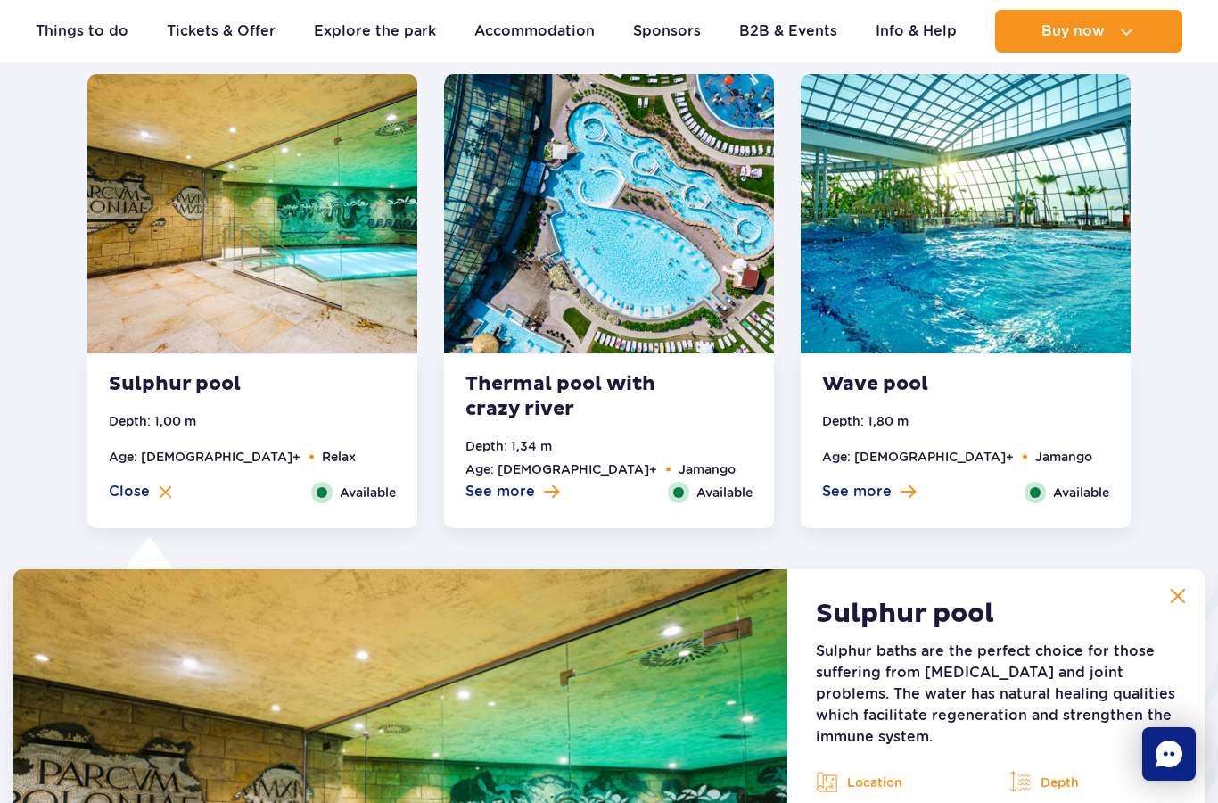
scroll to position [2500, 0]
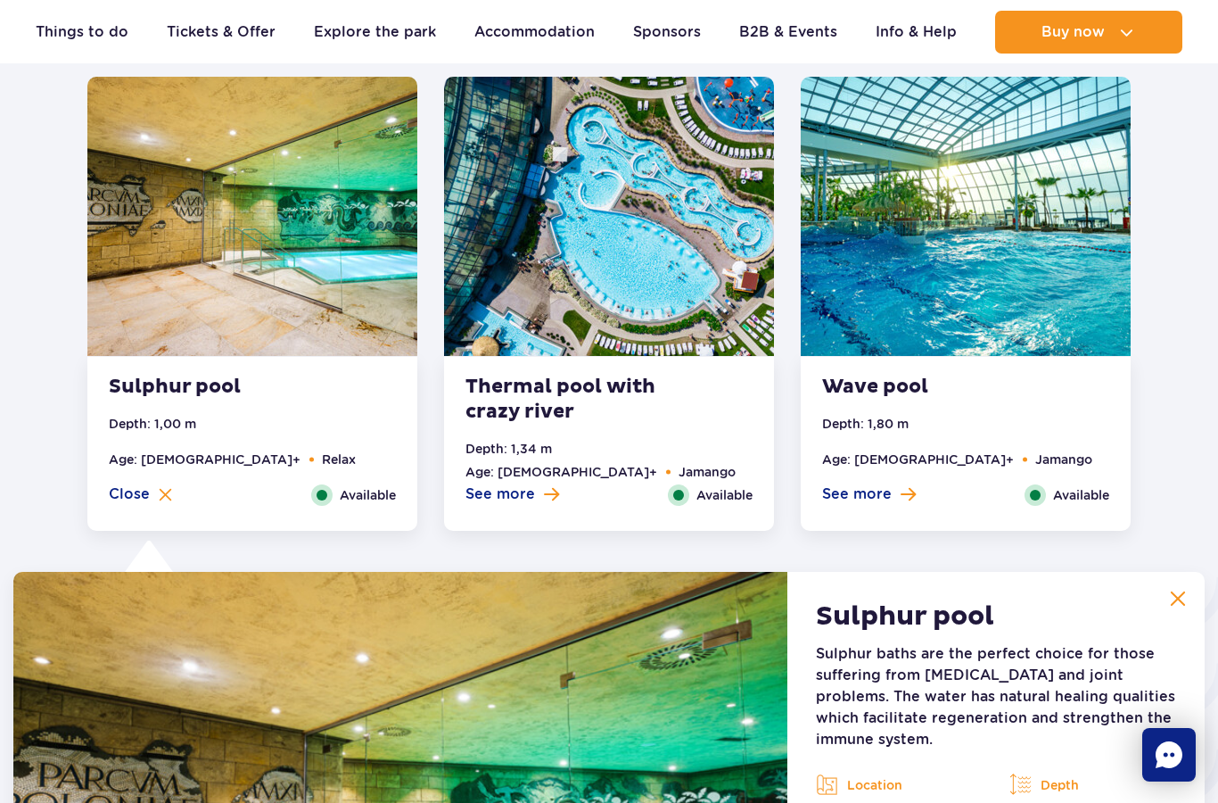
click at [1170, 605] on img at bounding box center [1178, 597] width 16 height 16
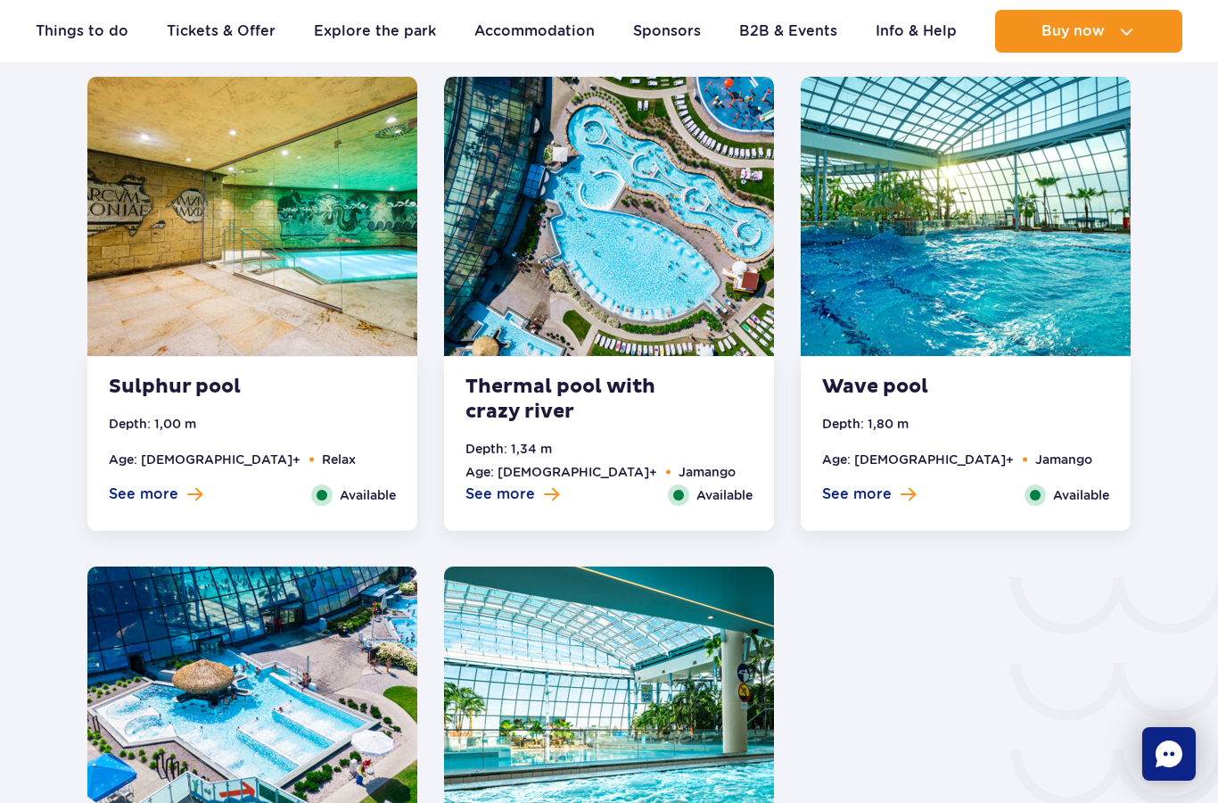
click at [296, 326] on img at bounding box center [252, 216] width 330 height 279
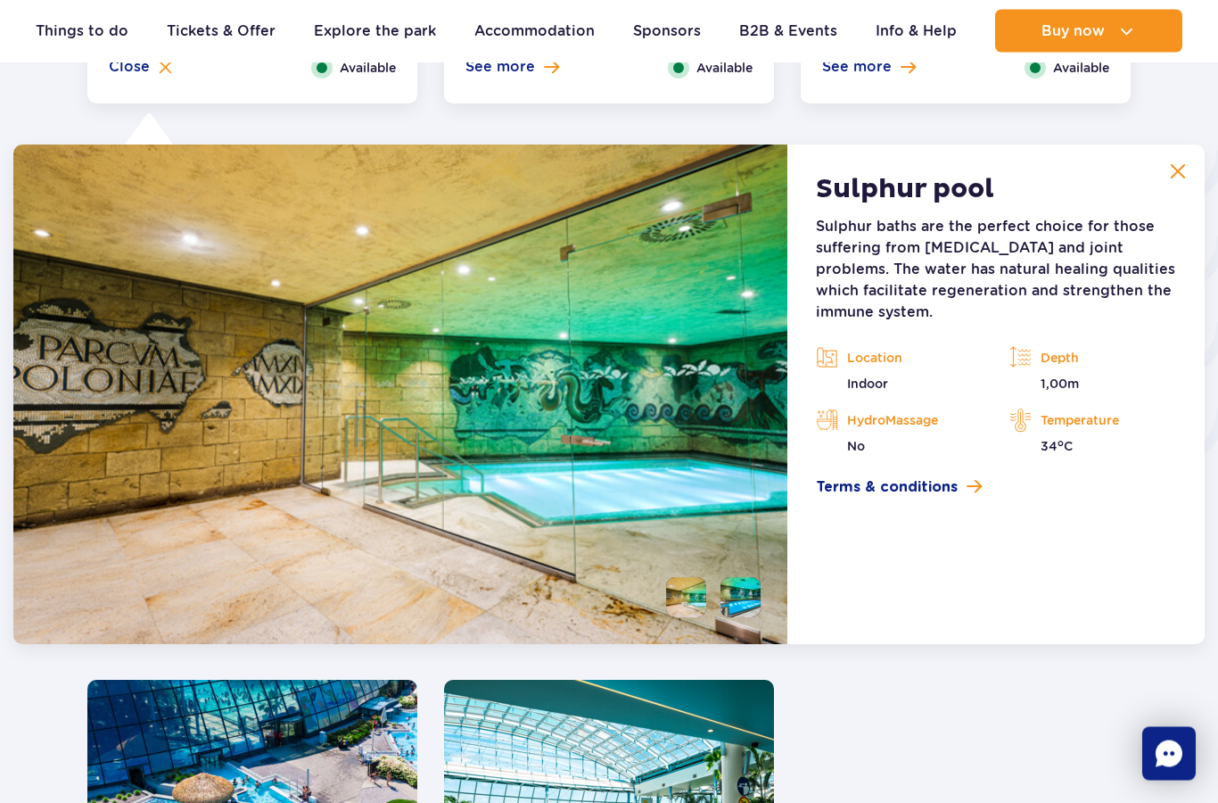
scroll to position [2962, 0]
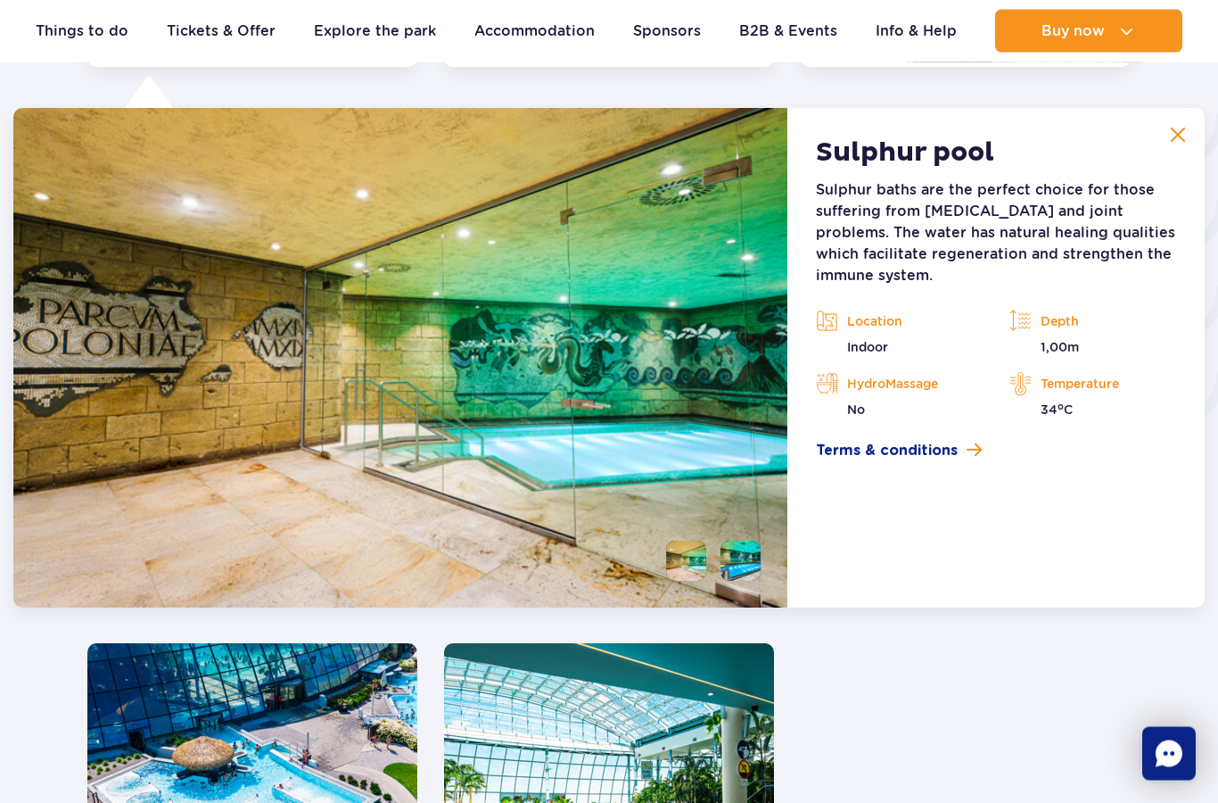
click at [644, 155] on img at bounding box center [400, 358] width 774 height 499
click at [1194, 121] on button at bounding box center [1178, 135] width 36 height 36
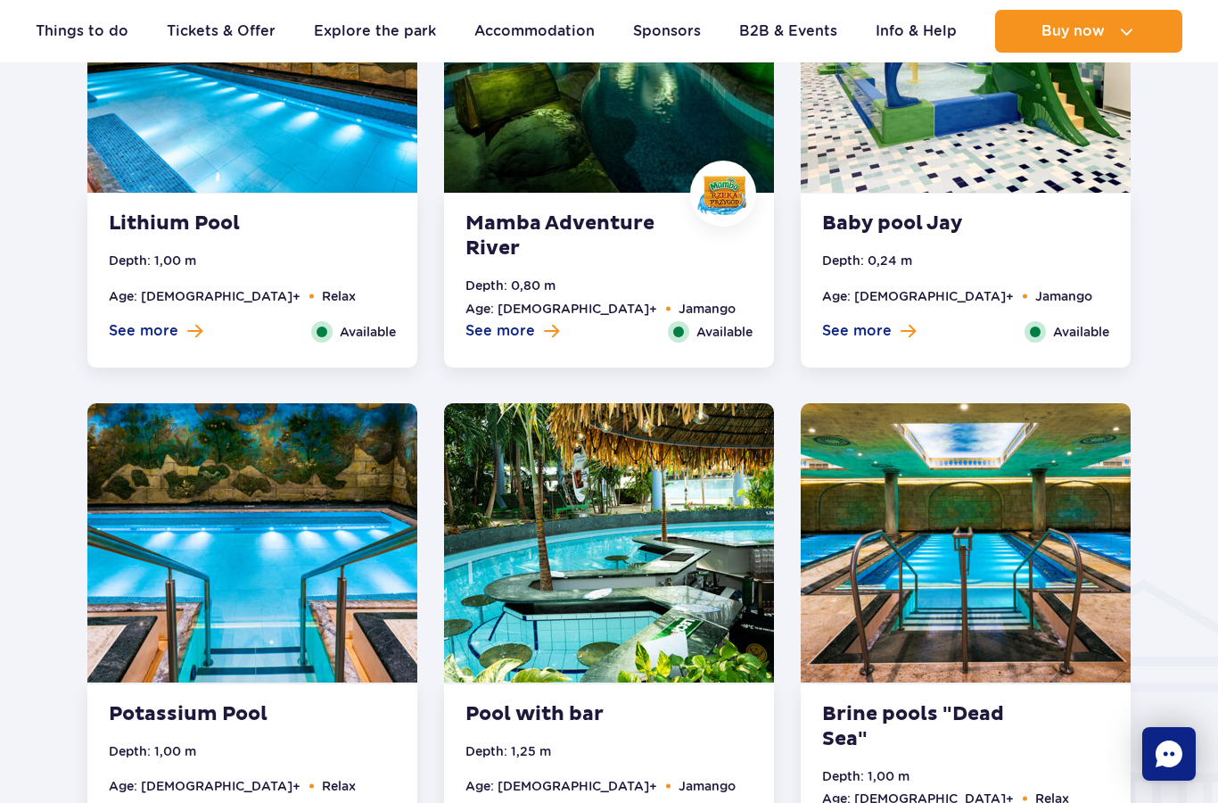
scroll to position [1692, 0]
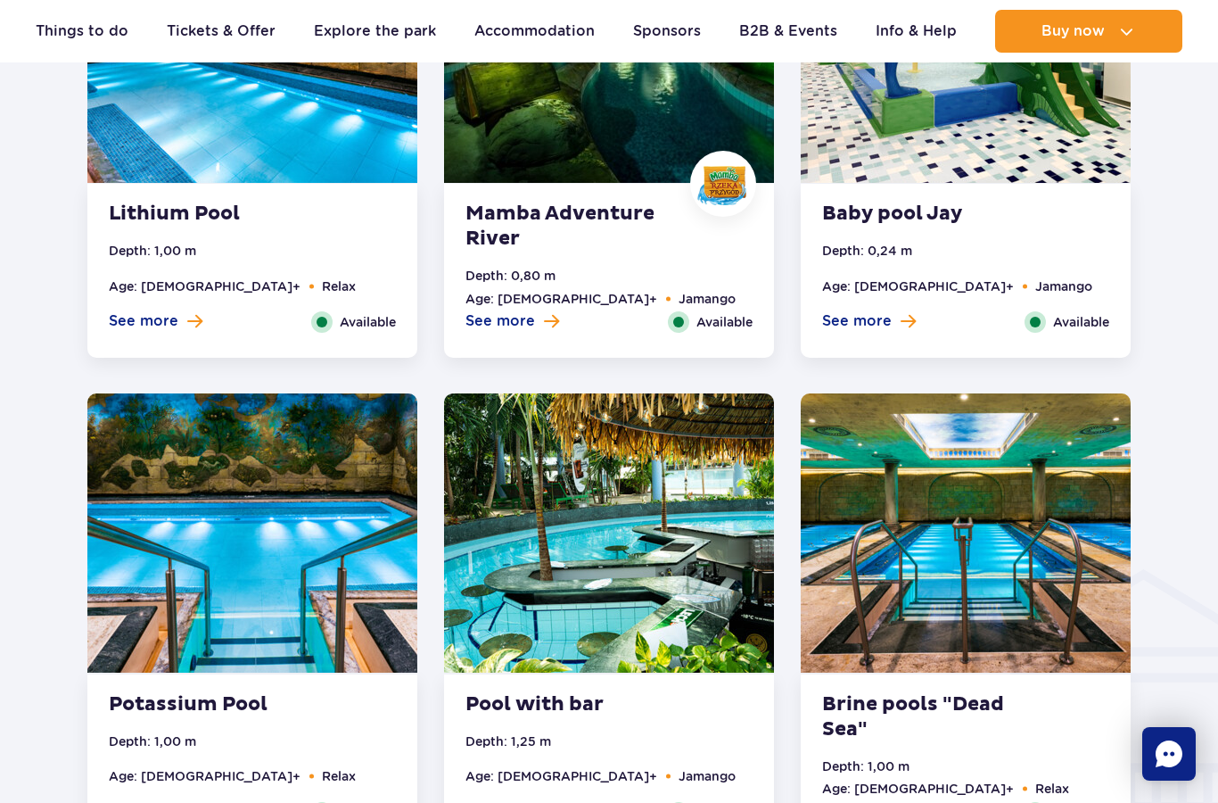
click at [882, 802] on div "Thermal pool Depth: 1,27 m Age: 16+ Relax See more Close Available View gallery…" at bounding box center [609, 620] width 1071 height 2415
click at [894, 802] on button "See more" at bounding box center [869, 812] width 94 height 20
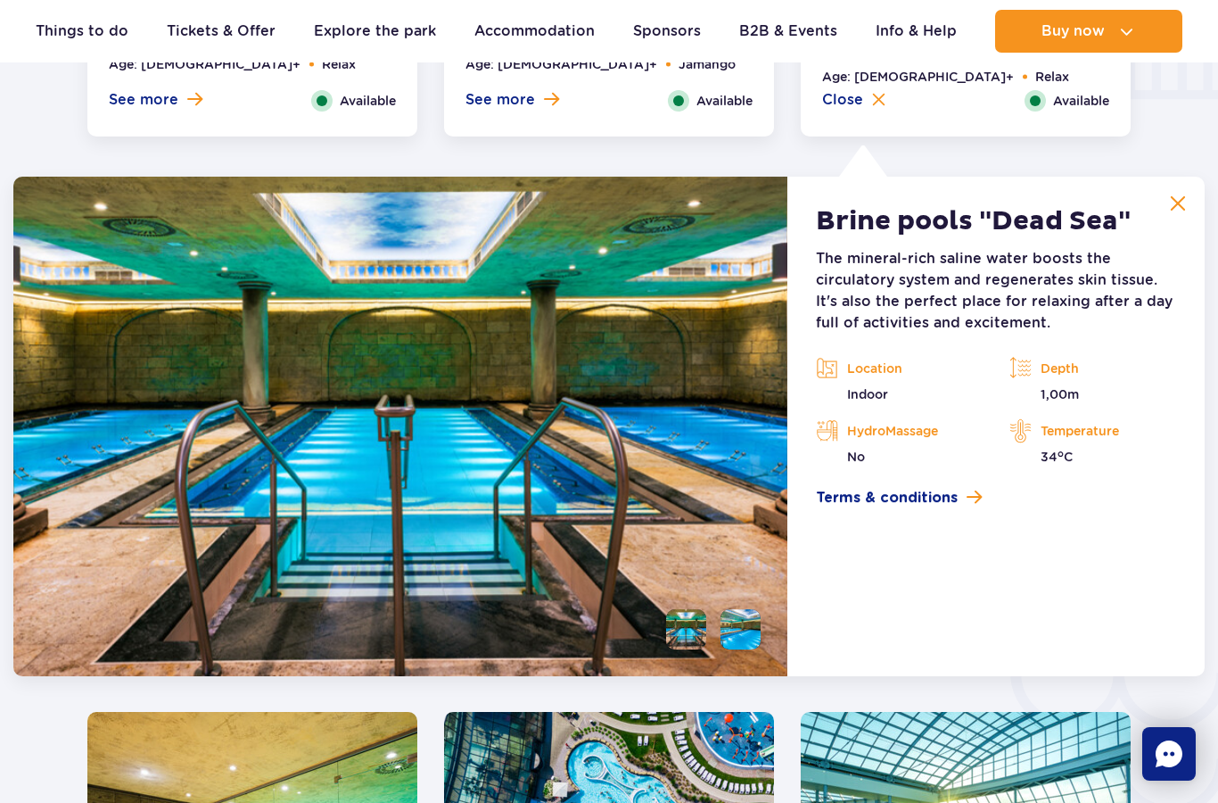
scroll to position [2474, 0]
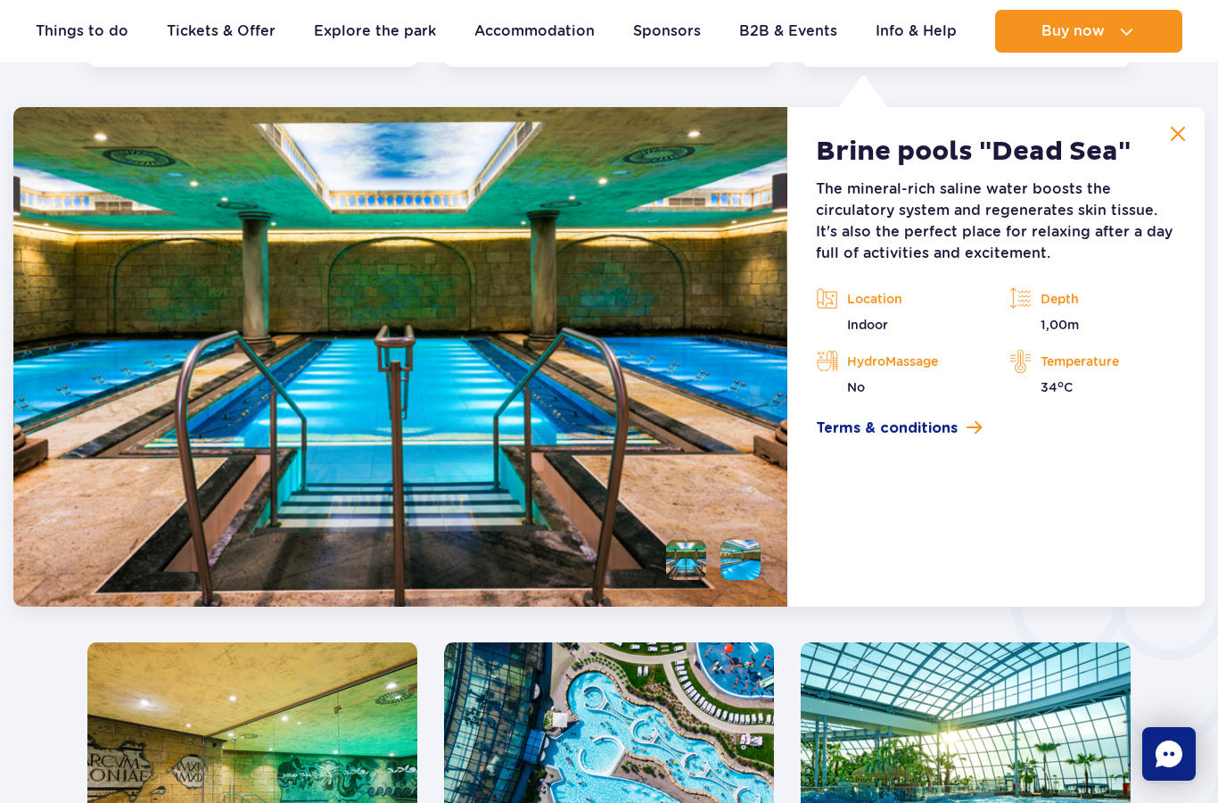
click at [1177, 131] on img at bounding box center [1178, 134] width 16 height 16
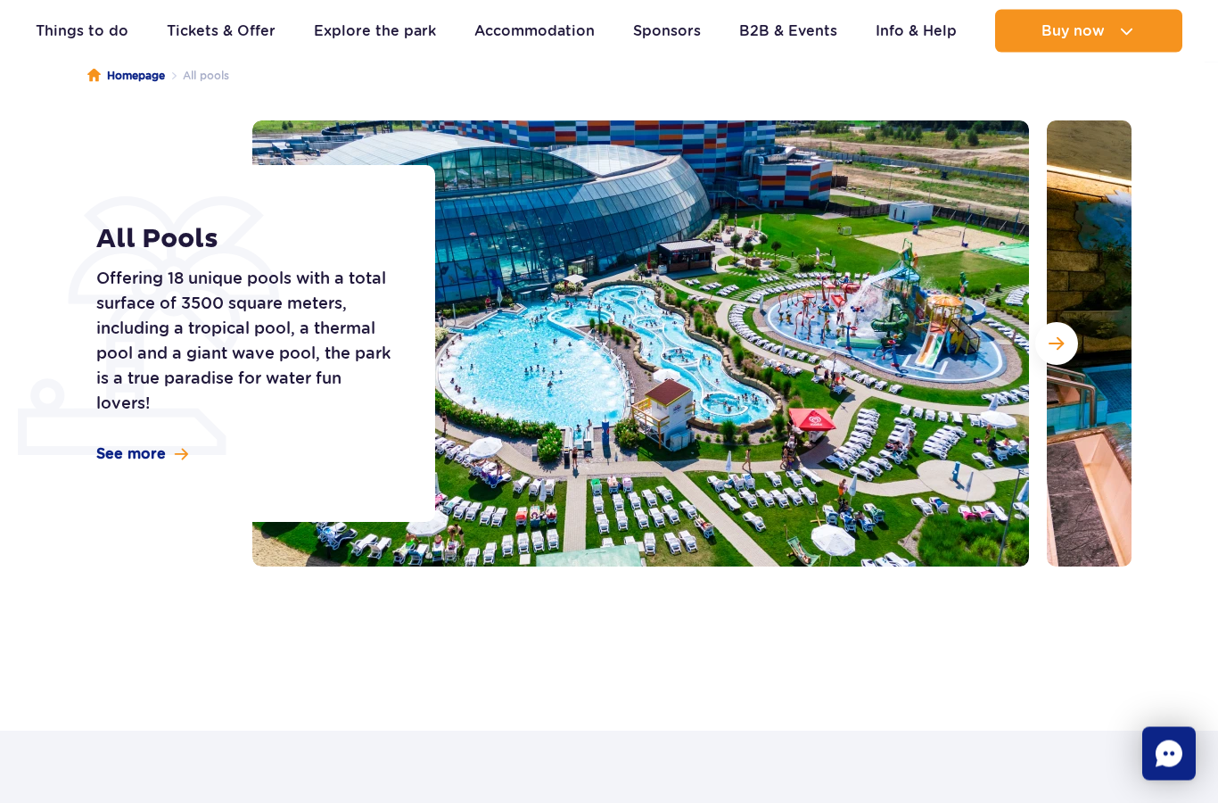
scroll to position [0, 0]
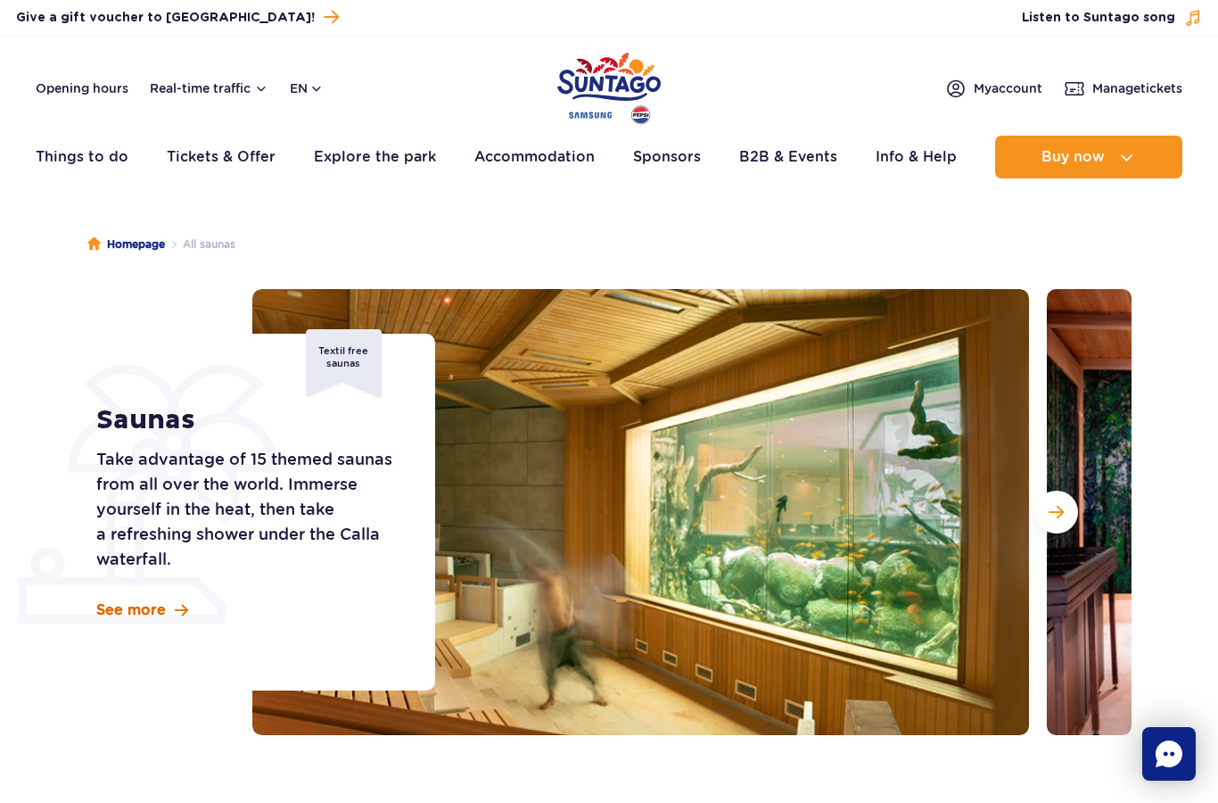
click at [169, 614] on link "See more" at bounding box center [142, 610] width 92 height 20
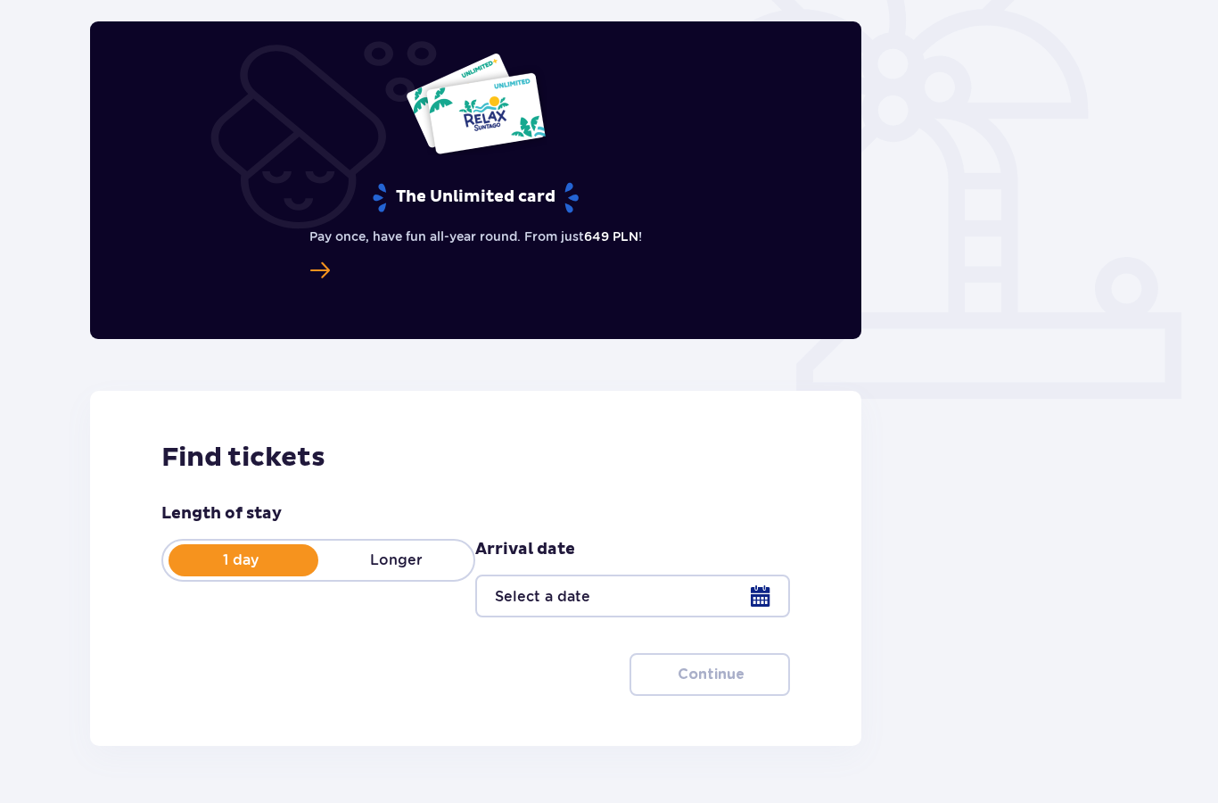
scroll to position [530, 0]
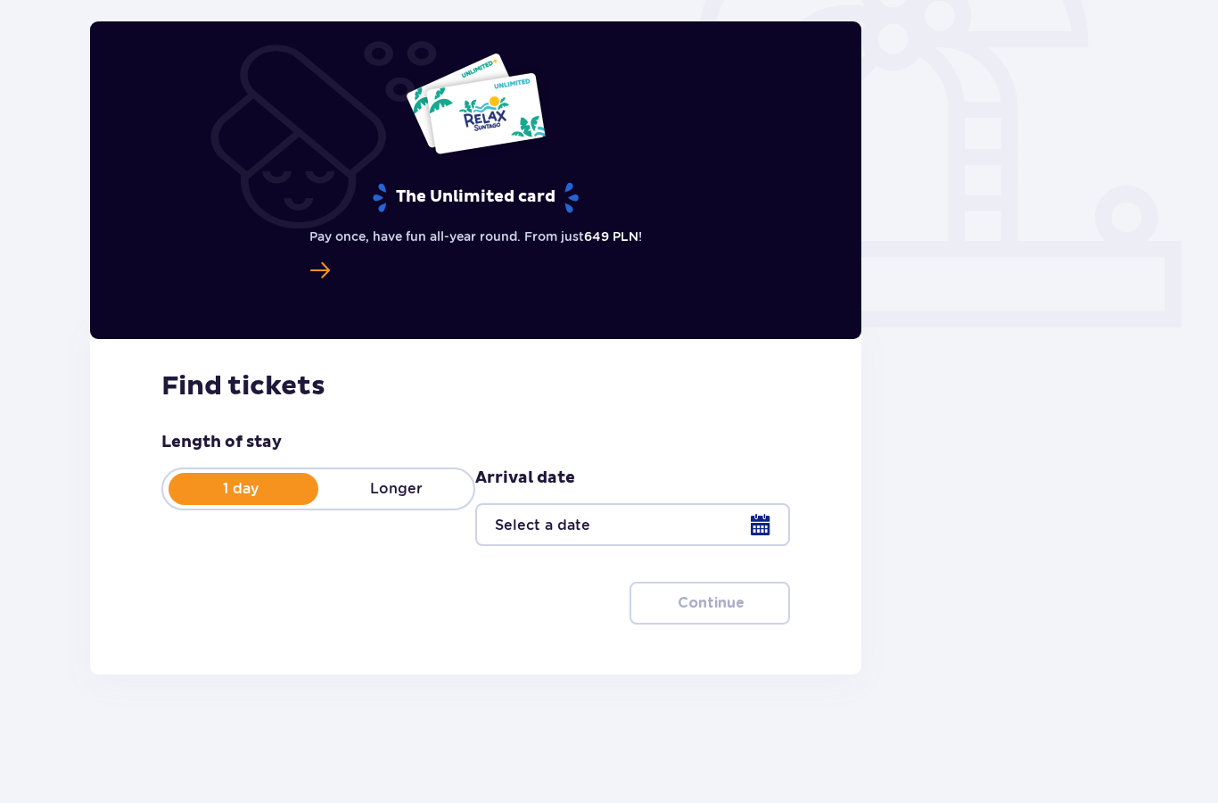
click at [754, 541] on div at bounding box center [632, 524] width 314 height 43
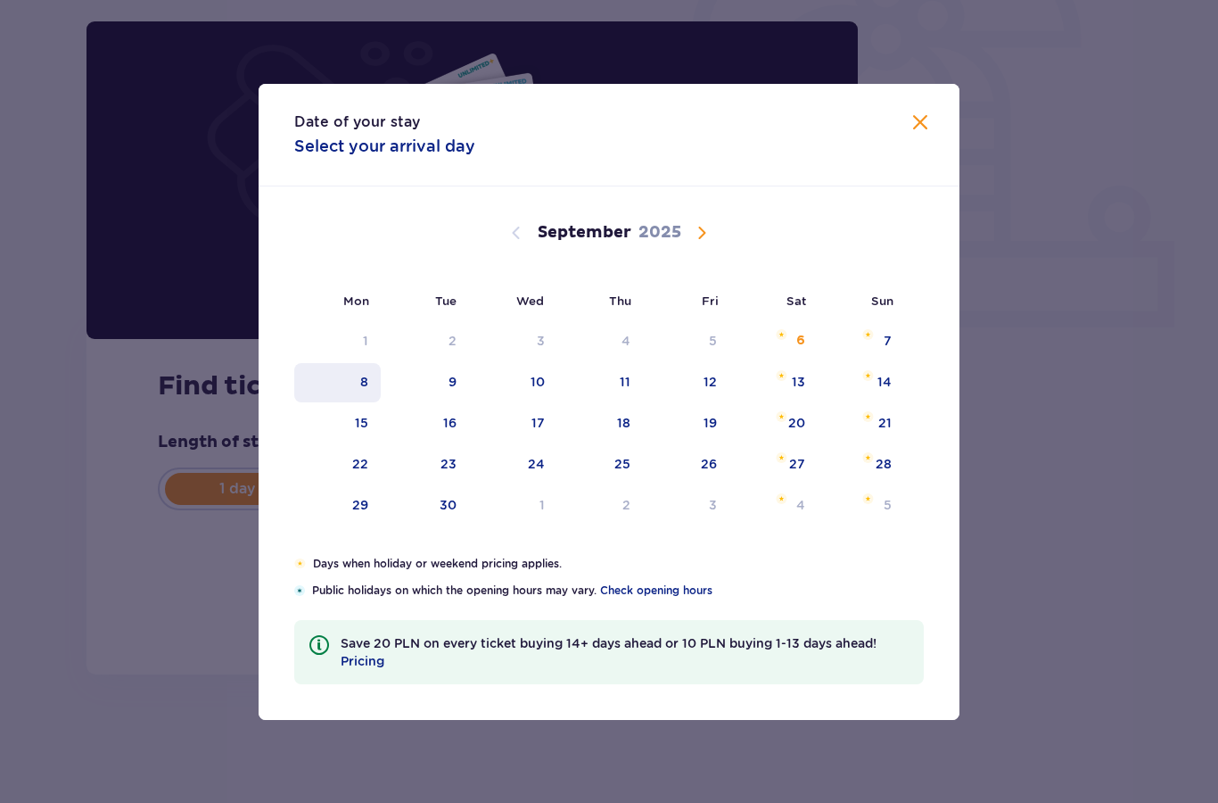
click at [361, 393] on div "8" at bounding box center [337, 382] width 86 height 39
type input "08.09.25"
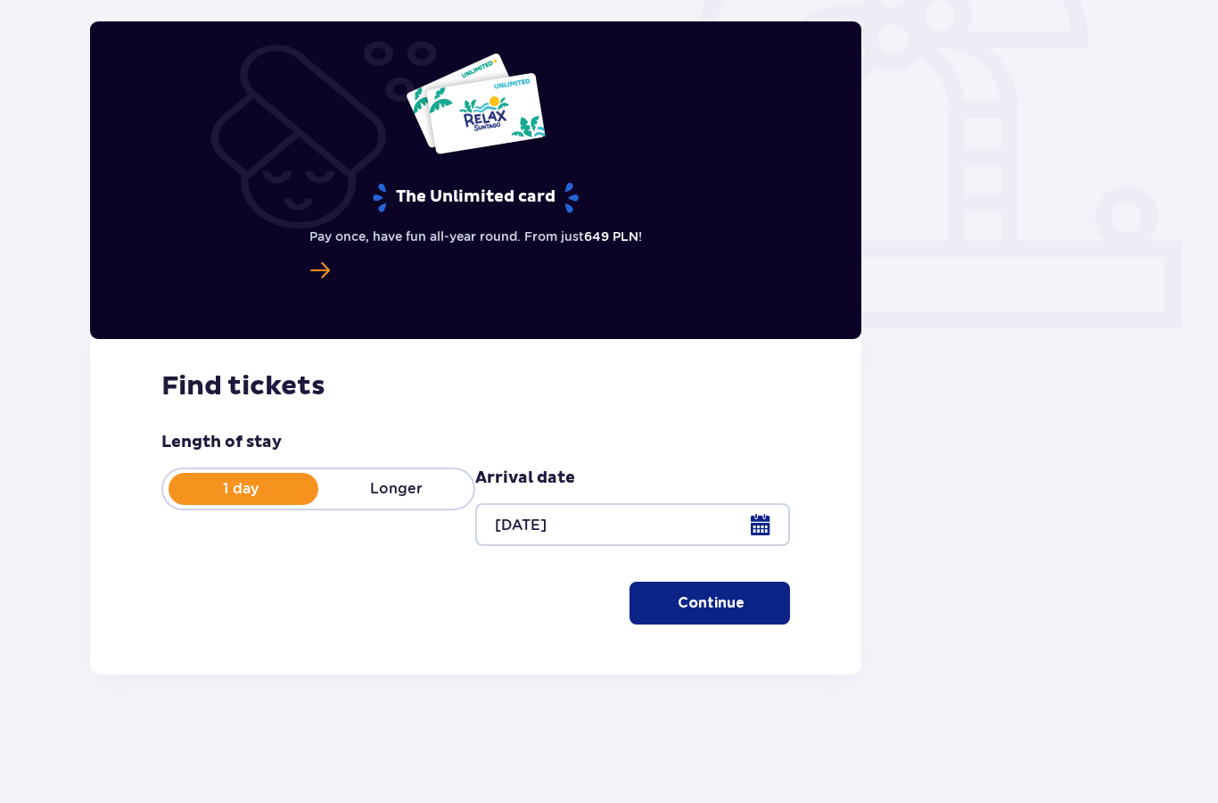
click at [755, 607] on button "Continue" at bounding box center [710, 602] width 161 height 43
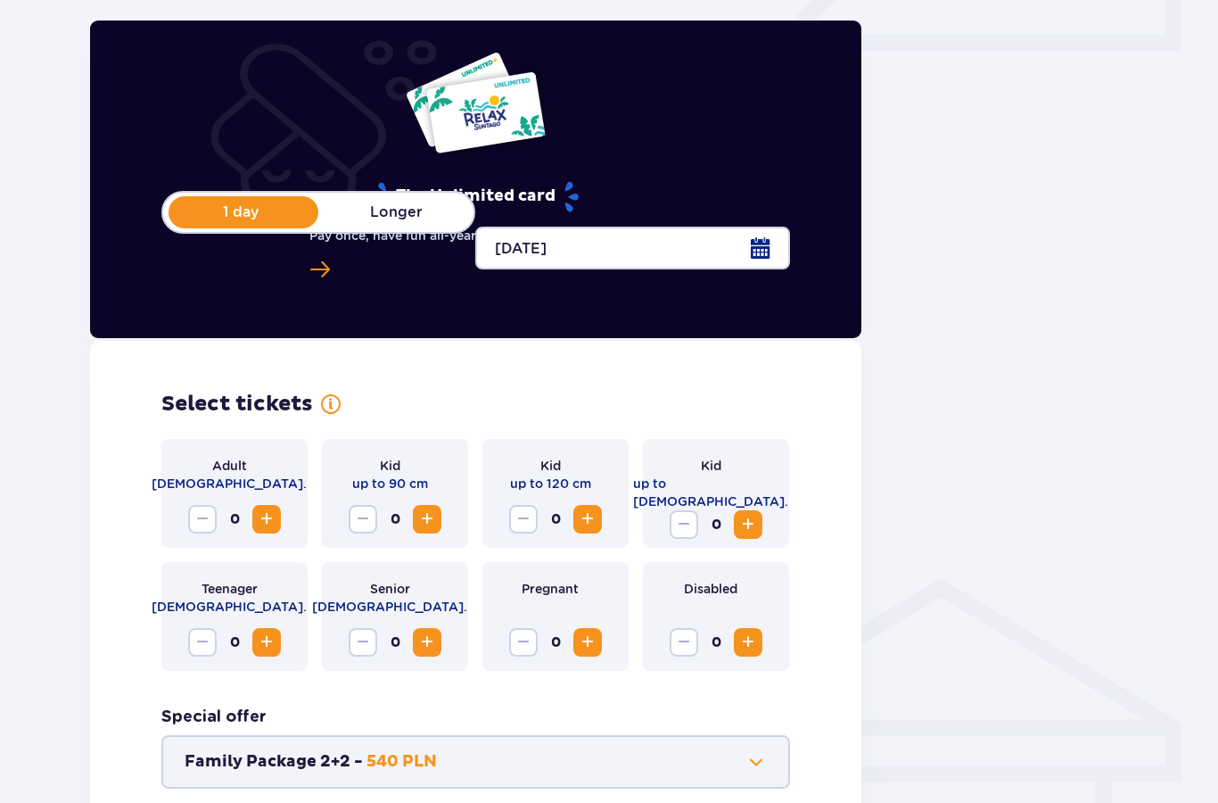
scroll to position [787, 0]
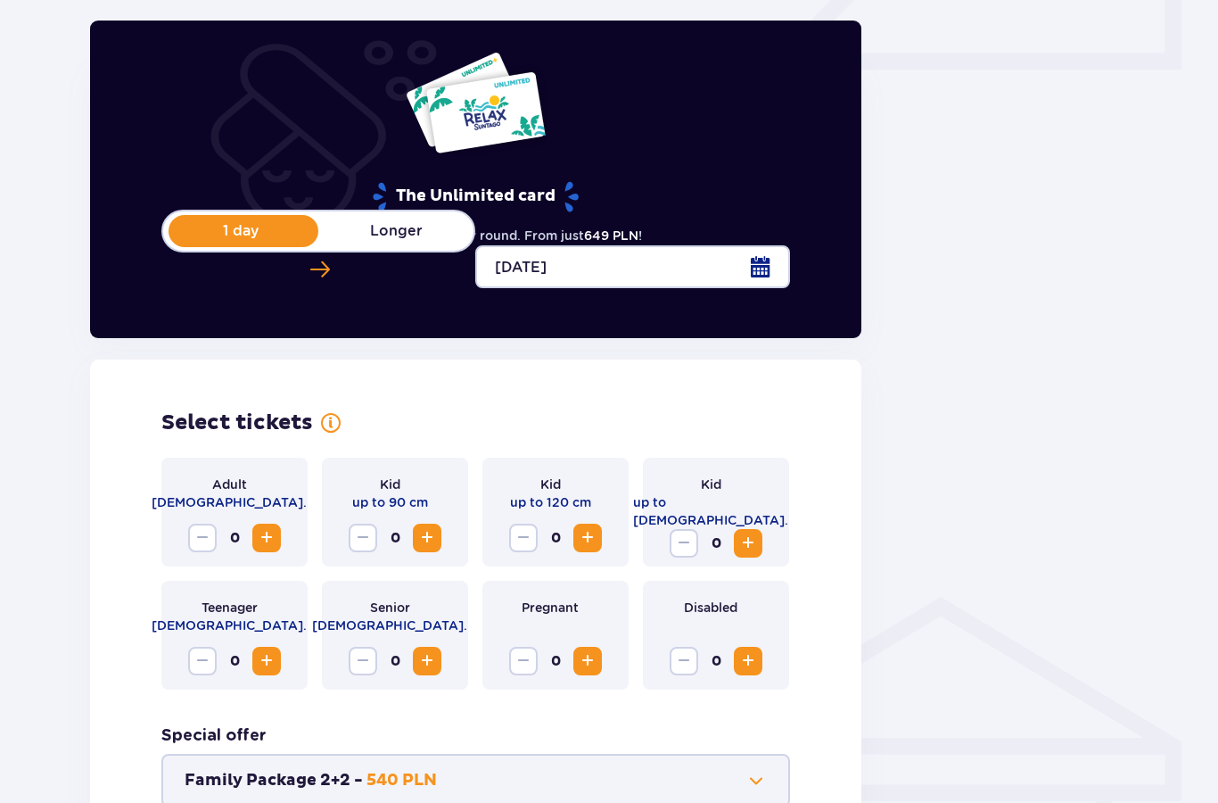
click at [271, 546] on span "Increase" at bounding box center [266, 538] width 21 height 21
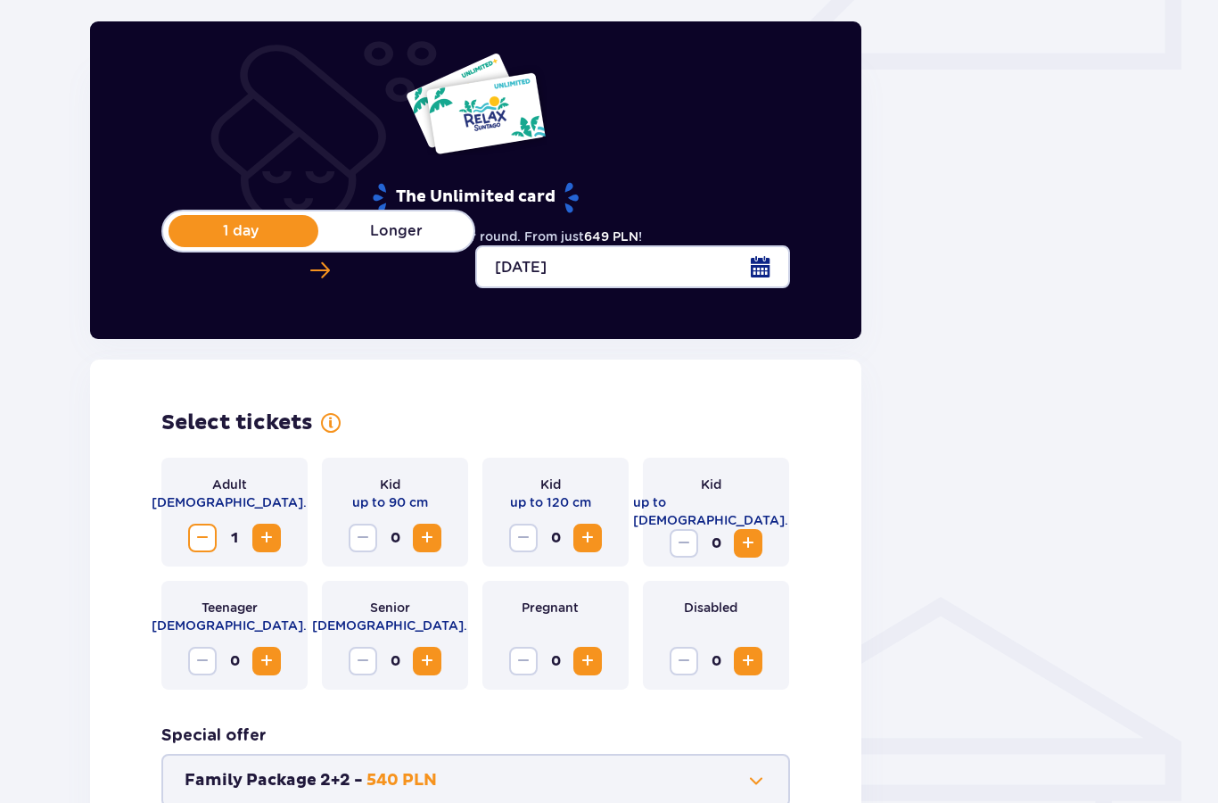
click at [277, 546] on button "Increase" at bounding box center [266, 537] width 29 height 29
click at [851, 435] on div "Select tickets Adult 18 - 65 y.o. 2 Kid up to 90 cm 0 Kid up to 120 cm 0 Kid up…" at bounding box center [475, 640] width 771 height 562
click at [1042, 350] on div "Back Skip this step Tickets The Unlimited card Pay once, have fun all-year roun…" at bounding box center [609, 129] width 1068 height 1584
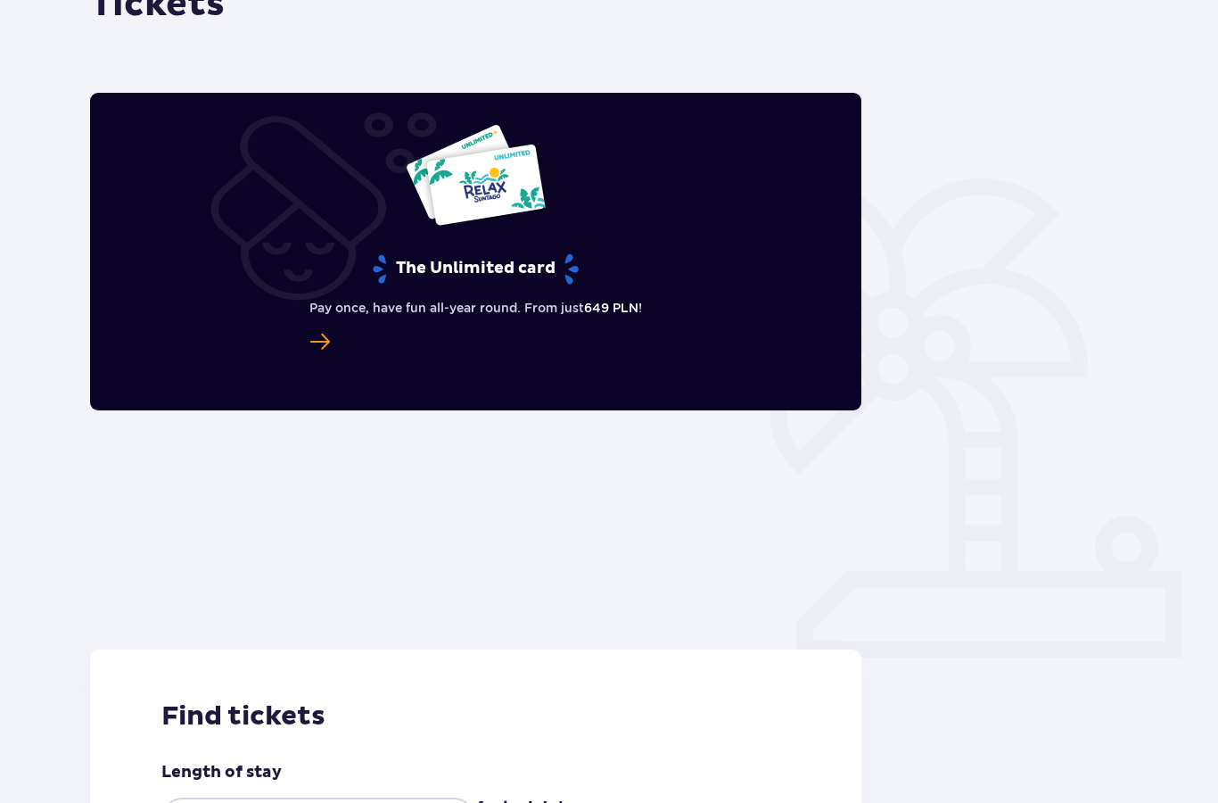
scroll to position [0, 0]
